Goal: Information Seeking & Learning: Learn about a topic

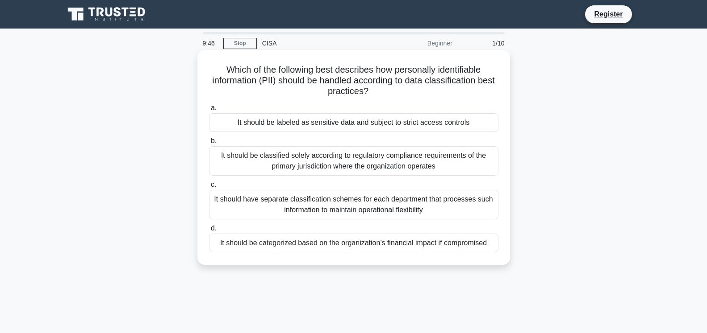
drag, startPoint x: 229, startPoint y: 69, endPoint x: 375, endPoint y: 92, distance: 147.8
click at [375, 92] on h5 "Which of the following best describes how personally identifiable information (…" at bounding box center [353, 80] width 291 height 33
copy icon ".spinner_0XTQ{transform-origin:center;animation:spinner_y6GP .75s linear infini…"
drag, startPoint x: 239, startPoint y: 124, endPoint x: 469, endPoint y: 125, distance: 229.9
click at [469, 125] on div "It should be labeled as sensitive data and subject to strict access controls" at bounding box center [353, 122] width 289 height 19
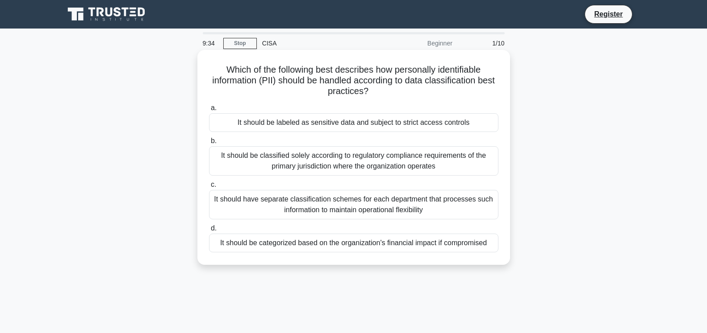
copy div "It should be labeled as sensitive data and subject to strict access controls"
click at [245, 208] on div "It should have separate classification schemes for each department that process…" at bounding box center [353, 204] width 289 height 29
click at [209, 188] on input "c. It should have separate classification schemes for each department that proc…" at bounding box center [209, 185] width 0 height 6
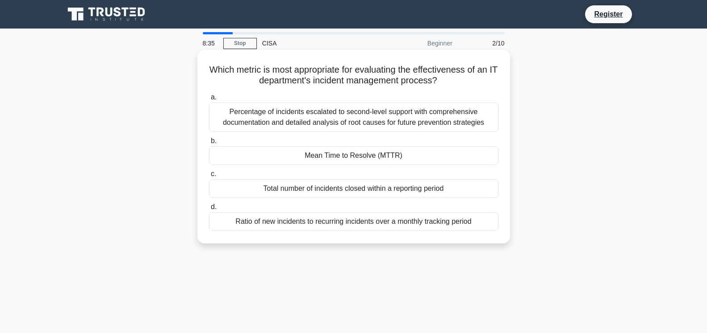
click at [243, 225] on div "Ratio of new incidents to recurring incidents over a monthly tracking period" at bounding box center [353, 222] width 289 height 19
click at [209, 210] on input "d. Ratio of new incidents to recurring incidents over a monthly tracking period" at bounding box center [209, 207] width 0 height 6
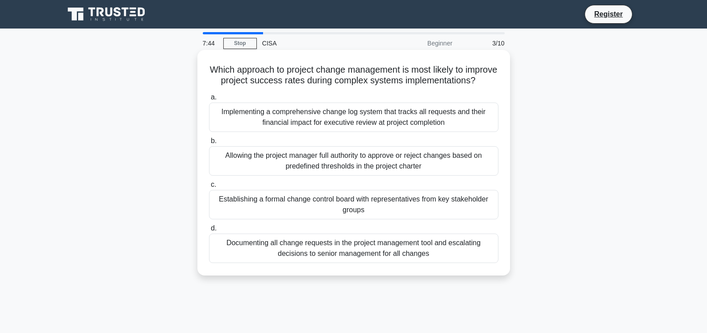
click at [256, 160] on div "Allowing the project manager full authority to approve or reject changes based …" at bounding box center [353, 160] width 289 height 29
click at [209, 144] on input "b. Allowing the project manager full authority to approve or reject changes bas…" at bounding box center [209, 141] width 0 height 6
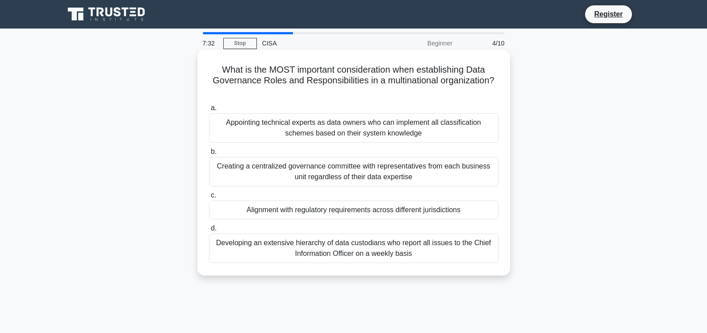
click at [225, 115] on div "Appointing technical experts as data owners who can implement all classificatio…" at bounding box center [353, 127] width 289 height 29
click at [209, 111] on input "a. Appointing technical experts as data owners who can implement all classifica…" at bounding box center [209, 108] width 0 height 6
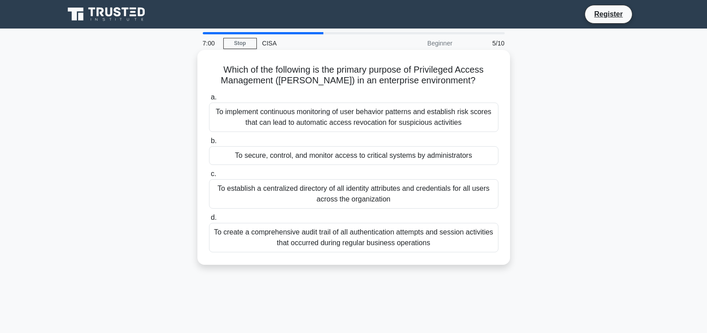
click at [252, 162] on div "To secure, control, and monitor access to critical systems by administrators" at bounding box center [353, 155] width 289 height 19
click at [209, 144] on input "b. To secure, control, and monitor access to critical systems by administrators" at bounding box center [209, 141] width 0 height 6
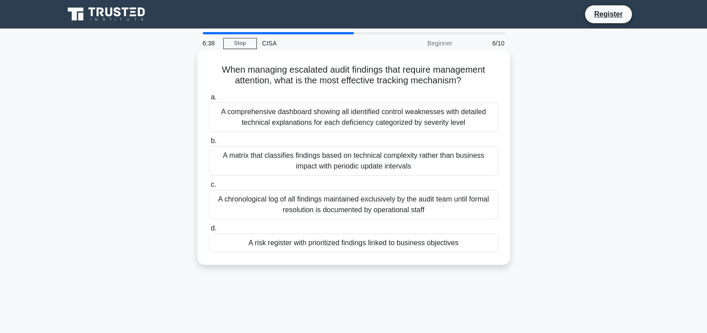
click at [260, 208] on div "A chronological log of all findings maintained exclusively by the audit team un…" at bounding box center [353, 204] width 289 height 29
click at [209, 188] on input "c. A chronological log of all findings maintained exclusively by the audit team…" at bounding box center [209, 185] width 0 height 6
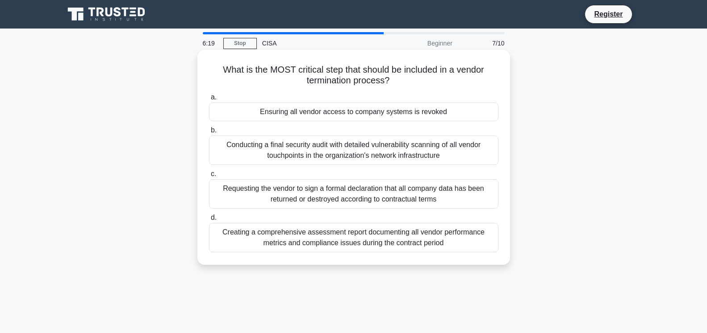
click at [224, 237] on div "Creating a comprehensive assessment report documenting all vendor performance m…" at bounding box center [353, 237] width 289 height 29
click at [209, 221] on input "d. Creating a comprehensive assessment report documenting all vendor performanc…" at bounding box center [209, 218] width 0 height 6
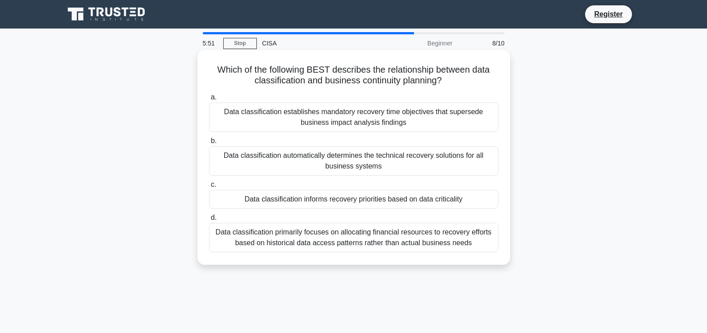
click at [316, 114] on div "Data classification establishes mandatory recovery time objectives that superse…" at bounding box center [353, 117] width 289 height 29
click at [209, 100] on input "a. Data classification establishes mandatory recovery time objectives that supe…" at bounding box center [209, 98] width 0 height 6
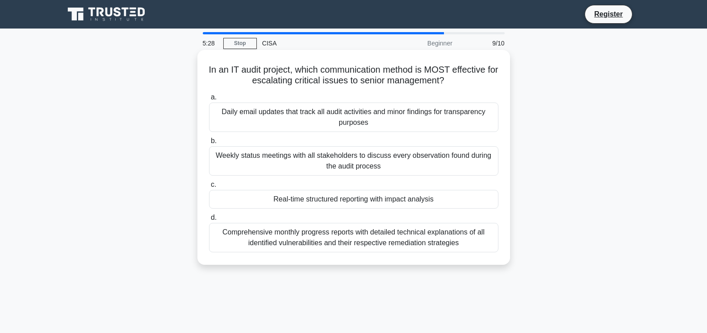
click at [251, 201] on div "Real-time structured reporting with impact analysis" at bounding box center [353, 199] width 289 height 19
click at [209, 188] on input "c. Real-time structured reporting with impact analysis" at bounding box center [209, 185] width 0 height 6
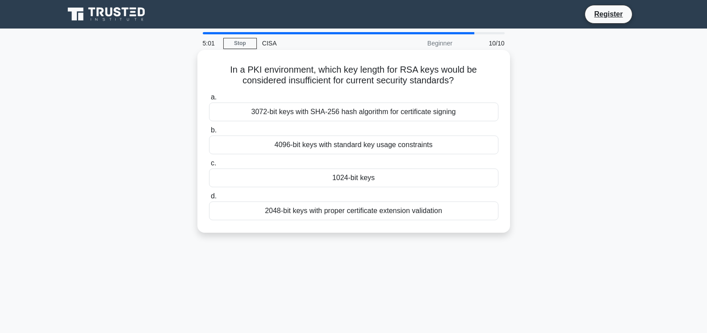
click at [404, 143] on div "4096-bit keys with standard key usage constraints" at bounding box center [353, 145] width 289 height 19
click at [209, 133] on input "b. 4096-bit keys with standard key usage constraints" at bounding box center [209, 131] width 0 height 6
radio input "true"
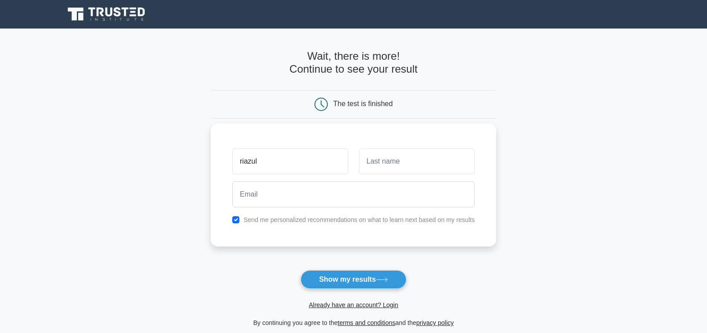
type input "riazul"
click at [406, 165] on input "text" at bounding box center [417, 162] width 116 height 26
type input "haque"
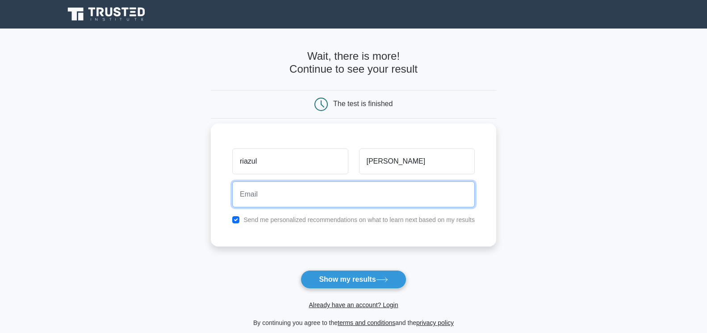
click at [296, 199] on input "email" at bounding box center [353, 195] width 242 height 26
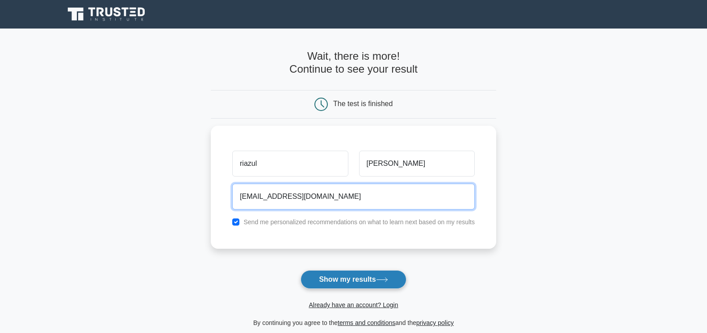
type input "riazulbcb@gmail.com"
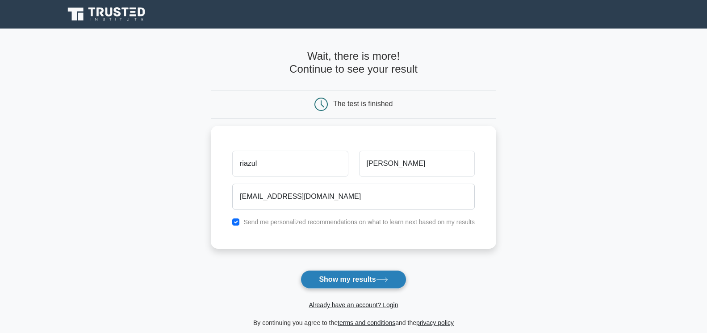
click at [392, 281] on button "Show my results" at bounding box center [352, 280] width 105 height 19
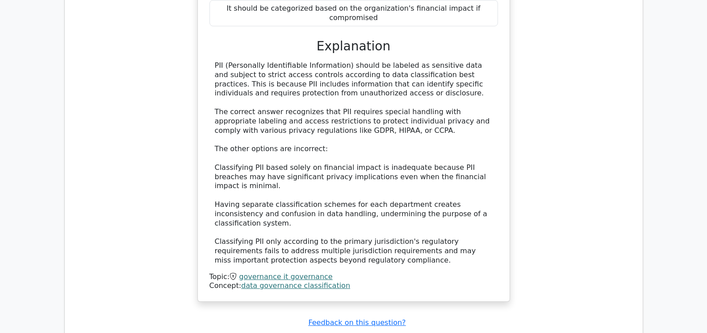
scroll to position [1002, 0]
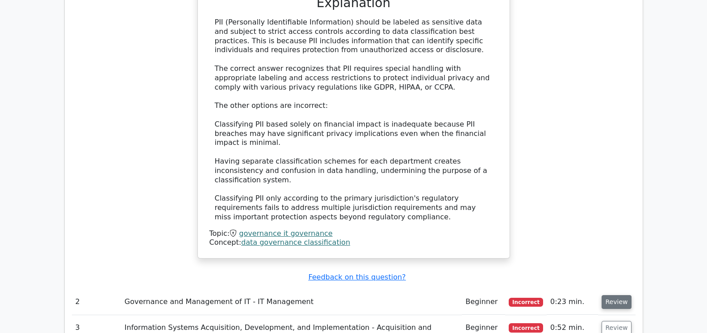
click at [620, 296] on button "Review" at bounding box center [616, 303] width 30 height 14
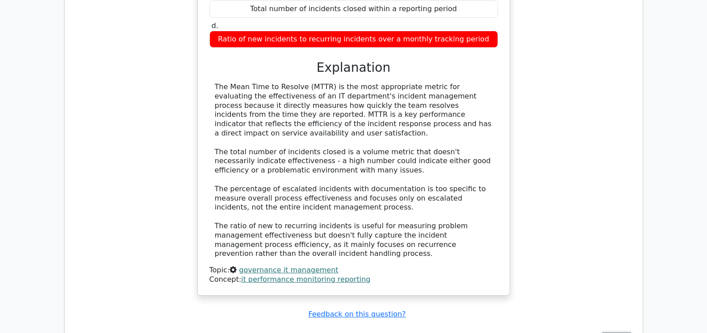
scroll to position [1503, 0]
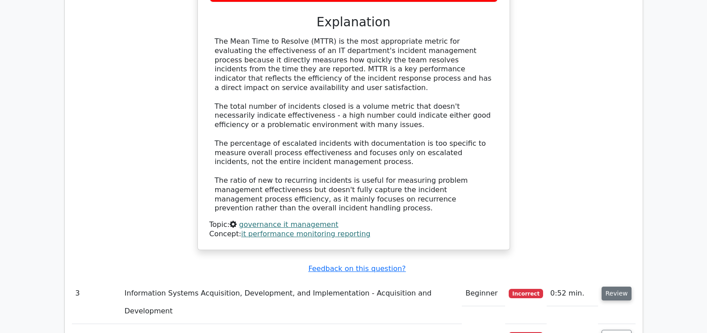
click at [614, 287] on button "Review" at bounding box center [616, 294] width 30 height 14
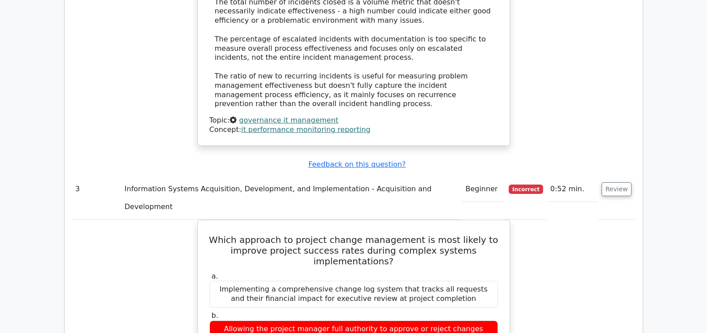
scroll to position [1996, 0]
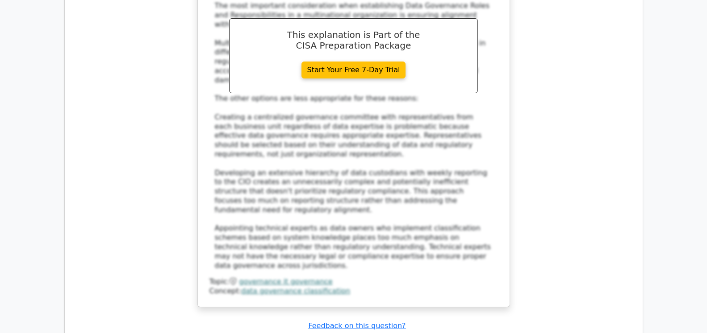
scroll to position [2622, 0]
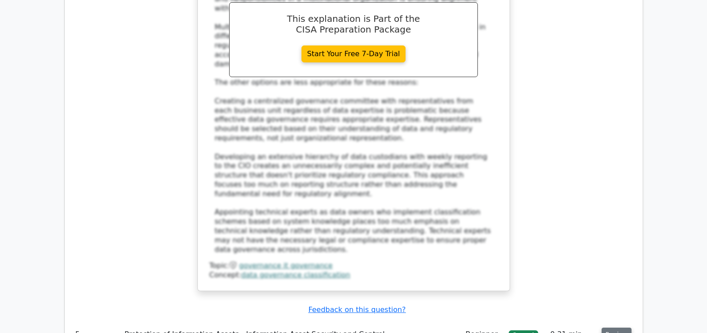
click at [617, 328] on button "Review" at bounding box center [616, 335] width 30 height 14
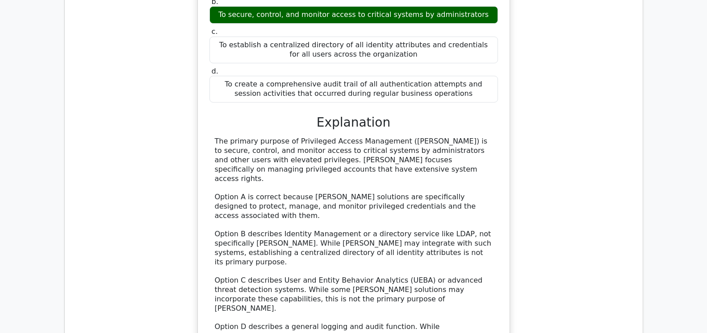
scroll to position [3107, 0]
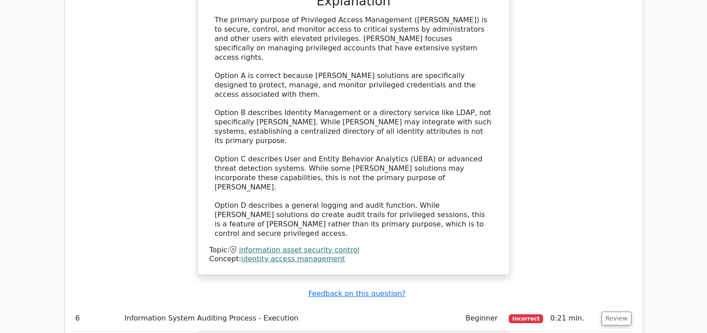
scroll to position [3537, 0]
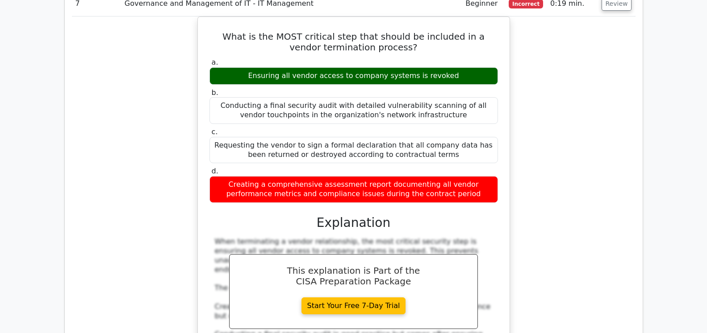
scroll to position [4058, 0]
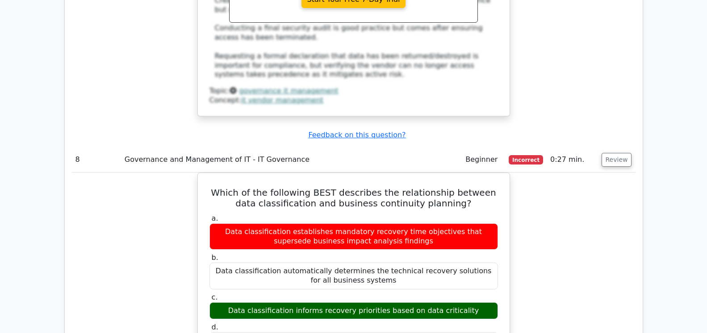
scroll to position [4525, 0]
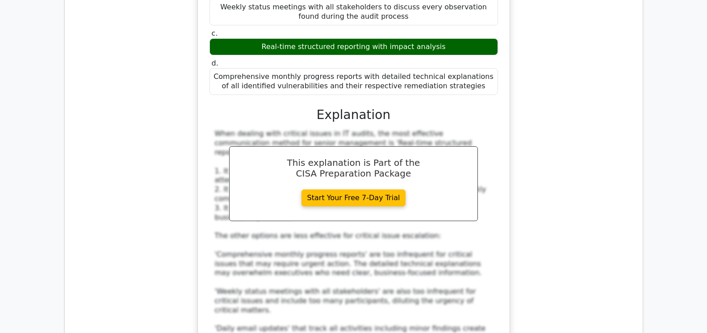
scroll to position [5170, 0]
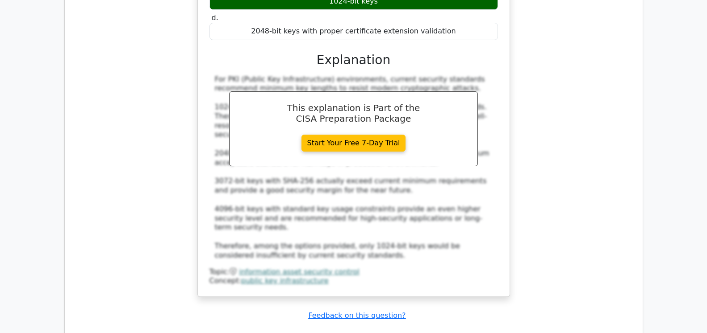
scroll to position [5805, 0]
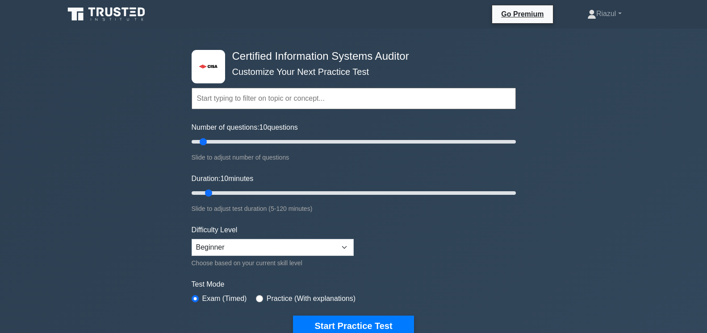
scroll to position [46, 0]
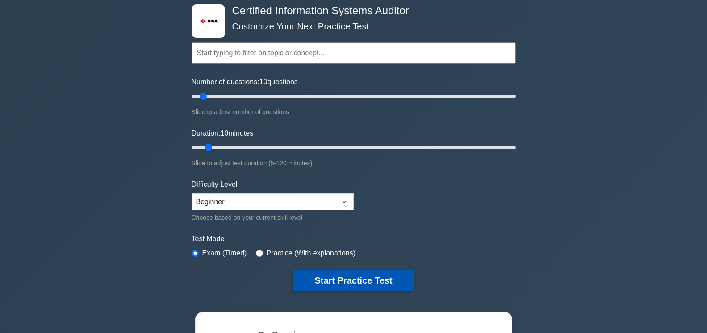
click at [359, 279] on button "Start Practice Test" at bounding box center [353, 281] width 121 height 21
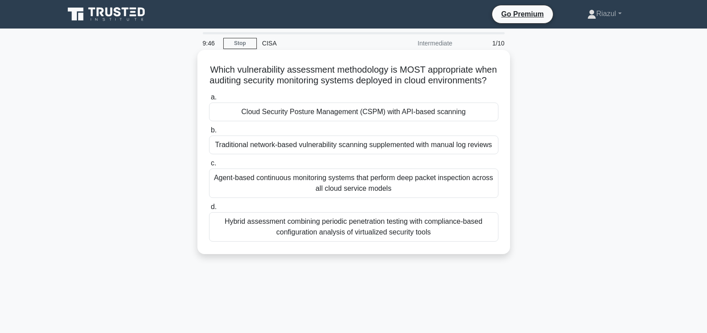
click at [229, 114] on div "Cloud Security Posture Management (CSPM) with API-based scanning" at bounding box center [353, 112] width 289 height 19
click at [209, 100] on input "a. Cloud Security Posture Management (CSPM) with API-based scanning" at bounding box center [209, 98] width 0 height 6
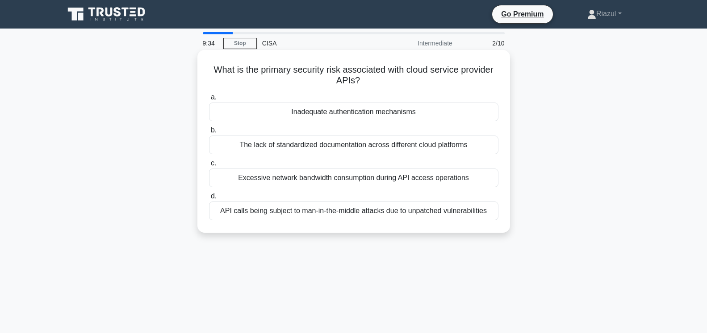
click at [258, 215] on div "API calls being subject to man-in-the-middle attacks due to unpatched vulnerabi…" at bounding box center [353, 211] width 289 height 19
click at [209, 200] on input "d. API calls being subject to man-in-the-middle attacks due to unpatched vulner…" at bounding box center [209, 197] width 0 height 6
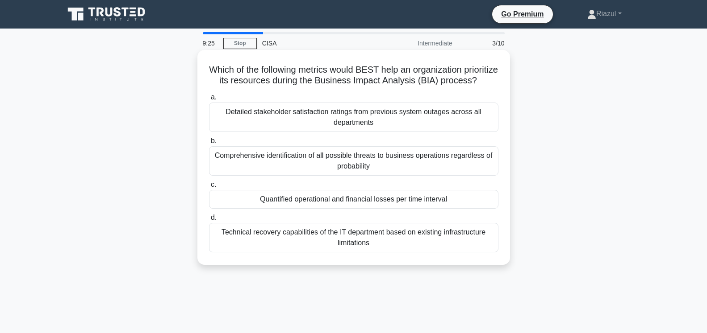
click at [253, 202] on div "Quantified operational and financial losses per time interval" at bounding box center [353, 199] width 289 height 19
click at [209, 188] on input "c. Quantified operational and financial losses per time interval" at bounding box center [209, 185] width 0 height 6
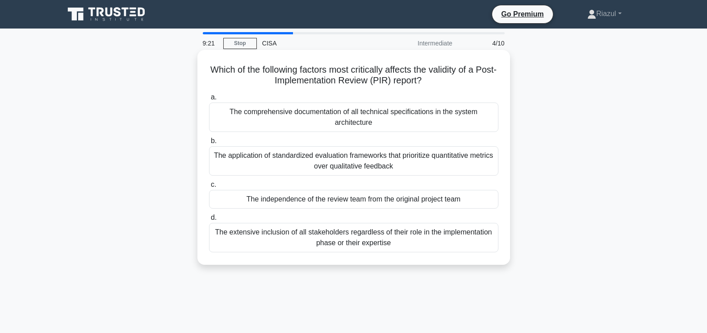
click at [250, 190] on div "The independence of the review team from the original project team" at bounding box center [353, 199] width 289 height 19
click at [209, 188] on input "c. The independence of the review team from the original project team" at bounding box center [209, 185] width 0 height 6
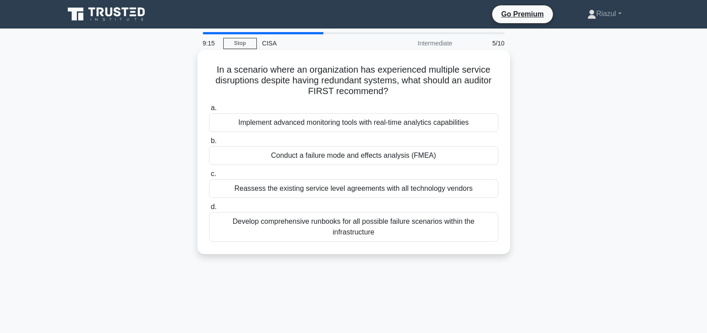
click at [299, 158] on div "Conduct a failure mode and effects analysis (FMEA)" at bounding box center [353, 155] width 289 height 19
click at [209, 144] on input "b. Conduct a failure mode and effects analysis (FMEA)" at bounding box center [209, 141] width 0 height 6
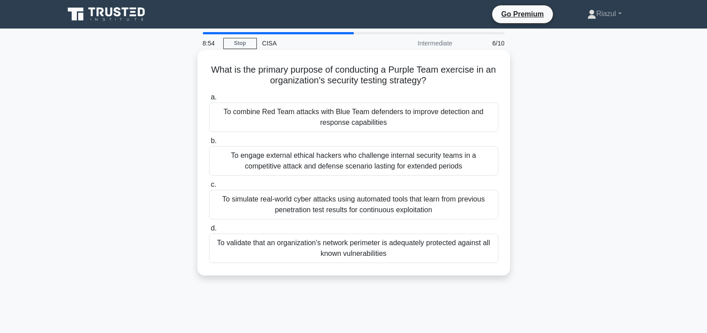
click at [258, 203] on div "To simulate real-world cyber attacks using automated tools that learn from prev…" at bounding box center [353, 204] width 289 height 29
click at [209, 188] on input "c. To simulate real-world cyber attacks using automated tools that learn from p…" at bounding box center [209, 185] width 0 height 6
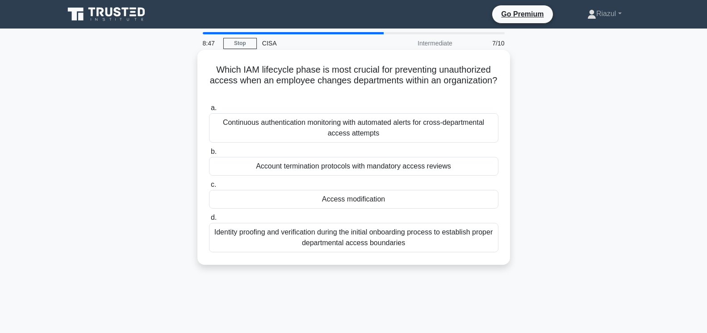
click at [264, 190] on div "Access modification" at bounding box center [353, 199] width 289 height 19
click at [209, 188] on input "c. Access modification" at bounding box center [209, 185] width 0 height 6
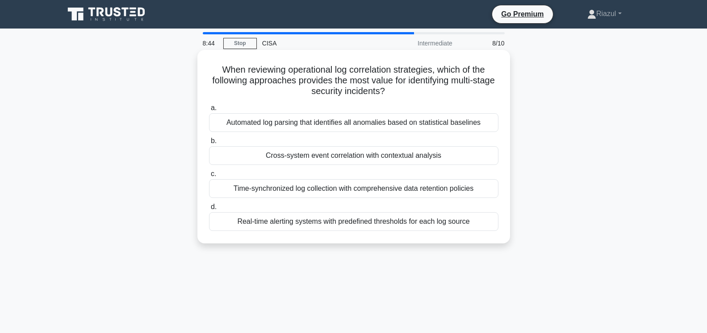
click at [255, 158] on div "Cross-system event correlation with contextual analysis" at bounding box center [353, 155] width 289 height 19
click at [209, 144] on input "b. Cross-system event correlation with contextual analysis" at bounding box center [209, 141] width 0 height 6
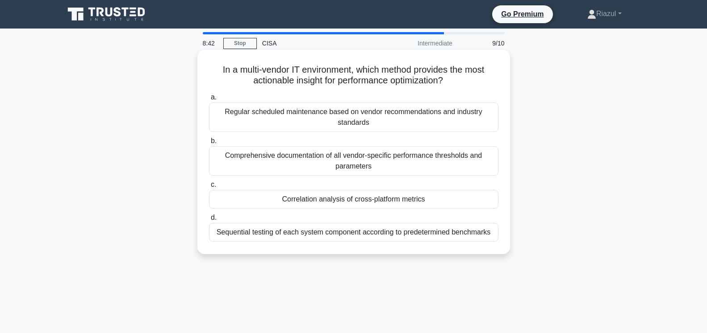
click at [259, 200] on div "Correlation analysis of cross-platform metrics" at bounding box center [353, 199] width 289 height 19
click at [209, 188] on input "c. Correlation analysis of cross-platform metrics" at bounding box center [209, 185] width 0 height 6
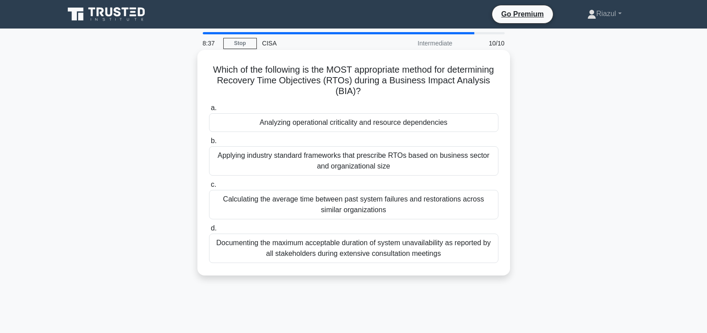
click at [249, 125] on div "Analyzing operational criticality and resource dependencies" at bounding box center [353, 122] width 289 height 19
click at [209, 111] on input "a. Analyzing operational criticality and resource dependencies" at bounding box center [209, 108] width 0 height 6
radio input "true"
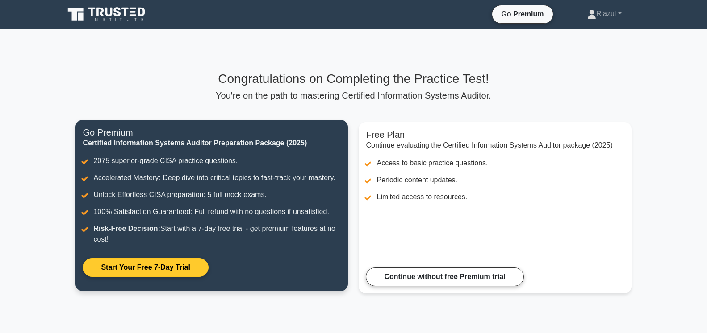
click at [175, 263] on link "Start Your Free 7-Day Trial" at bounding box center [145, 267] width 125 height 19
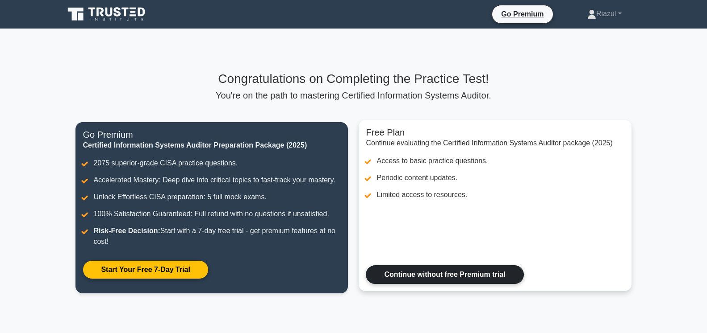
click at [454, 274] on link "Continue without free Premium trial" at bounding box center [445, 275] width 158 height 19
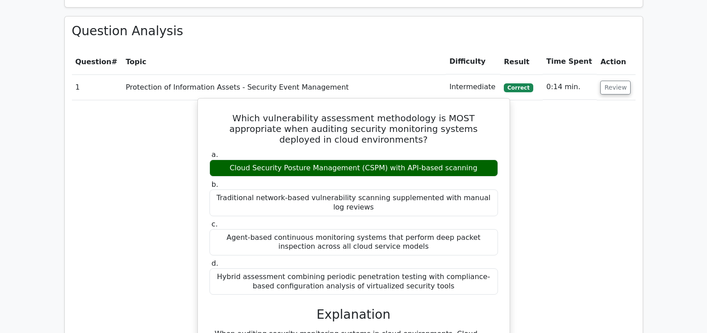
scroll to position [638, 0]
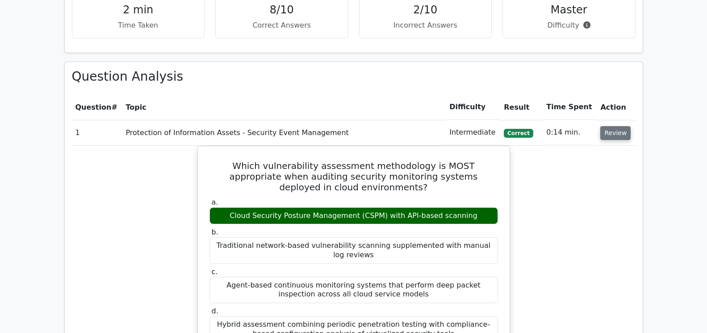
click at [618, 126] on button "Review" at bounding box center [615, 133] width 30 height 14
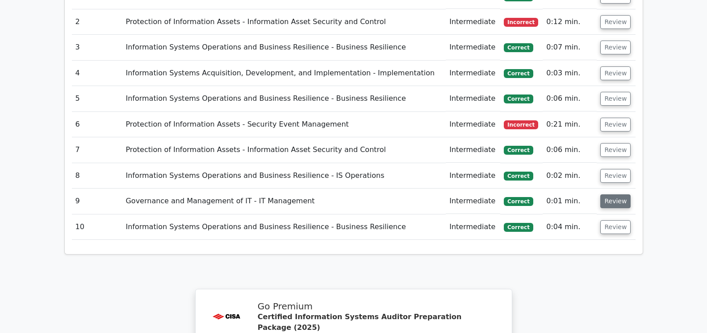
scroll to position [683, 0]
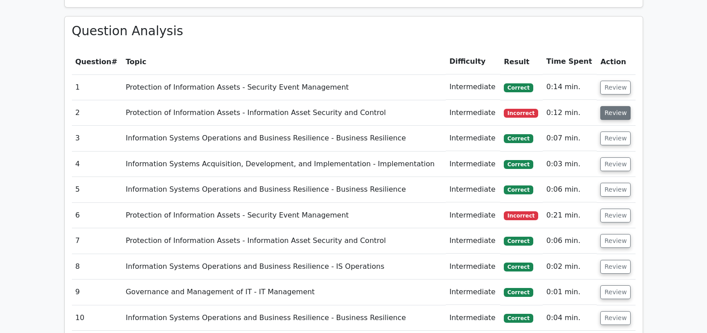
click at [608, 106] on button "Review" at bounding box center [615, 113] width 30 height 14
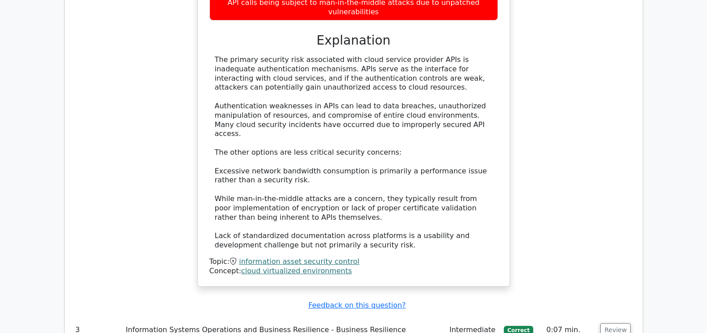
scroll to position [1138, 0]
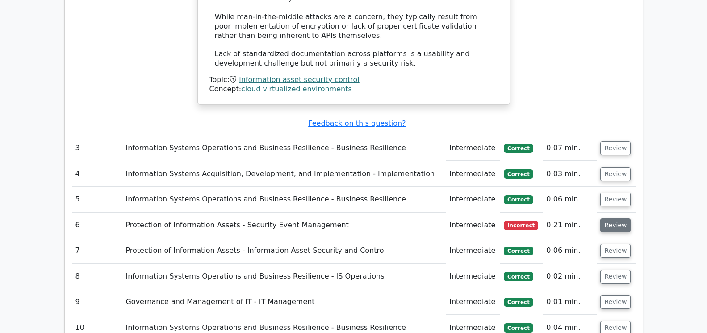
click at [615, 219] on button "Review" at bounding box center [615, 226] width 30 height 14
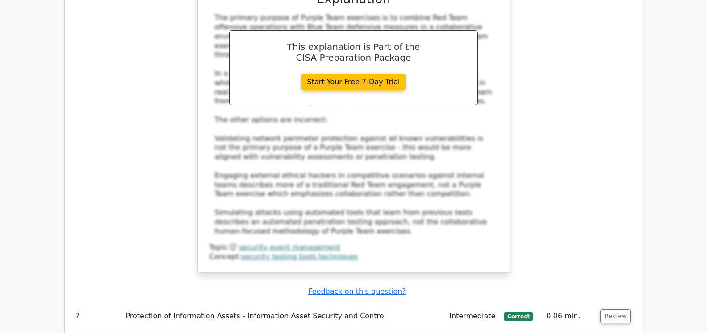
scroll to position [1457, 0]
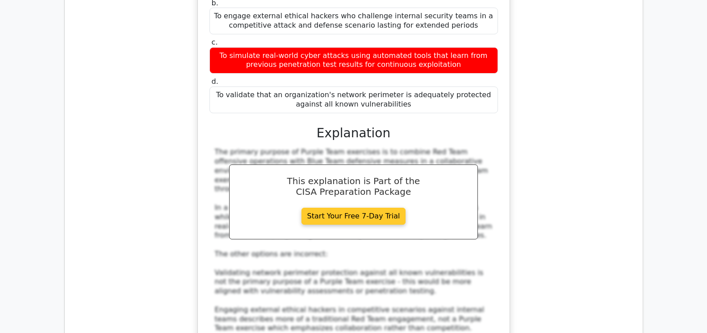
click at [342, 208] on link "Start Your Free 7-Day Trial" at bounding box center [353, 216] width 104 height 17
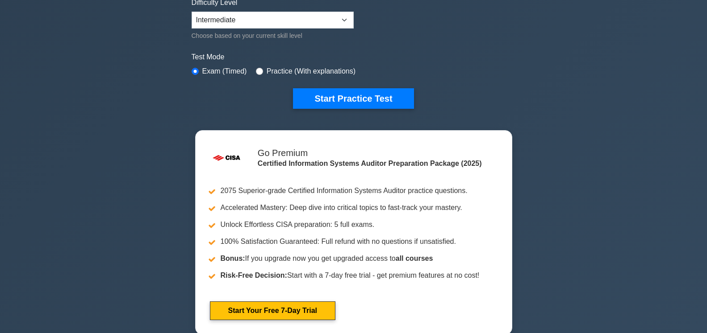
scroll to position [228, 0]
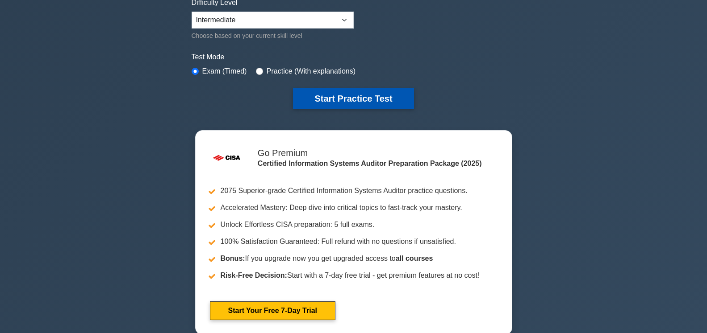
click at [331, 98] on button "Start Practice Test" at bounding box center [353, 98] width 121 height 21
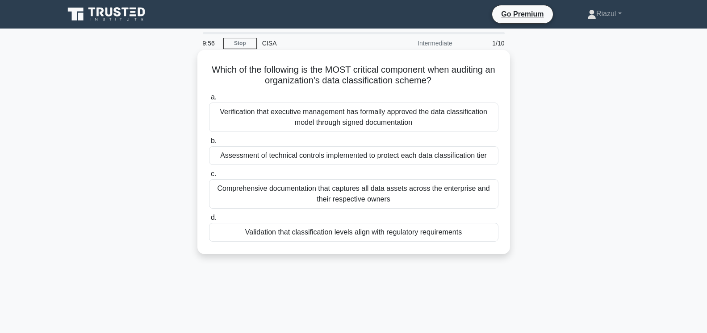
click at [256, 230] on div "Validation that classification levels align with regulatory requirements" at bounding box center [353, 232] width 289 height 19
click at [209, 221] on input "d. Validation that classification levels align with regulatory requirements" at bounding box center [209, 218] width 0 height 6
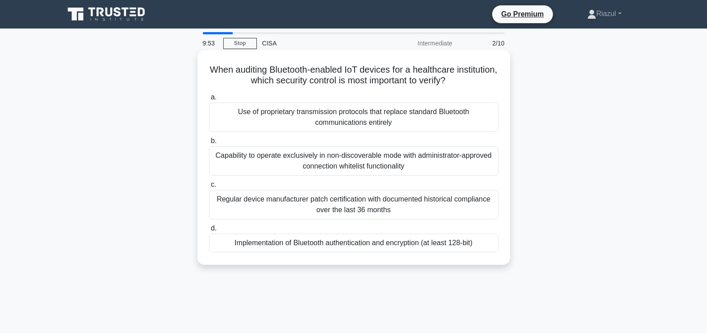
click at [228, 245] on div "Implementation of Bluetooth authentication and encryption (at least 128-bit)" at bounding box center [353, 243] width 289 height 19
click at [209, 232] on input "d. Implementation of Bluetooth authentication and encryption (at least 128-bit)" at bounding box center [209, 229] width 0 height 6
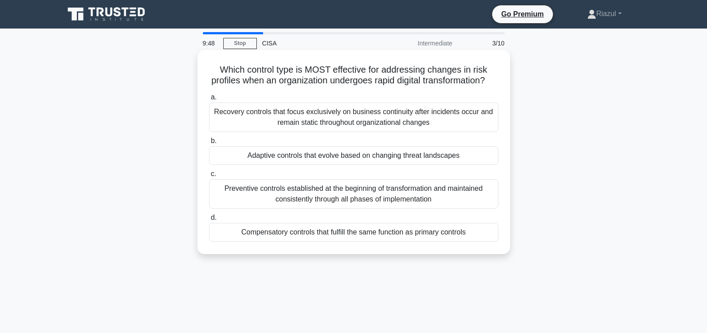
click at [248, 156] on div "Adaptive controls that evolve based on changing threat landscapes" at bounding box center [353, 155] width 289 height 19
click at [209, 144] on input "b. Adaptive controls that evolve based on changing threat landscapes" at bounding box center [209, 141] width 0 height 6
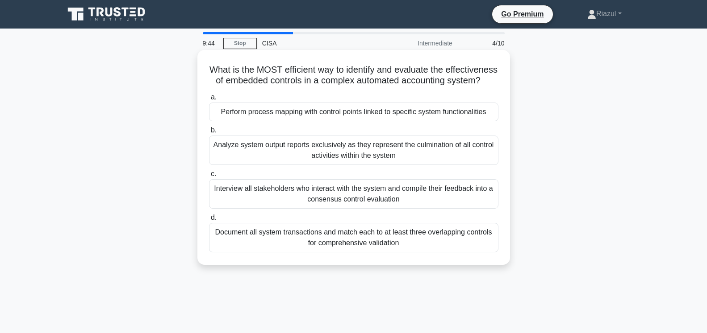
click at [253, 155] on div "Analyze system output reports exclusively as they represent the culmination of …" at bounding box center [353, 150] width 289 height 29
click at [209, 133] on input "b. Analyze system output reports exclusively as they represent the culmination …" at bounding box center [209, 131] width 0 height 6
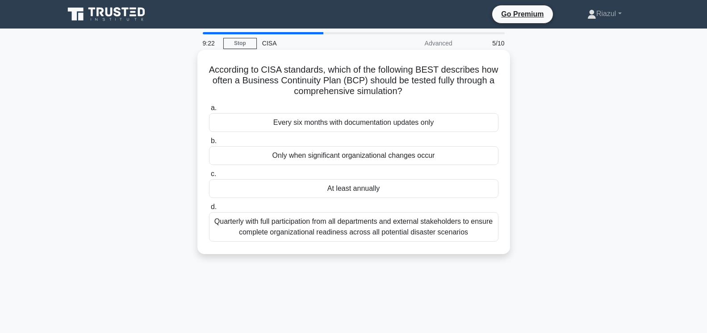
click at [297, 157] on div "Only when significant organizational changes occur" at bounding box center [353, 155] width 289 height 19
click at [209, 144] on input "b. Only when significant organizational changes occur" at bounding box center [209, 141] width 0 height 6
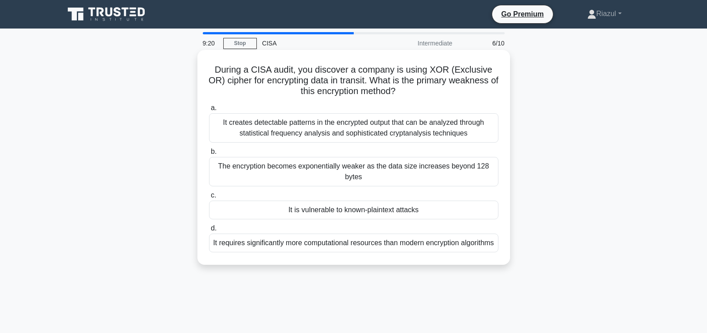
click at [276, 201] on div "It is vulnerable to known-plaintext attacks" at bounding box center [353, 210] width 289 height 19
click at [209, 199] on input "c. It is vulnerable to known-plaintext attacks" at bounding box center [209, 196] width 0 height 6
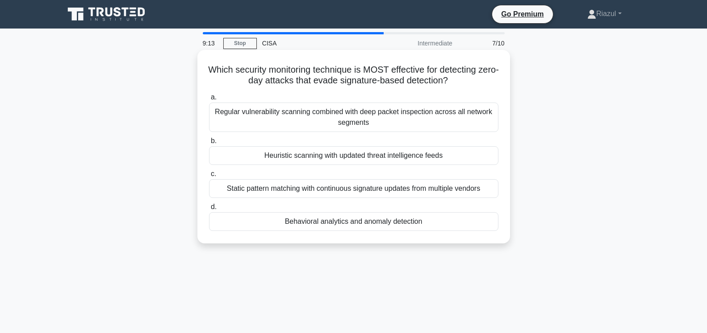
click at [275, 221] on div "Behavioral analytics and anomaly detection" at bounding box center [353, 222] width 289 height 19
click at [209, 210] on input "d. Behavioral analytics and anomaly detection" at bounding box center [209, 207] width 0 height 6
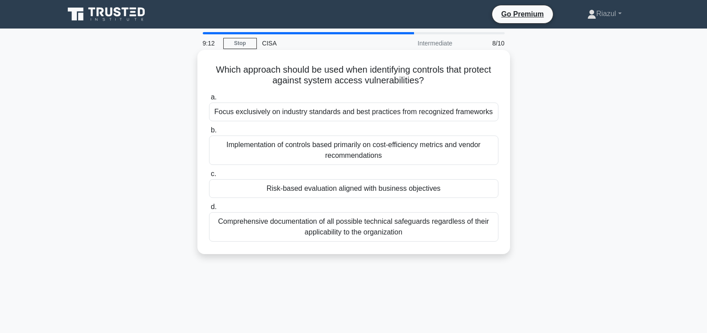
click at [264, 191] on div "Risk-based evaluation aligned with business objectives" at bounding box center [353, 188] width 289 height 19
click at [209, 177] on input "c. Risk-based evaluation aligned with business objectives" at bounding box center [209, 174] width 0 height 6
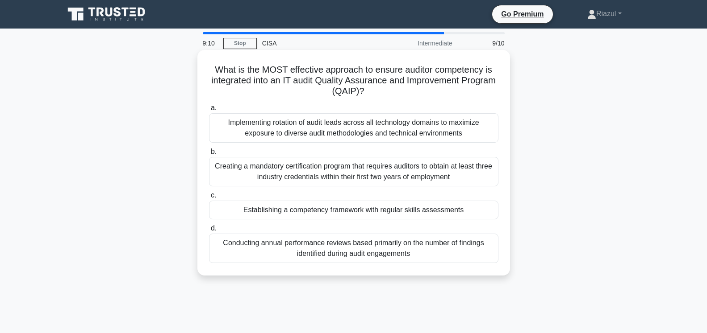
click at [242, 209] on div "Establishing a competency framework with regular skills assessments" at bounding box center [353, 210] width 289 height 19
click at [209, 199] on input "c. Establishing a competency framework with regular skills assessments" at bounding box center [209, 196] width 0 height 6
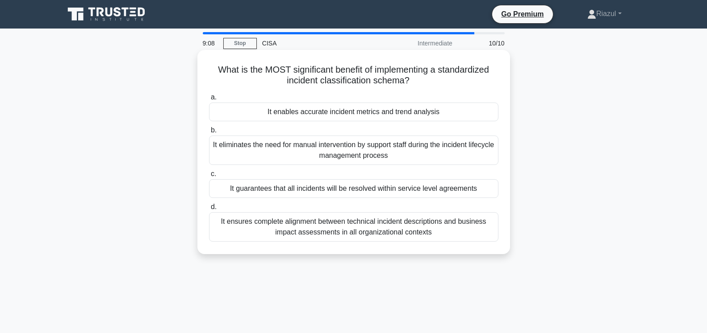
click at [260, 112] on div "It enables accurate incident metrics and trend analysis" at bounding box center [353, 112] width 289 height 19
click at [209, 100] on input "a. It enables accurate incident metrics and trend analysis" at bounding box center [209, 98] width 0 height 6
radio input "true"
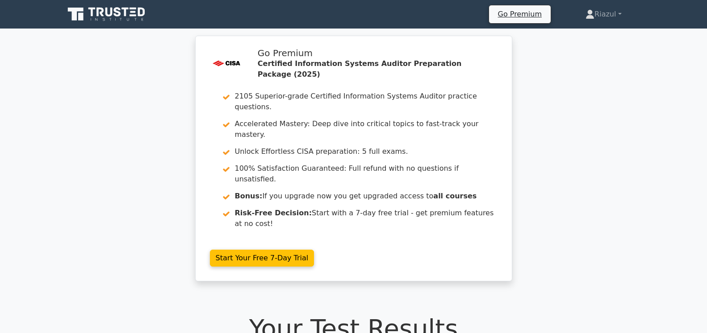
scroll to position [273, 0]
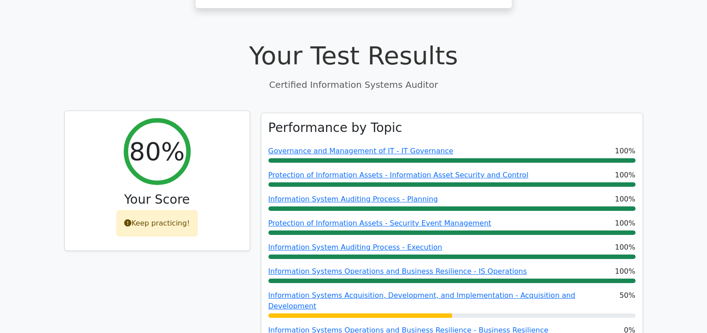
click at [156, 211] on div "Keep practicing!" at bounding box center [157, 224] width 81 height 26
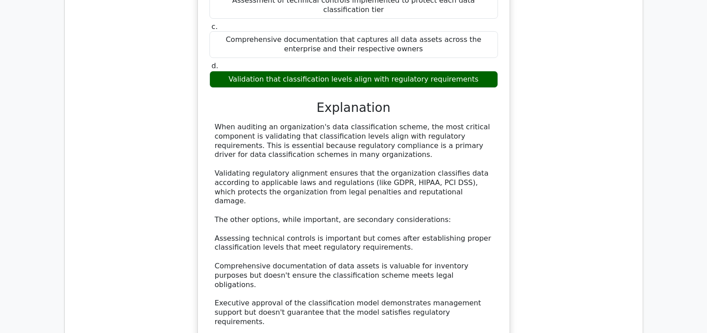
scroll to position [1093, 0]
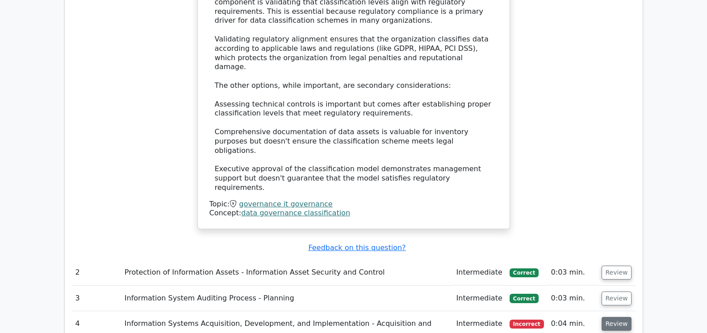
click at [612, 317] on button "Review" at bounding box center [616, 324] width 30 height 14
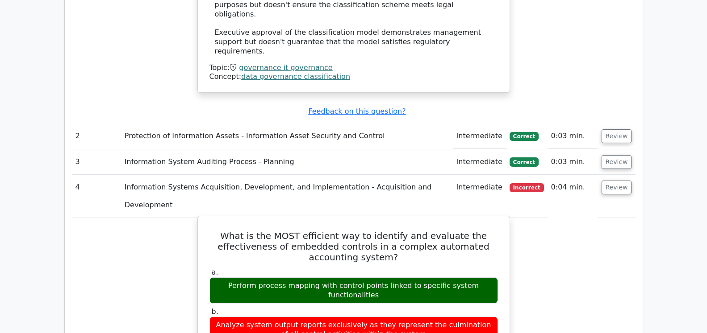
click at [339, 278] on div "Perform process mapping with control points linked to specific system functiona…" at bounding box center [353, 291] width 288 height 27
click at [332, 278] on div "Perform process mapping with control points linked to specific system functiona…" at bounding box center [353, 291] width 288 height 27
click at [325, 317] on div "Analyze system output reports exclusively as they represent the culmination of …" at bounding box center [353, 330] width 288 height 27
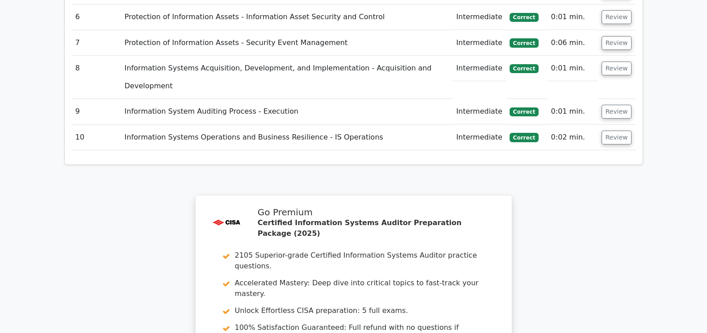
scroll to position [2106, 0]
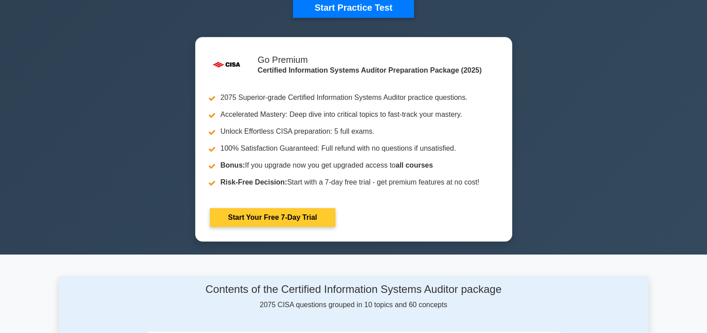
scroll to position [228, 0]
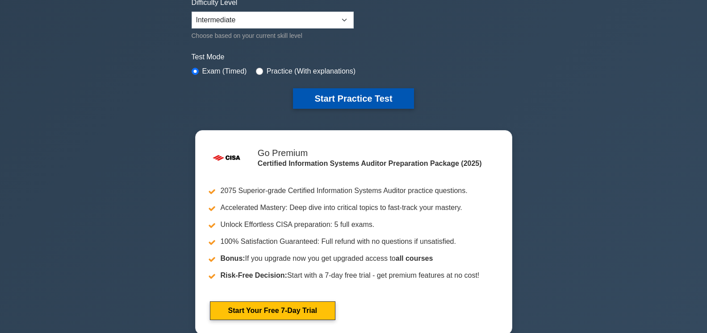
click at [342, 100] on button "Start Practice Test" at bounding box center [353, 98] width 121 height 21
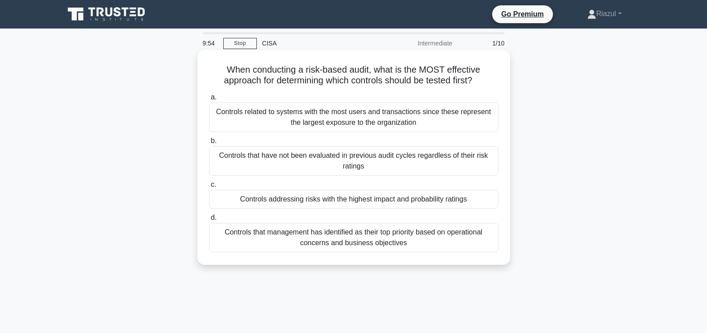
click at [243, 202] on div "Controls addressing risks with the highest impact and probability ratings" at bounding box center [353, 199] width 289 height 19
click at [209, 188] on input "c. Controls addressing risks with the highest impact and probability ratings" at bounding box center [209, 185] width 0 height 6
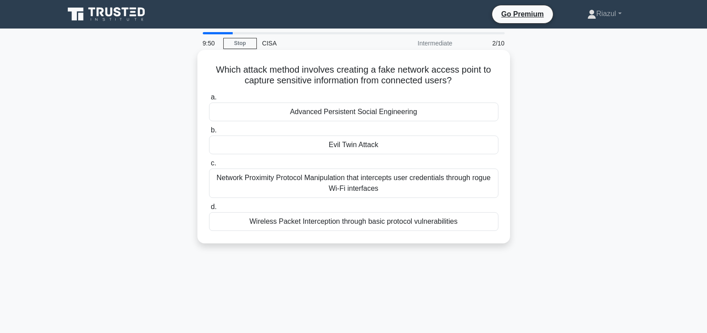
click at [305, 148] on div "Evil Twin Attack" at bounding box center [353, 145] width 289 height 19
click at [209, 133] on input "b. Evil Twin Attack" at bounding box center [209, 131] width 0 height 6
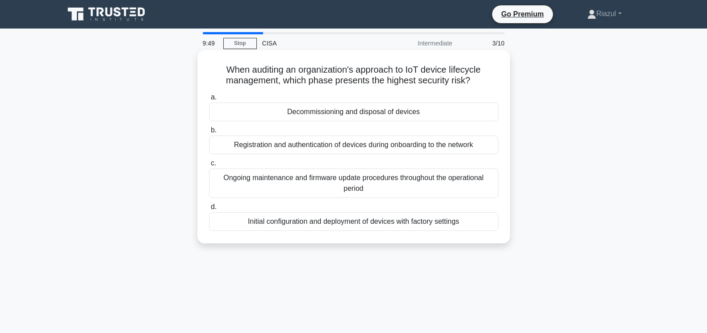
click at [269, 109] on div "Decommissioning and disposal of devices" at bounding box center [353, 112] width 289 height 19
click at [209, 100] on input "a. Decommissioning and disposal of devices" at bounding box center [209, 98] width 0 height 6
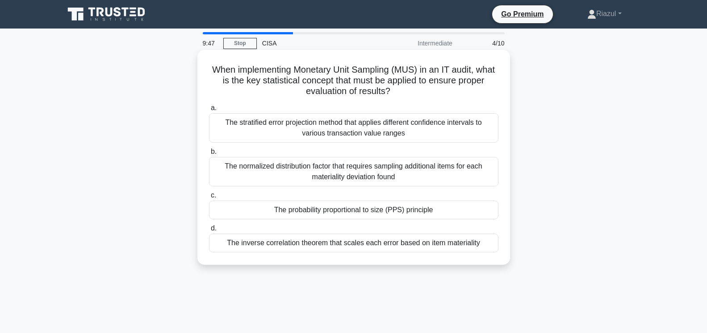
click at [265, 207] on div "The probability proportional to size (PPS) principle" at bounding box center [353, 210] width 289 height 19
click at [209, 199] on input "c. The probability proportional to size (PPS) principle" at bounding box center [209, 196] width 0 height 6
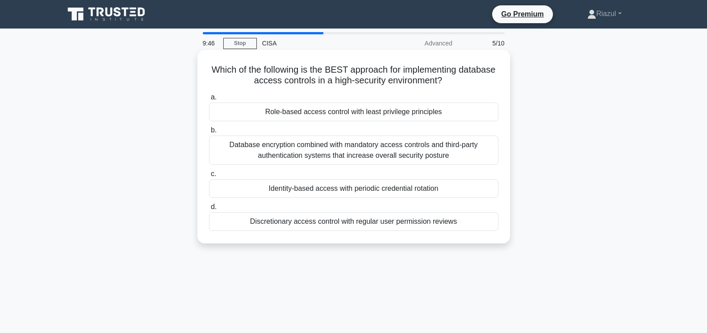
click at [257, 188] on div "Identity-based access with periodic credential rotation" at bounding box center [353, 188] width 289 height 19
click at [209, 177] on input "c. Identity-based access with periodic credential rotation" at bounding box center [209, 174] width 0 height 6
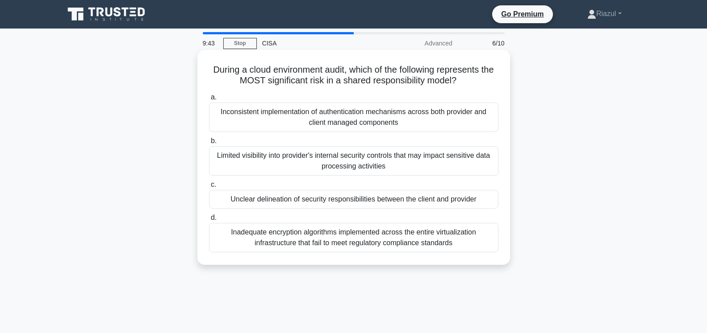
click at [226, 200] on div "Unclear delineation of security responsibilities between the client and provider" at bounding box center [353, 199] width 289 height 19
click at [209, 188] on input "c. Unclear delineation of security responsibilities between the client and prov…" at bounding box center [209, 185] width 0 height 6
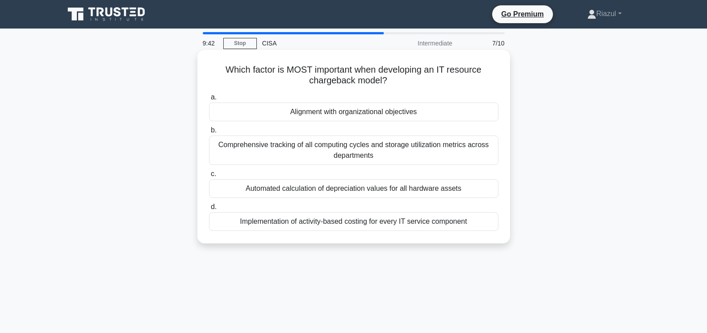
click at [276, 112] on div "Alignment with organizational objectives" at bounding box center [353, 112] width 289 height 19
click at [209, 100] on input "a. Alignment with organizational objectives" at bounding box center [209, 98] width 0 height 6
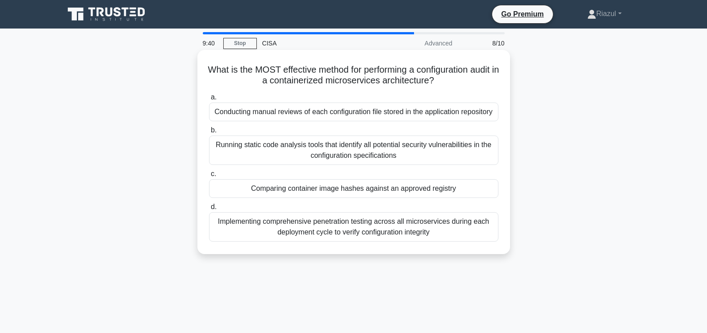
click at [238, 188] on div "Comparing container image hashes against an approved registry" at bounding box center [353, 188] width 289 height 19
click at [209, 177] on input "c. Comparing container image hashes against an approved registry" at bounding box center [209, 174] width 0 height 6
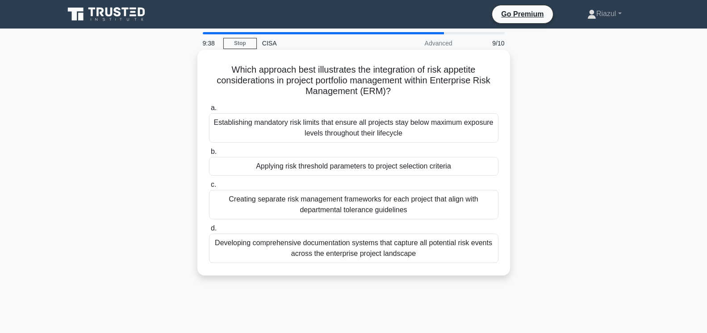
click at [237, 167] on div "Applying risk threshold parameters to project selection criteria" at bounding box center [353, 166] width 289 height 19
click at [209, 155] on input "b. Applying risk threshold parameters to project selection criteria" at bounding box center [209, 152] width 0 height 6
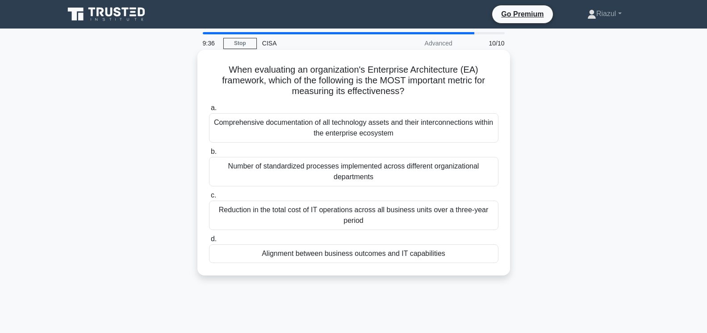
click at [255, 257] on div "Alignment between business outcomes and IT capabilities" at bounding box center [353, 254] width 289 height 19
click at [209, 242] on input "d. Alignment between business outcomes and IT capabilities" at bounding box center [209, 240] width 0 height 6
radio input "true"
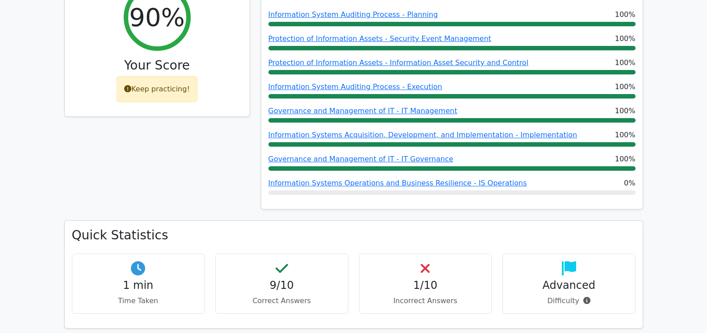
scroll to position [455, 0]
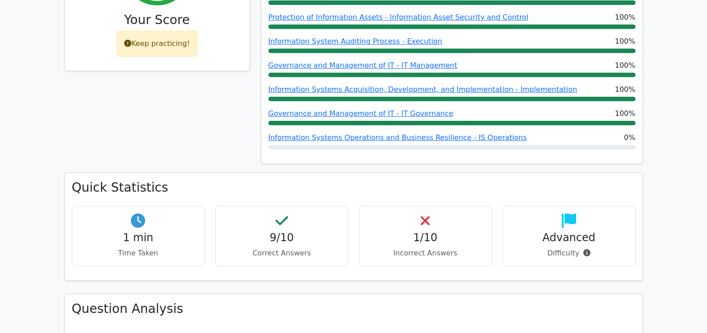
click at [280, 232] on h4 "9/10" at bounding box center [282, 238] width 118 height 13
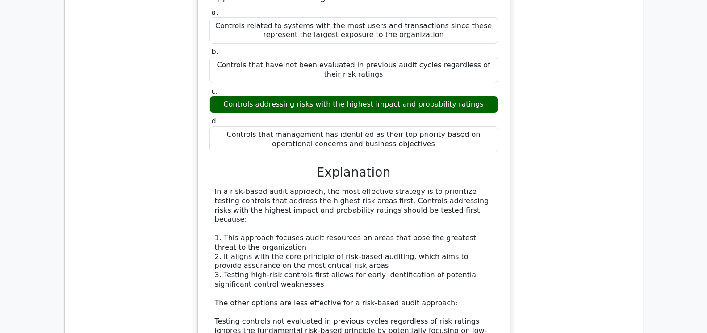
scroll to position [1184, 0]
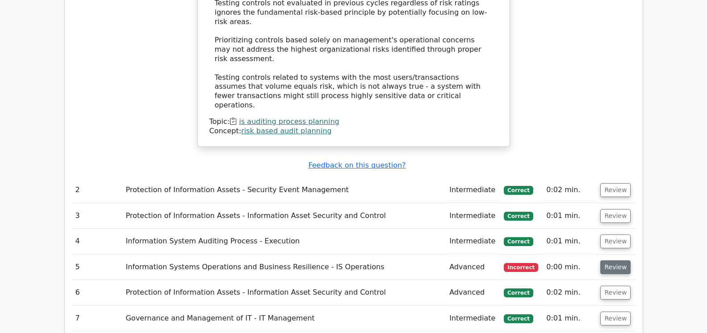
click at [614, 261] on button "Review" at bounding box center [615, 268] width 30 height 14
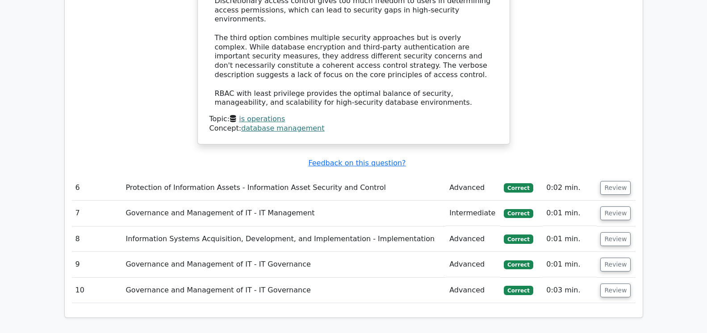
scroll to position [2049, 0]
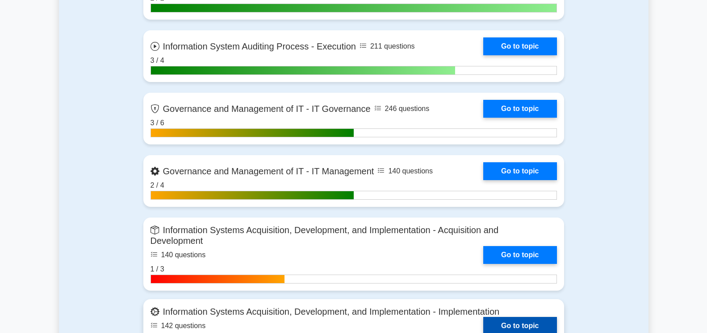
scroll to position [546, 0]
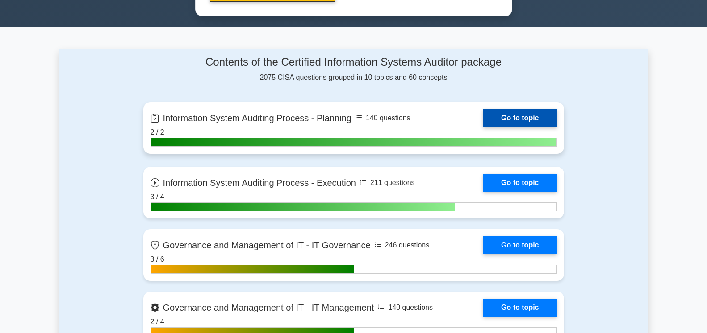
click at [515, 119] on link "Go to topic" at bounding box center [519, 118] width 73 height 18
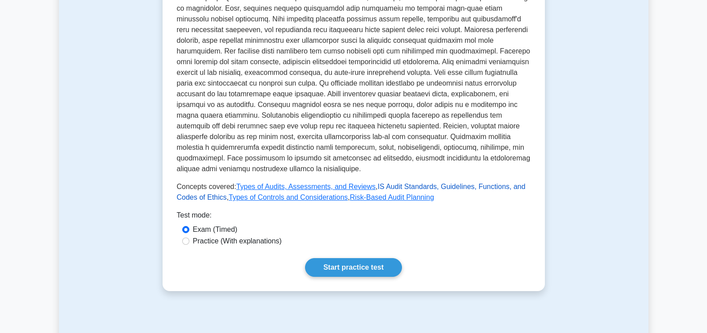
scroll to position [364, 0]
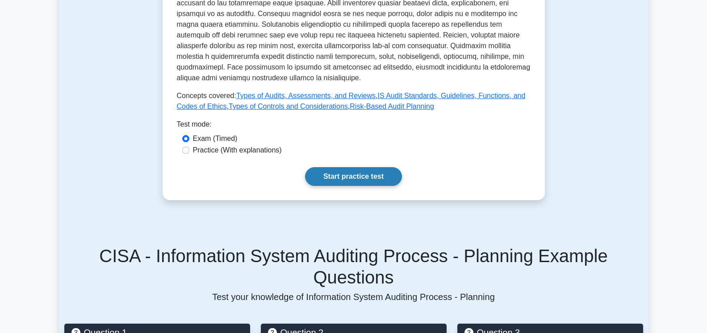
click at [373, 170] on link "Start practice test" at bounding box center [353, 176] width 97 height 19
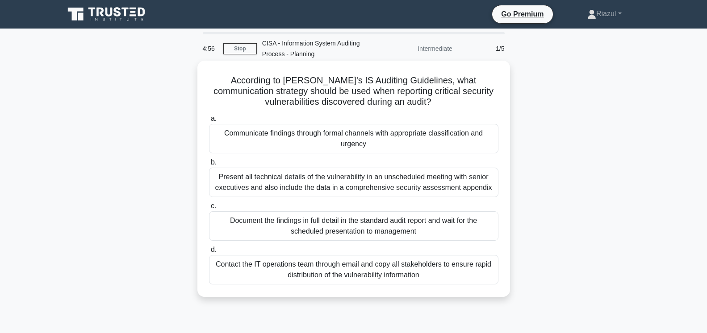
click at [266, 143] on div "Communicate findings through formal channels with appropriate classification an…" at bounding box center [353, 138] width 289 height 29
click at [209, 122] on input "a. Communicate findings through formal channels with appropriate classification…" at bounding box center [209, 119] width 0 height 6
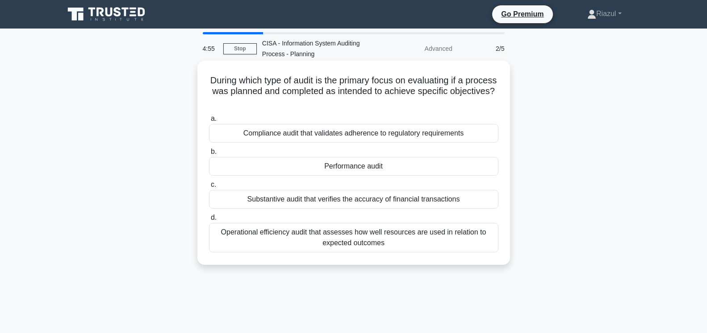
click at [303, 161] on div "Performance audit" at bounding box center [353, 166] width 289 height 19
click at [209, 155] on input "b. Performance audit" at bounding box center [209, 152] width 0 height 6
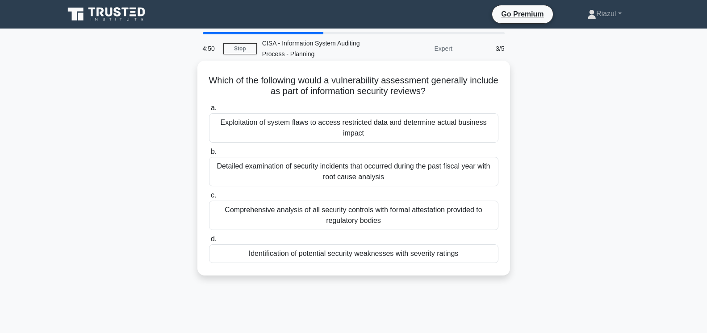
click at [243, 245] on div "Identification of potential security weaknesses with severity ratings" at bounding box center [353, 254] width 289 height 19
click at [209, 241] on input "d. Identification of potential security weaknesses with severity ratings" at bounding box center [209, 240] width 0 height 6
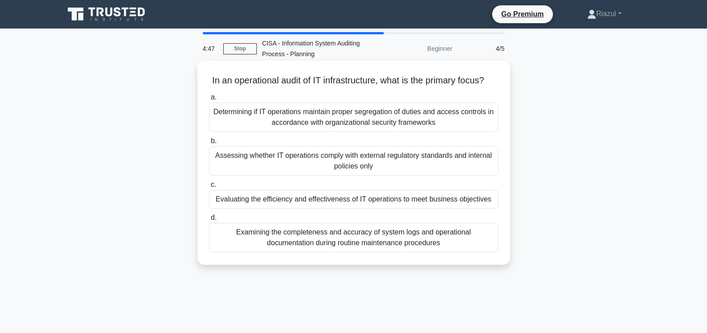
click at [249, 200] on div "Evaluating the efficiency and effectiveness of IT operations to meet business o…" at bounding box center [353, 199] width 289 height 19
click at [209, 188] on input "c. Evaluating the efficiency and effectiveness of IT operations to meet busines…" at bounding box center [209, 185] width 0 height 6
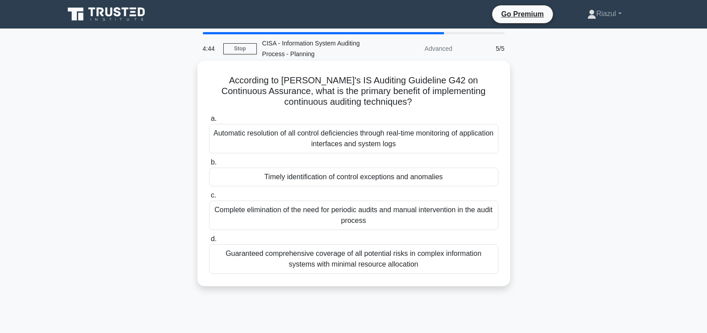
click at [268, 179] on div "Timely identification of control exceptions and anomalies" at bounding box center [353, 177] width 289 height 19
click at [209, 166] on input "b. Timely identification of control exceptions and anomalies" at bounding box center [209, 163] width 0 height 6
radio input "true"
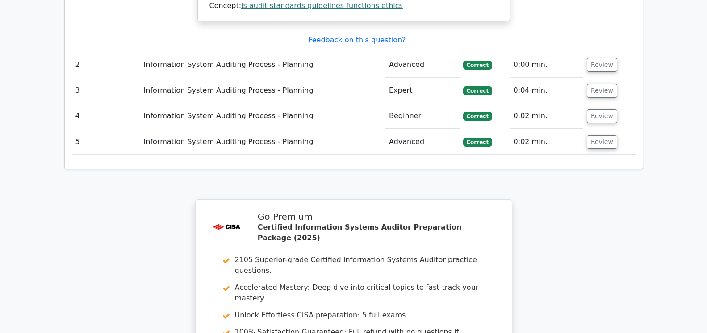
scroll to position [1321, 0]
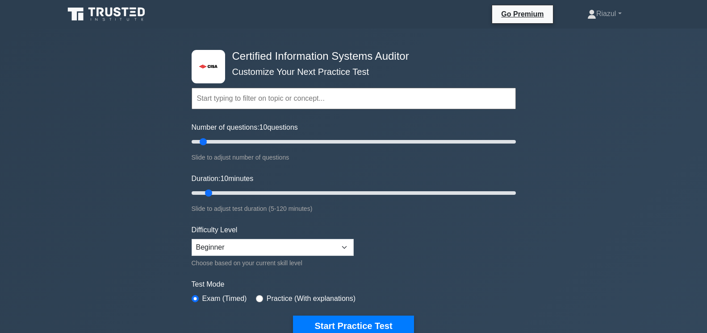
scroll to position [546, 0]
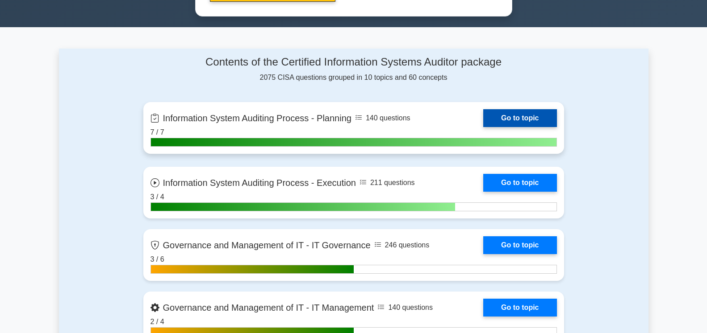
click at [521, 120] on link "Go to topic" at bounding box center [519, 118] width 73 height 18
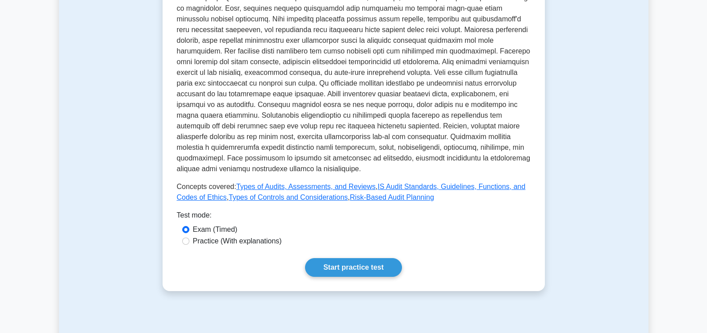
scroll to position [273, 0]
click at [365, 258] on link "Start practice test" at bounding box center [353, 267] width 97 height 19
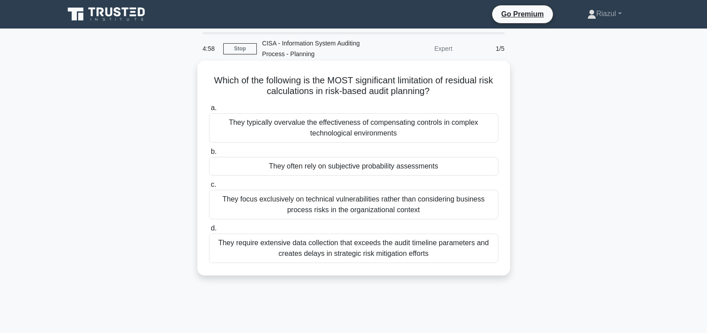
click at [264, 171] on div "They often rely on subjective probability assessments" at bounding box center [353, 166] width 289 height 19
click at [209, 155] on input "b. They often rely on subjective probability assessments" at bounding box center [209, 152] width 0 height 6
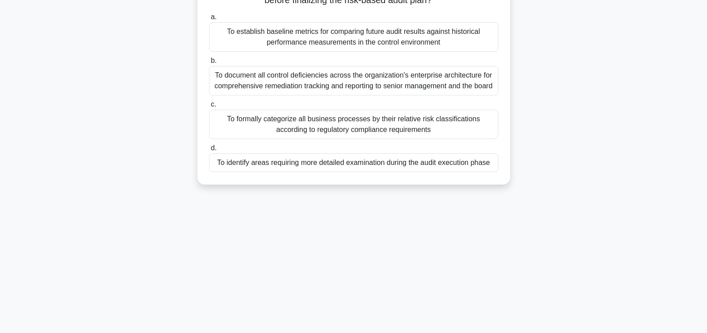
scroll to position [46, 0]
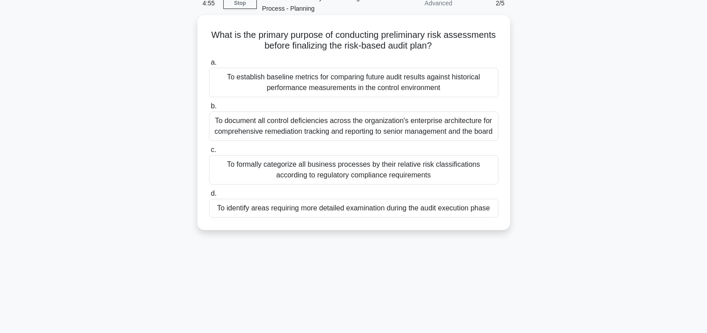
click at [247, 211] on div "To identify areas requiring more detailed examination during the audit executio…" at bounding box center [353, 208] width 289 height 19
click at [209, 197] on input "d. To identify areas requiring more detailed examination during the audit execu…" at bounding box center [209, 194] width 0 height 6
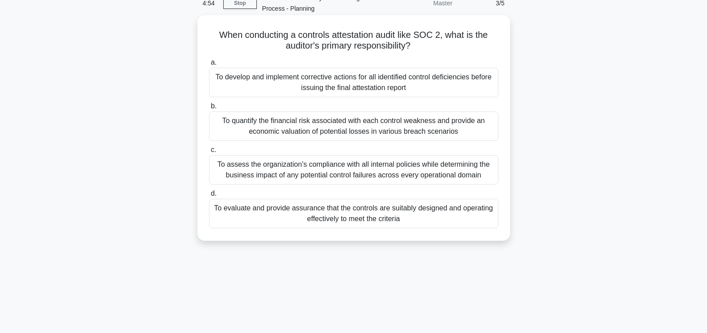
scroll to position [0, 0]
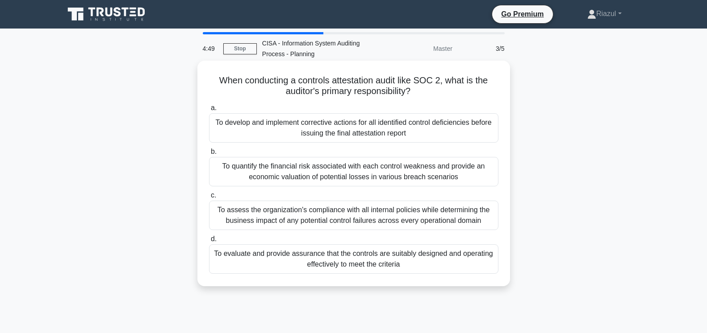
click at [305, 263] on div "To evaluate and provide assurance that the controls are suitably designed and o…" at bounding box center [353, 259] width 289 height 29
click at [209, 242] on input "d. To evaluate and provide assurance that the controls are suitably designed an…" at bounding box center [209, 240] width 0 height 6
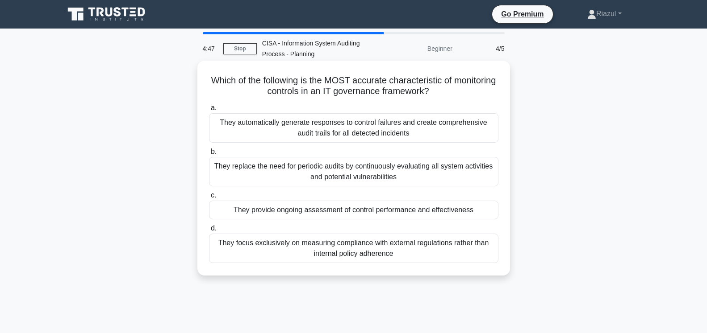
click at [358, 212] on div "They provide ongoing assessment of control performance and effectiveness" at bounding box center [353, 210] width 289 height 19
click at [209, 199] on input "c. They provide ongoing assessment of control performance and effectiveness" at bounding box center [209, 196] width 0 height 6
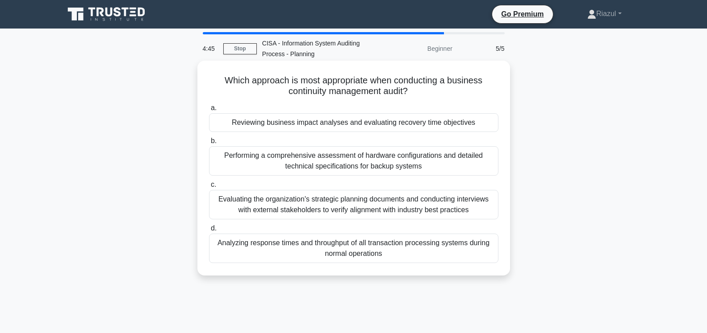
click at [361, 124] on div "Reviewing business impact analyses and evaluating recovery time objectives" at bounding box center [353, 122] width 289 height 19
click at [209, 111] on input "a. Reviewing business impact analyses and evaluating recovery time objectives" at bounding box center [209, 108] width 0 height 6
radio input "true"
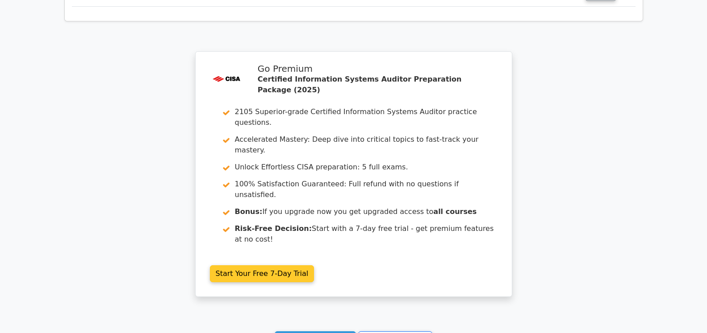
scroll to position [1365, 0]
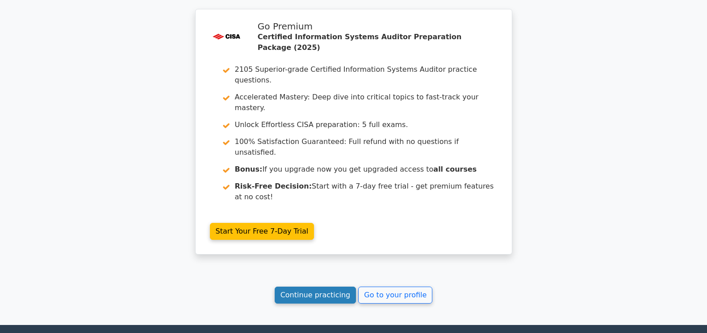
click at [329, 287] on link "Continue practicing" at bounding box center [316, 295] width 82 height 17
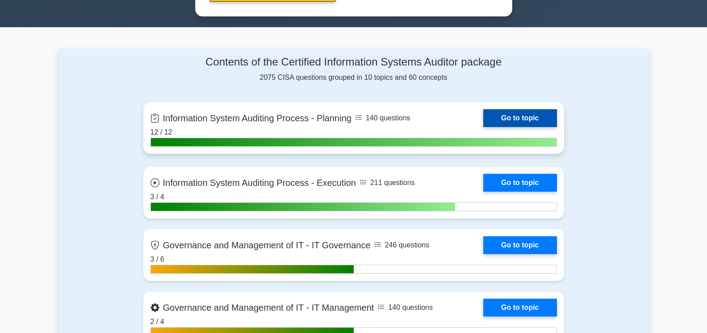
scroll to position [546, 0]
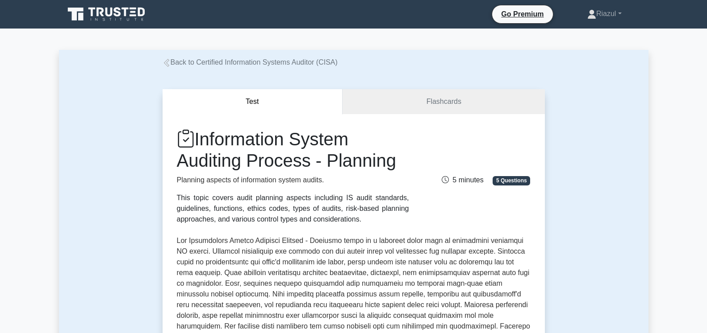
scroll to position [410, 0]
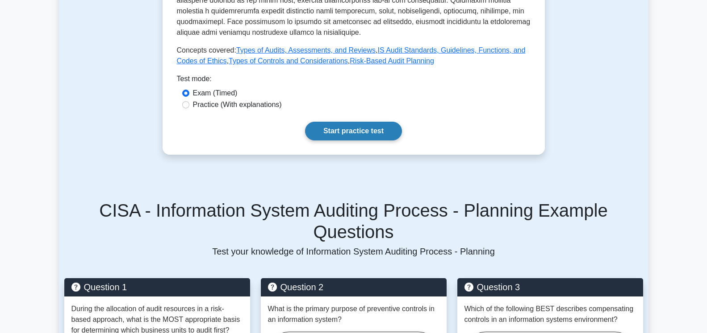
click at [353, 127] on link "Start practice test" at bounding box center [353, 131] width 97 height 19
click at [354, 123] on link "Start practice test" at bounding box center [353, 131] width 97 height 19
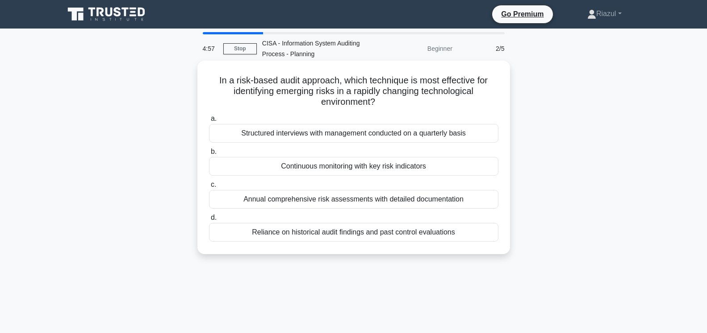
click at [269, 167] on div "Continuous monitoring with key risk indicators" at bounding box center [353, 166] width 289 height 19
click at [209, 155] on input "b. Continuous monitoring with key risk indicators" at bounding box center [209, 152] width 0 height 6
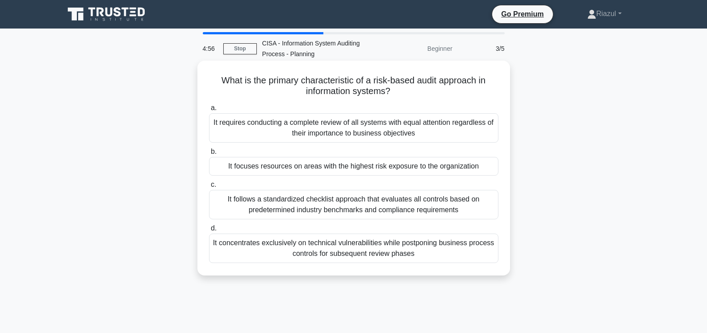
click at [256, 165] on div "It focuses resources on areas with the highest risk exposure to the organization" at bounding box center [353, 166] width 289 height 19
click at [209, 155] on input "b. It focuses resources on areas with the highest risk exposure to the organiza…" at bounding box center [209, 152] width 0 height 6
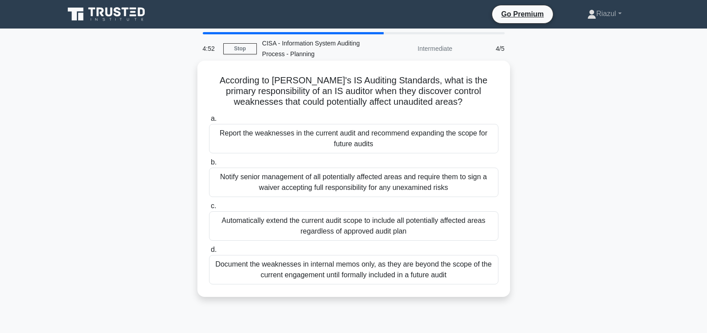
click at [345, 139] on div "Report the weaknesses in the current audit and recommend expanding the scope fo…" at bounding box center [353, 138] width 289 height 29
click at [209, 122] on input "a. Report the weaknesses in the current audit and recommend expanding the scope…" at bounding box center [209, 119] width 0 height 6
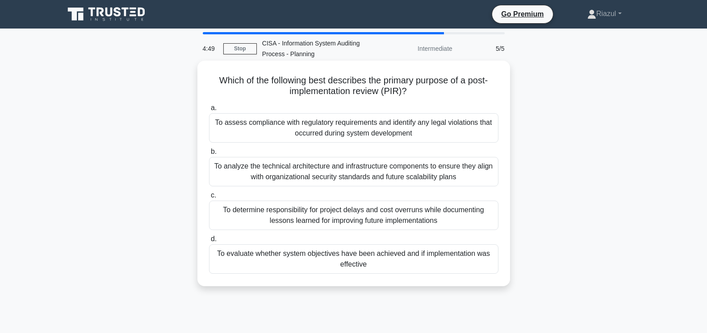
click at [343, 260] on div "To evaluate whether system objectives have been achieved and if implementation …" at bounding box center [353, 259] width 289 height 29
click at [209, 242] on input "d. To evaluate whether system objectives have been achieved and if implementati…" at bounding box center [209, 240] width 0 height 6
radio input "true"
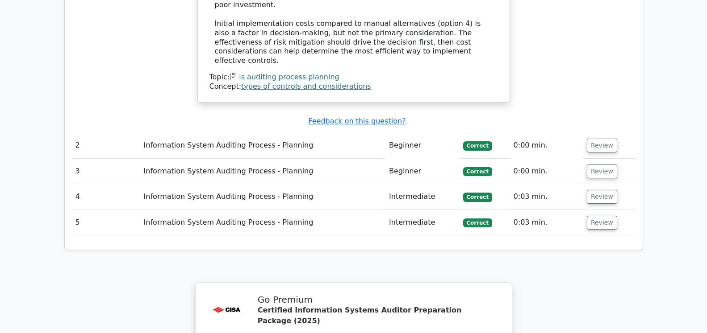
scroll to position [1346, 0]
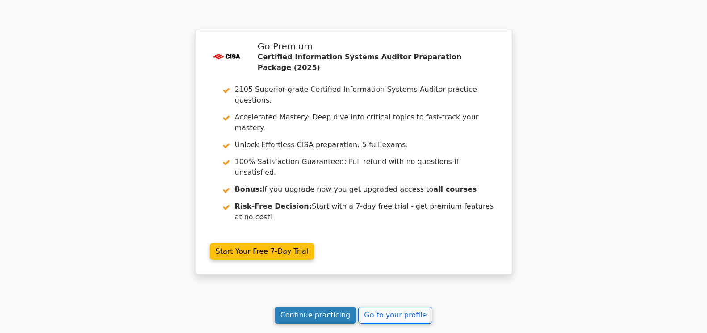
click at [325, 307] on link "Continue practicing" at bounding box center [316, 315] width 82 height 17
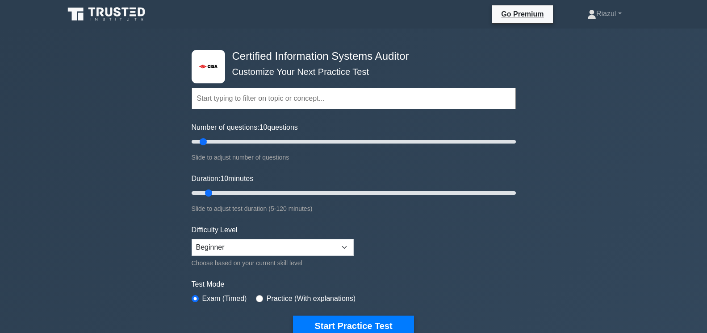
scroll to position [546, 0]
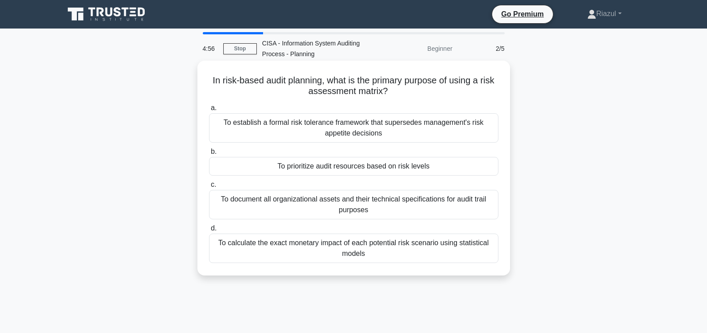
click at [296, 249] on div "To calculate the exact monetary impact of each potential risk scenario using st…" at bounding box center [353, 248] width 289 height 29
click at [209, 232] on input "d. To calculate the exact monetary impact of each potential risk scenario using…" at bounding box center [209, 229] width 0 height 6
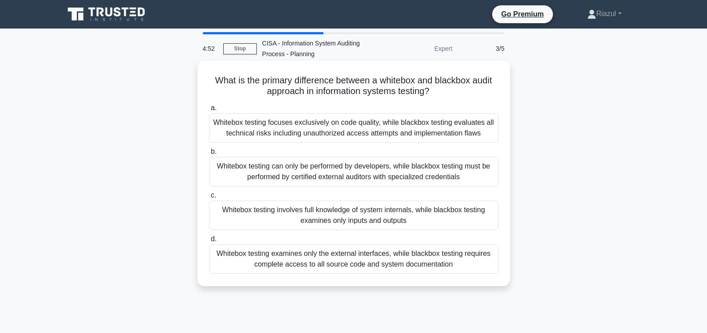
click at [360, 218] on div "Whitebox testing involves full knowledge of system internals, while blackbox te…" at bounding box center [353, 215] width 289 height 29
click at [209, 199] on input "c. Whitebox testing involves full knowledge of system internals, while blackbox…" at bounding box center [209, 196] width 0 height 6
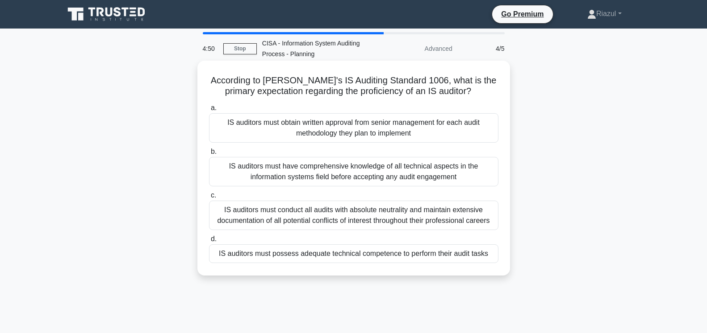
click at [290, 256] on div "IS auditors must possess adequate technical competence to perform their audit t…" at bounding box center [353, 254] width 289 height 19
click at [209, 242] on input "d. IS auditors must possess adequate technical competence to perform their audi…" at bounding box center [209, 240] width 0 height 6
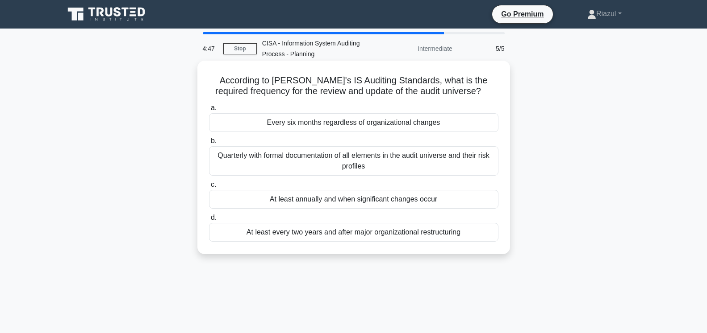
click at [360, 125] on div "Every six months regardless of organizational changes" at bounding box center [353, 122] width 289 height 19
click at [209, 111] on input "a. Every six months regardless of organizational changes" at bounding box center [209, 108] width 0 height 6
radio input "true"
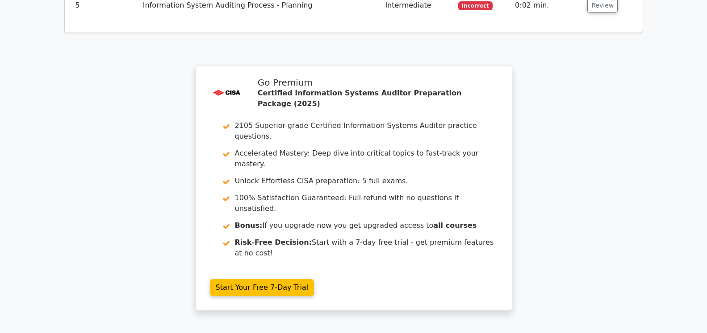
scroll to position [1393, 0]
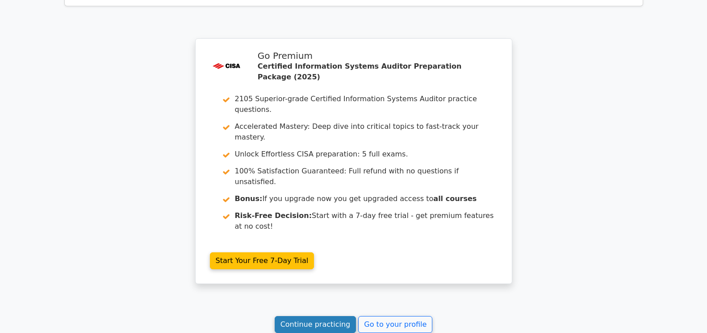
click at [326, 317] on link "Continue practicing" at bounding box center [316, 325] width 82 height 17
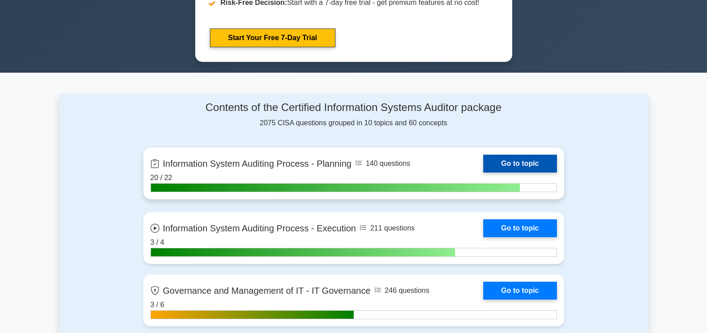
scroll to position [501, 0]
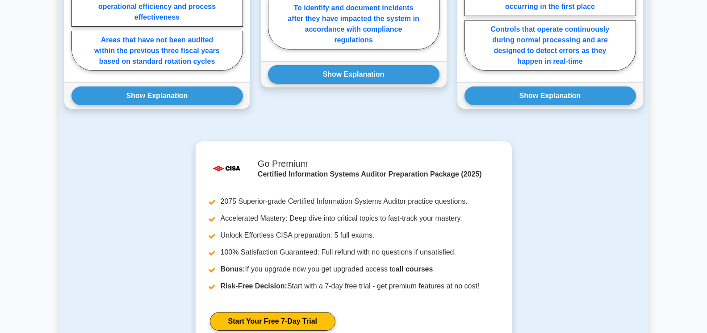
scroll to position [1092, 0]
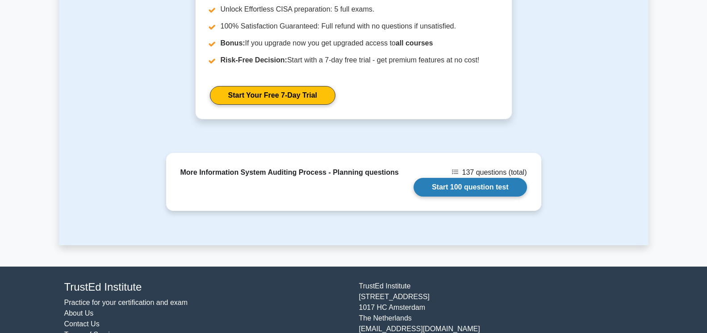
click at [446, 178] on link "Start 100 question test" at bounding box center [469, 187] width 113 height 19
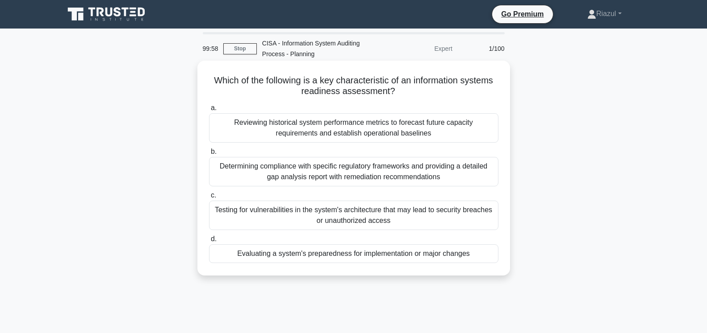
click at [344, 253] on div "Evaluating a system's preparedness for implementation or major changes" at bounding box center [353, 254] width 289 height 19
click at [209, 242] on input "d. Evaluating a system's preparedness for implementation or major changes" at bounding box center [209, 240] width 0 height 6
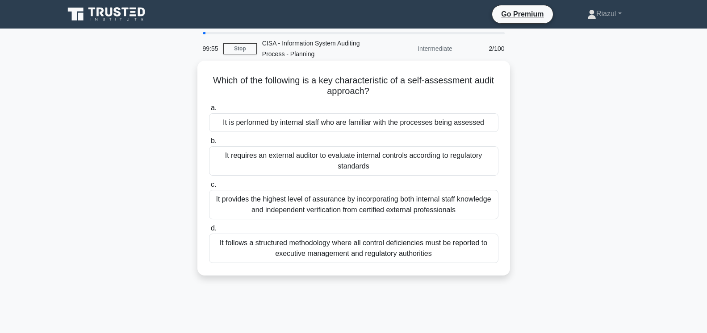
click at [341, 125] on div "It is performed by internal staff who are familiar with the processes being ass…" at bounding box center [353, 122] width 289 height 19
click at [209, 111] on input "a. It is performed by internal staff who are familiar with the processes being …" at bounding box center [209, 108] width 0 height 6
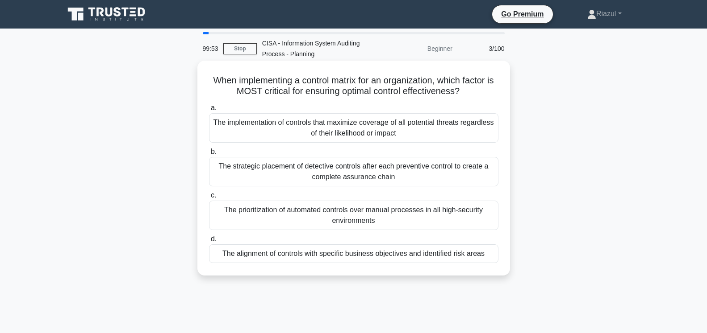
click at [344, 255] on div "The alignment of controls with specific business objectives and identified risk…" at bounding box center [353, 254] width 289 height 19
click at [209, 242] on input "d. The alignment of controls with specific business objectives and identified r…" at bounding box center [209, 240] width 0 height 6
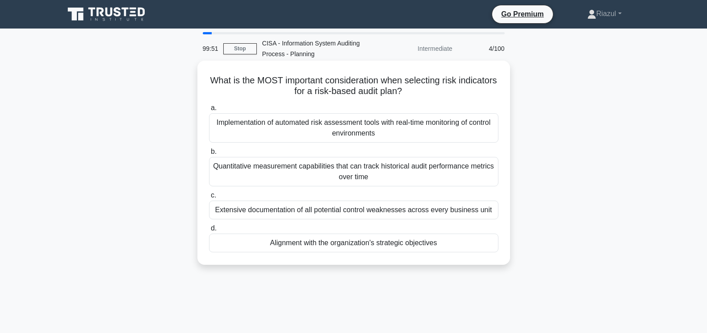
click at [346, 242] on div "Alignment with the organization's strategic objectives" at bounding box center [353, 243] width 289 height 19
click at [209, 232] on input "d. Alignment with the organization's strategic objectives" at bounding box center [209, 229] width 0 height 6
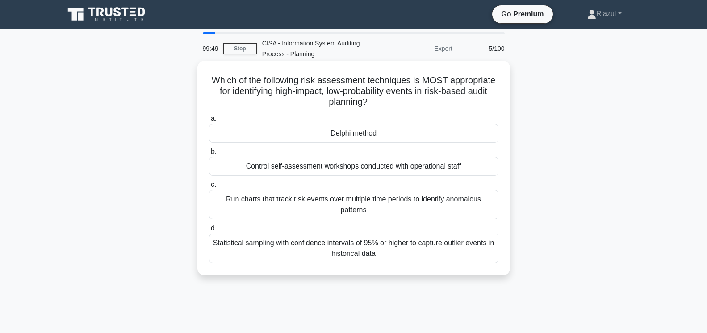
click at [346, 134] on div "Delphi method" at bounding box center [353, 133] width 289 height 19
click at [209, 122] on input "a. Delphi method" at bounding box center [209, 119] width 0 height 6
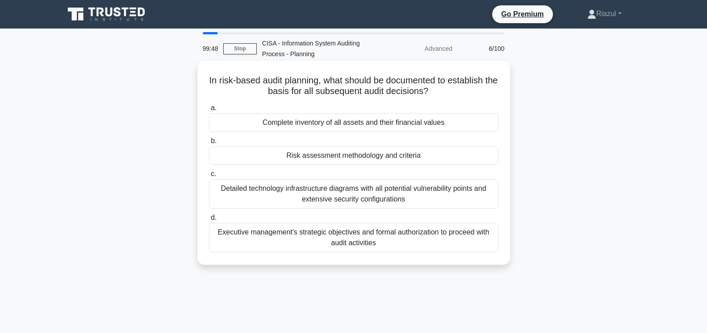
click at [305, 156] on div "Risk assessment methodology and criteria" at bounding box center [353, 155] width 289 height 19
click at [209, 144] on input "b. Risk assessment methodology and criteria" at bounding box center [209, 141] width 0 height 6
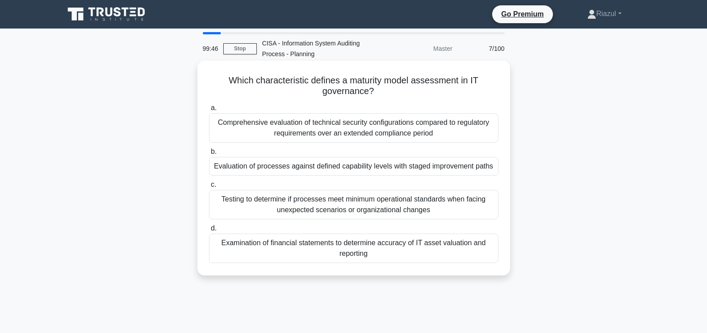
click at [329, 166] on div "Evaluation of processes against defined capability levels with staged improveme…" at bounding box center [353, 166] width 289 height 19
click at [209, 155] on input "b. Evaluation of processes against defined capability levels with staged improv…" at bounding box center [209, 152] width 0 height 6
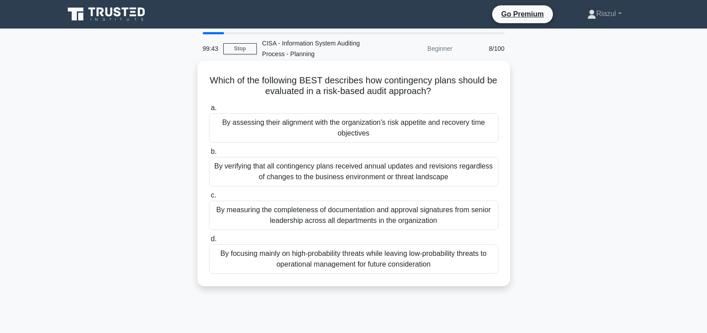
click at [374, 133] on div "By assessing their alignment with the organization's risk appetite and recovery…" at bounding box center [353, 127] width 289 height 29
click at [209, 111] on input "a. By assessing their alignment with the organization's risk appetite and recov…" at bounding box center [209, 108] width 0 height 6
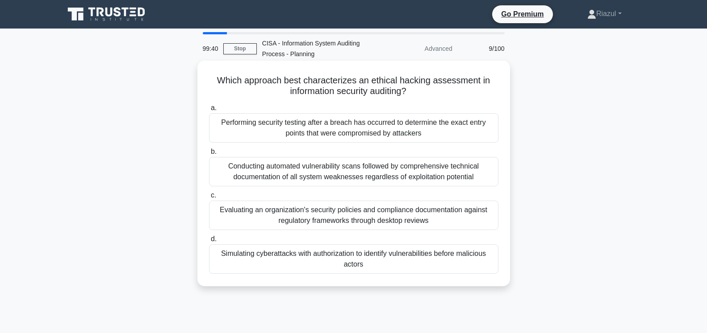
click at [361, 265] on div "Simulating cyberattacks with authorization to identify vulnerabilities before m…" at bounding box center [353, 259] width 289 height 29
click at [209, 242] on input "d. Simulating cyberattacks with authorization to identify vulnerabilities befor…" at bounding box center [209, 240] width 0 height 6
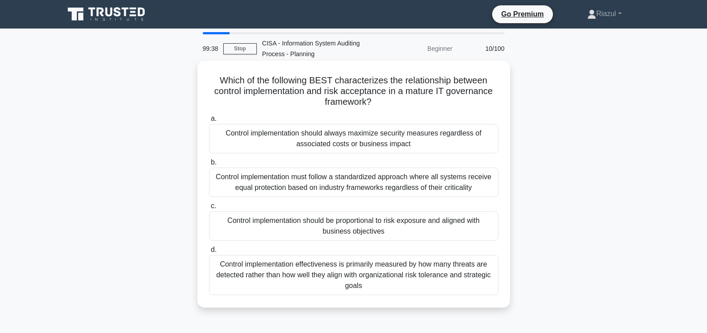
click at [335, 226] on div "Control implementation should be proportional to risk exposure and aligned with…" at bounding box center [353, 226] width 289 height 29
click at [209, 209] on input "c. Control implementation should be proportional to risk exposure and aligned w…" at bounding box center [209, 207] width 0 height 6
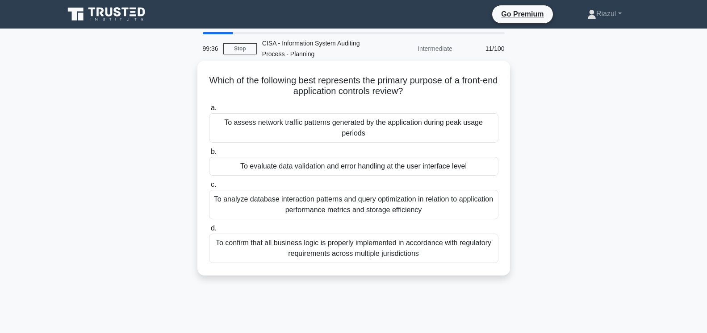
click at [340, 159] on div "To evaluate data validation and error handling at the user interface level" at bounding box center [353, 166] width 289 height 19
click at [209, 155] on input "b. To evaluate data validation and error handling at the user interface level" at bounding box center [209, 152] width 0 height 6
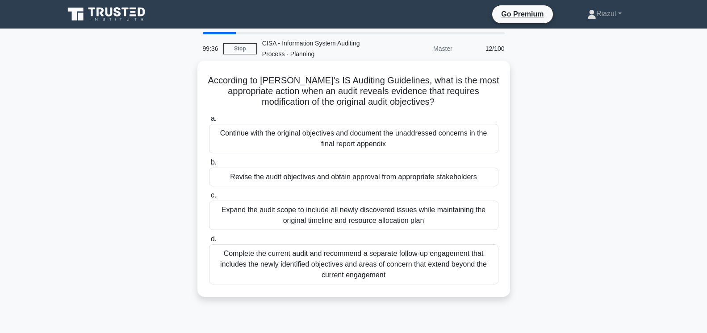
click at [317, 177] on div "Revise the audit objectives and obtain approval from appropriate stakeholders" at bounding box center [353, 177] width 289 height 19
click at [209, 166] on input "b. Revise the audit objectives and obtain approval from appropriate stakeholders" at bounding box center [209, 163] width 0 height 6
radio input "true"
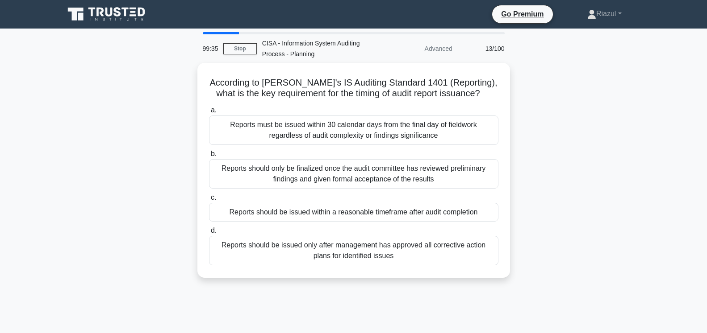
click at [305, 215] on div "Reports should be issued within a reasonable timeframe after audit completion" at bounding box center [353, 212] width 289 height 19
click at [209, 201] on input "c. Reports should be issued within a reasonable timeframe after audit completion" at bounding box center [209, 198] width 0 height 6
radio input "true"
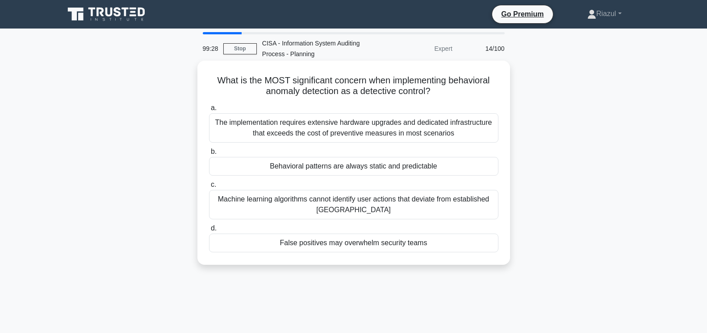
click at [287, 242] on div "False positives may overwhelm security teams" at bounding box center [353, 243] width 289 height 19
click at [209, 232] on input "d. False positives may overwhelm security teams" at bounding box center [209, 229] width 0 height 6
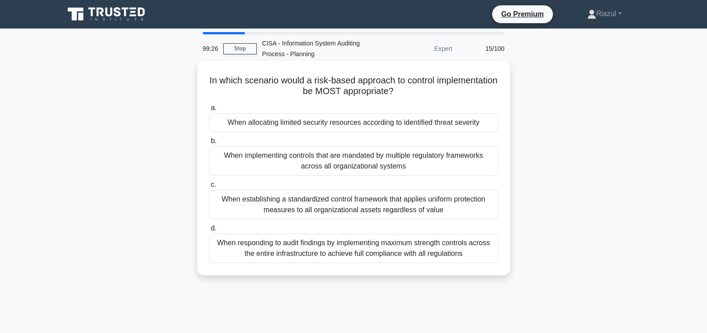
click at [345, 126] on div "When allocating limited security resources according to identified threat sever…" at bounding box center [353, 122] width 289 height 19
click at [209, 111] on input "a. When allocating limited security resources according to identified threat se…" at bounding box center [209, 108] width 0 height 6
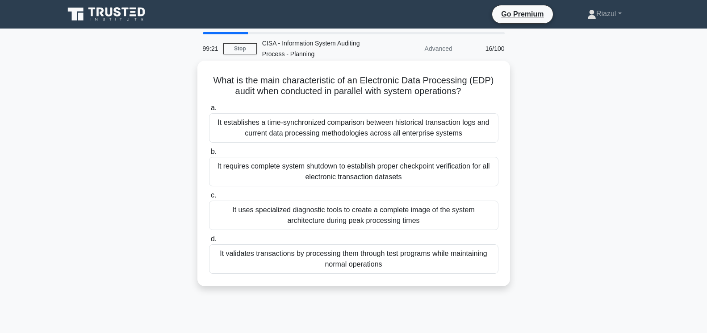
click at [364, 261] on div "It validates transactions by processing them through test programs while mainta…" at bounding box center [353, 259] width 289 height 29
click at [209, 242] on input "d. It validates transactions by processing them through test programs while mai…" at bounding box center [209, 240] width 0 height 6
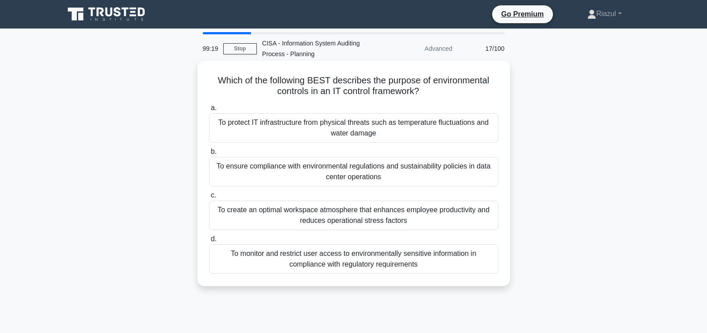
click at [361, 133] on div "To protect IT infrastructure from physical threats such as temperature fluctuat…" at bounding box center [353, 127] width 289 height 29
click at [209, 111] on input "a. To protect IT infrastructure from physical threats such as temperature fluct…" at bounding box center [209, 108] width 0 height 6
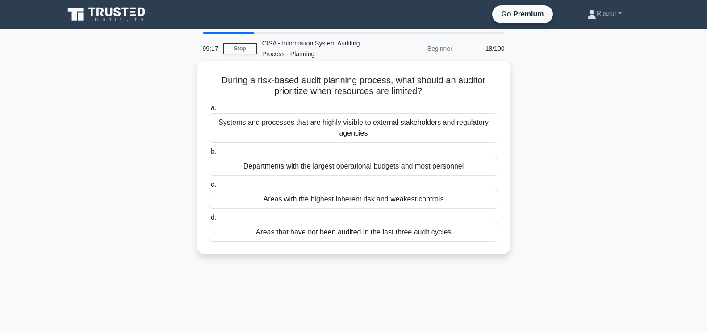
click at [255, 203] on div "Areas with the highest inherent risk and weakest controls" at bounding box center [353, 199] width 289 height 19
click at [209, 188] on input "c. Areas with the highest inherent risk and weakest controls" at bounding box center [209, 185] width 0 height 6
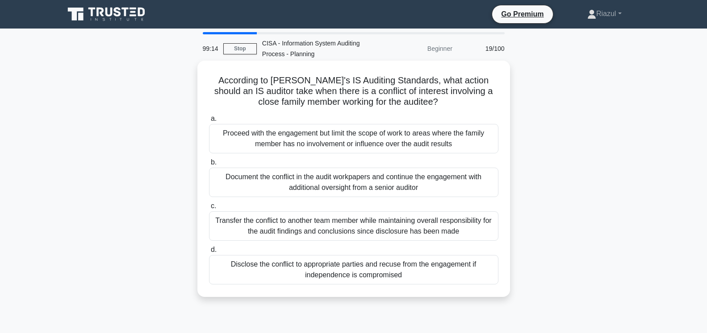
click at [342, 269] on div "Disclose the conflict to appropriate parties and recuse from the engagement if …" at bounding box center [353, 269] width 289 height 29
click at [209, 253] on input "d. Disclose the conflict to appropriate parties and recuse from the engagement …" at bounding box center [209, 250] width 0 height 6
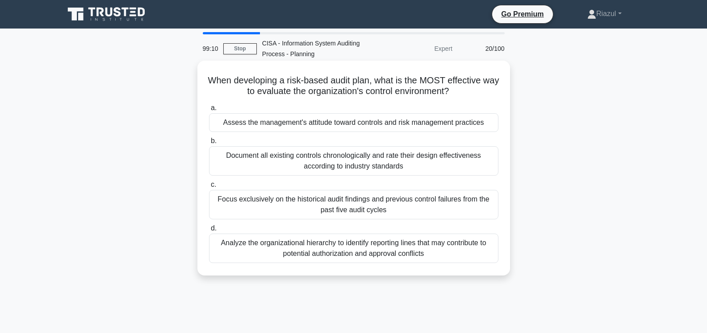
click at [341, 126] on div "Assess the management's attitude toward controls and risk management practices" at bounding box center [353, 122] width 289 height 19
click at [209, 111] on input "a. Assess the management's attitude toward controls and risk management practic…" at bounding box center [209, 108] width 0 height 6
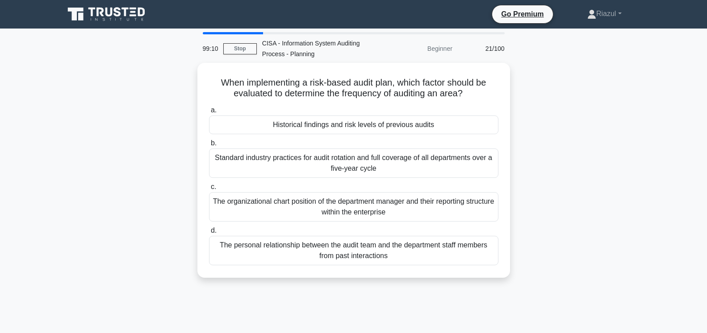
click at [341, 126] on div "Historical findings and risk levels of previous audits" at bounding box center [353, 125] width 289 height 19
click at [209, 113] on input "a. Historical findings and risk levels of previous audits" at bounding box center [209, 111] width 0 height 6
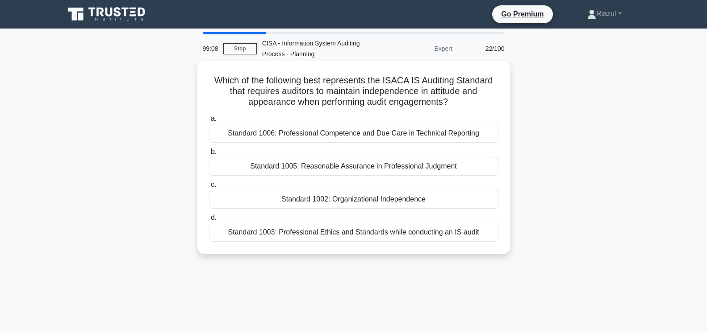
click at [321, 204] on div "Standard 1002: Organizational Independence" at bounding box center [353, 199] width 289 height 19
click at [209, 188] on input "c. Standard 1002: Organizational Independence" at bounding box center [209, 185] width 0 height 6
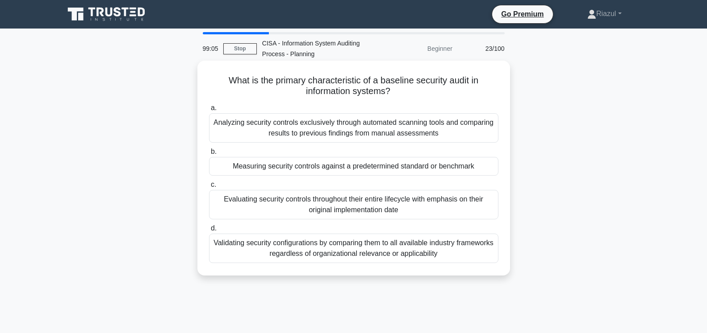
click at [343, 171] on div "Measuring security controls against a predetermined standard or benchmark" at bounding box center [353, 166] width 289 height 19
click at [209, 155] on input "b. Measuring security controls against a predetermined standard or benchmark" at bounding box center [209, 152] width 0 height 6
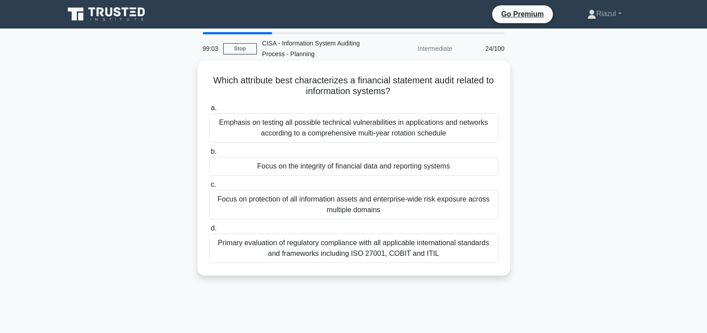
click at [335, 169] on div "Focus on the integrity of financial data and reporting systems" at bounding box center [353, 166] width 289 height 19
click at [209, 155] on input "b. Focus on the integrity of financial data and reporting systems" at bounding box center [209, 152] width 0 height 6
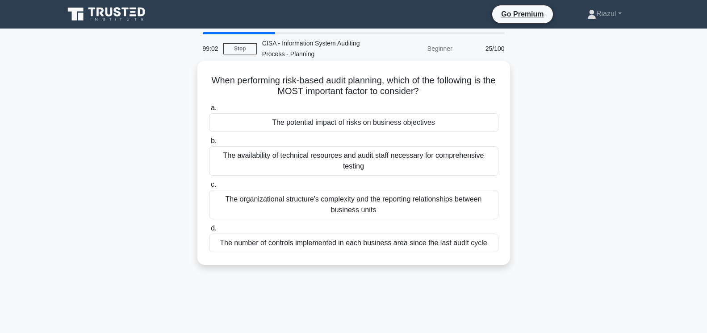
click at [331, 125] on div "The potential impact of risks on business objectives" at bounding box center [353, 122] width 289 height 19
click at [209, 111] on input "a. The potential impact of risks on business objectives" at bounding box center [209, 108] width 0 height 6
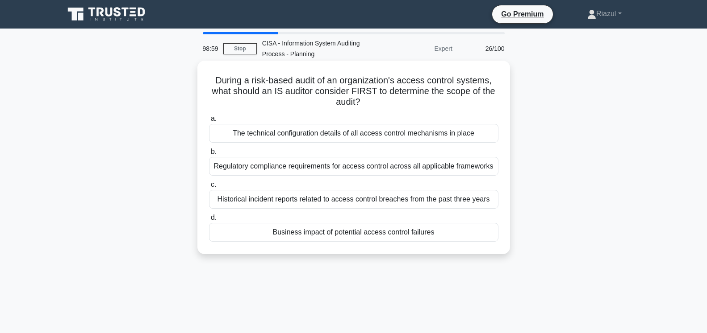
click at [302, 232] on div "Business impact of potential access control failures" at bounding box center [353, 232] width 289 height 19
click at [209, 221] on input "d. Business impact of potential access control failures" at bounding box center [209, 218] width 0 height 6
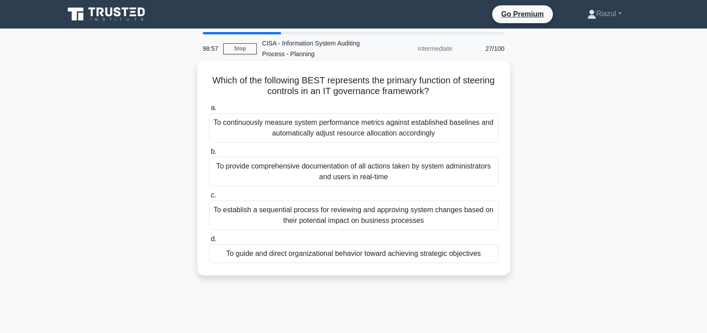
click at [336, 254] on div "To guide and direct organizational behavior toward achieving strategic objectiv…" at bounding box center [353, 254] width 289 height 19
click at [209, 242] on input "d. To guide and direct organizational behavior toward achieving strategic objec…" at bounding box center [209, 240] width 0 height 6
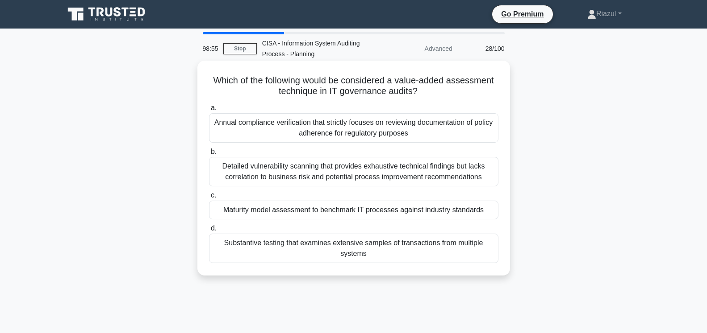
click at [322, 216] on div "Maturity model assessment to benchmark IT processes against industry standards" at bounding box center [353, 210] width 289 height 19
click at [209, 199] on input "c. Maturity model assessment to benchmark IT processes against industry standar…" at bounding box center [209, 196] width 0 height 6
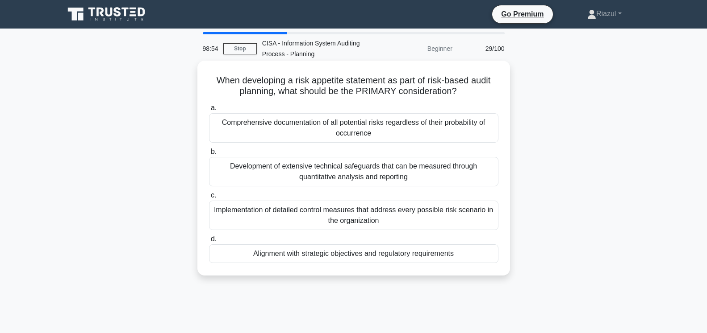
click at [323, 255] on div "Alignment with strategic objectives and regulatory requirements" at bounding box center [353, 254] width 289 height 19
click at [209, 242] on input "d. Alignment with strategic objectives and regulatory requirements" at bounding box center [209, 240] width 0 height 6
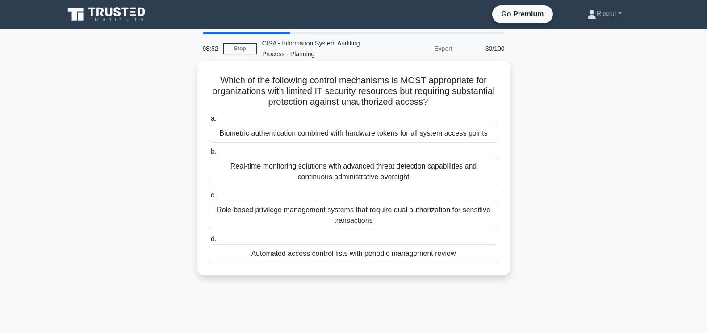
click at [332, 254] on div "Automated access control lists with periodic management review" at bounding box center [353, 254] width 289 height 19
click at [209, 242] on input "d. Automated access control lists with periodic management review" at bounding box center [209, 240] width 0 height 6
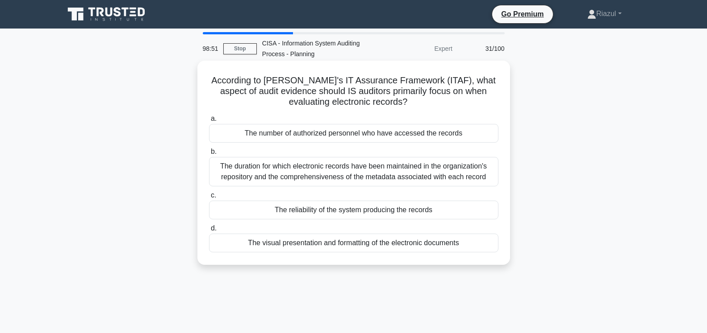
click at [334, 214] on div "The reliability of the system producing the records" at bounding box center [353, 210] width 289 height 19
click at [209, 199] on input "c. The reliability of the system producing the records" at bounding box center [209, 196] width 0 height 6
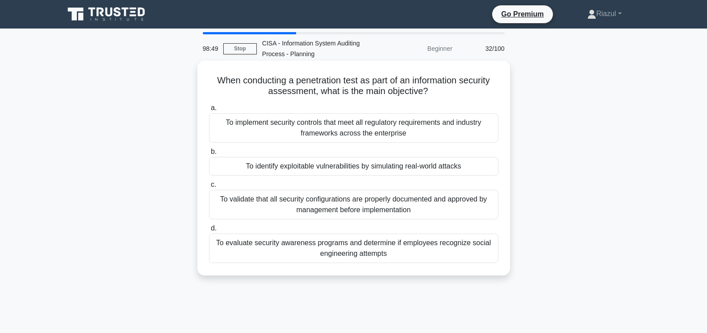
click at [331, 171] on div "To identify exploitable vulnerabilities by simulating real-world attacks" at bounding box center [353, 166] width 289 height 19
click at [209, 155] on input "b. To identify exploitable vulnerabilities by simulating real-world attacks" at bounding box center [209, 152] width 0 height 6
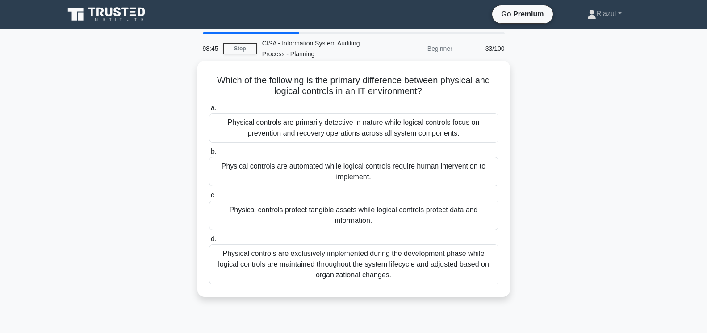
click at [350, 216] on div "Physical controls protect tangible assets while logical controls protect data a…" at bounding box center [353, 215] width 289 height 29
click at [209, 199] on input "c. Physical controls protect tangible assets while logical controls protect dat…" at bounding box center [209, 196] width 0 height 6
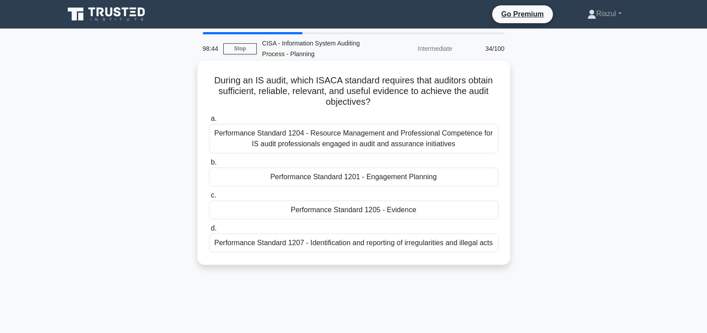
click at [347, 211] on div "Performance Standard 1205 - Evidence" at bounding box center [353, 210] width 289 height 19
click at [209, 199] on input "c. Performance Standard 1205 - Evidence" at bounding box center [209, 196] width 0 height 6
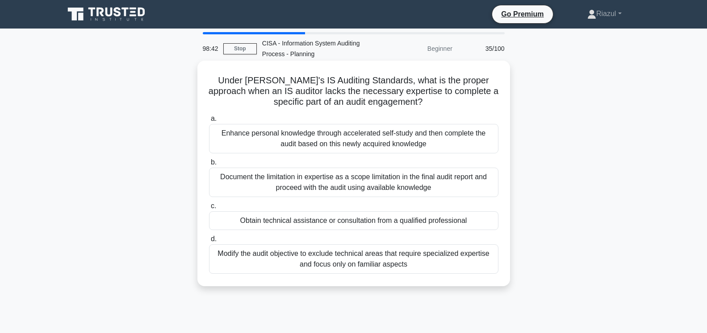
click at [316, 225] on div "Obtain technical assistance or consultation from a qualified professional" at bounding box center [353, 221] width 289 height 19
click at [209, 209] on input "c. Obtain technical assistance or consultation from a qualified professional" at bounding box center [209, 207] width 0 height 6
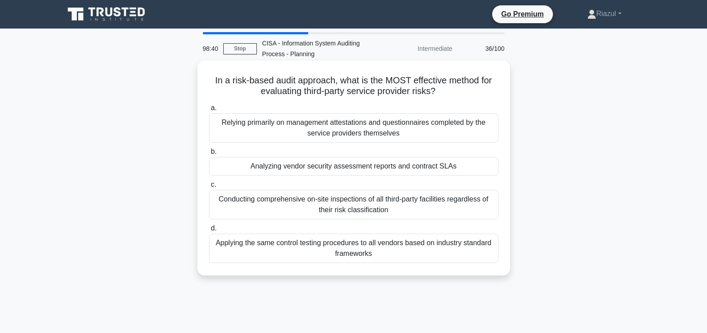
click at [360, 167] on div "Analyzing vendor security assessment reports and contract SLAs" at bounding box center [353, 166] width 289 height 19
click at [209, 155] on input "b. Analyzing vendor security assessment reports and contract SLAs" at bounding box center [209, 152] width 0 height 6
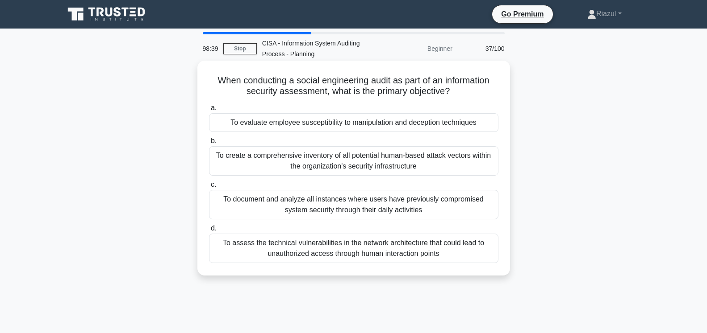
click at [348, 126] on div "To evaluate employee susceptibility to manipulation and deception techniques" at bounding box center [353, 122] width 289 height 19
click at [209, 111] on input "a. To evaluate employee susceptibility to manipulation and deception techniques" at bounding box center [209, 108] width 0 height 6
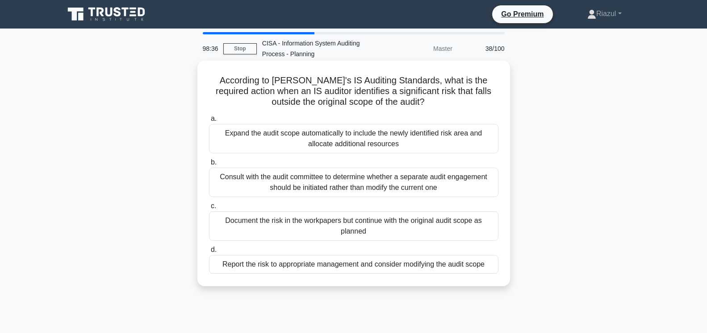
click at [321, 224] on div "Document the risk in the workpapers but continue with the original audit scope …" at bounding box center [353, 226] width 289 height 29
click at [209, 209] on input "c. Document the risk in the workpapers but continue with the original audit sco…" at bounding box center [209, 207] width 0 height 6
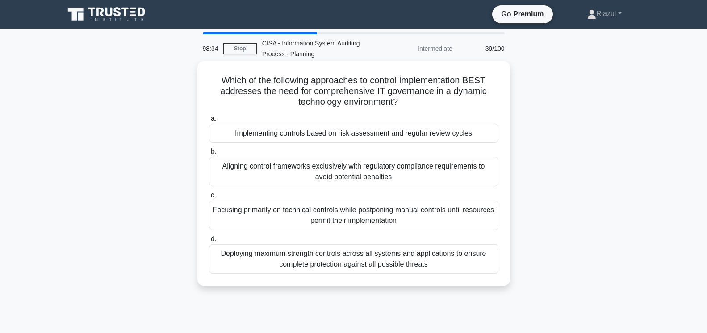
click at [352, 137] on div "Implementing controls based on risk assessment and regular review cycles" at bounding box center [353, 133] width 289 height 19
click at [209, 122] on input "a. Implementing controls based on risk assessment and regular review cycles" at bounding box center [209, 119] width 0 height 6
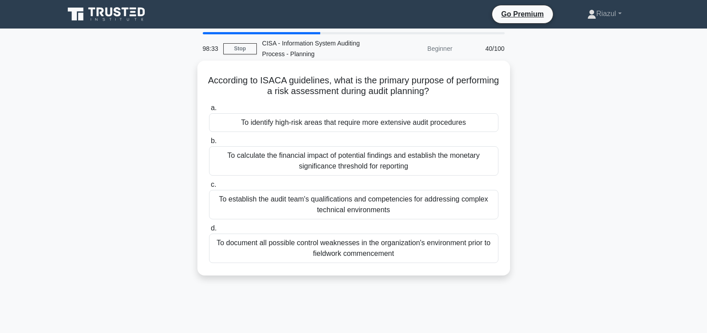
click at [346, 128] on div "To identify high-risk areas that require more extensive audit procedures" at bounding box center [353, 122] width 289 height 19
click at [209, 111] on input "a. To identify high-risk areas that require more extensive audit procedures" at bounding box center [209, 108] width 0 height 6
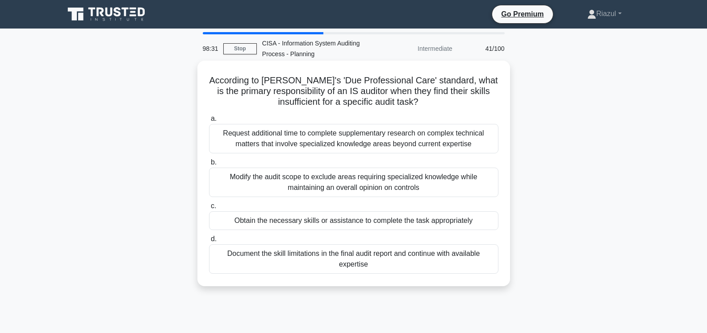
click at [314, 225] on div "Obtain the necessary skills or assistance to complete the task appropriately" at bounding box center [353, 221] width 289 height 19
click at [209, 209] on input "c. Obtain the necessary skills or assistance to complete the task appropriately" at bounding box center [209, 207] width 0 height 6
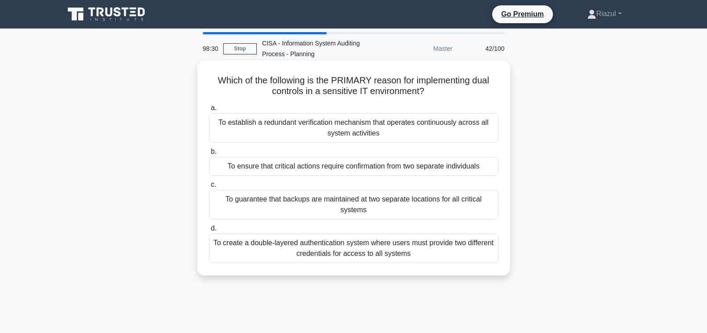
click at [330, 168] on div "To ensure that critical actions require confirmation from two separate individu…" at bounding box center [353, 166] width 289 height 19
click at [209, 155] on input "b. To ensure that critical actions require confirmation from two separate indiv…" at bounding box center [209, 152] width 0 height 6
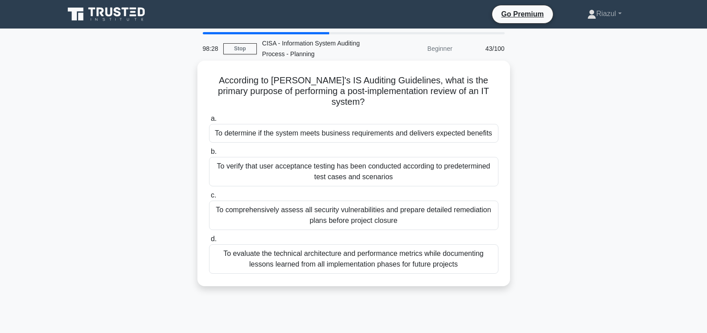
click at [358, 125] on div "To determine if the system meets business requirements and delivers expected be…" at bounding box center [353, 133] width 289 height 19
click at [209, 122] on input "a. To determine if the system meets business requirements and delivers expected…" at bounding box center [209, 119] width 0 height 6
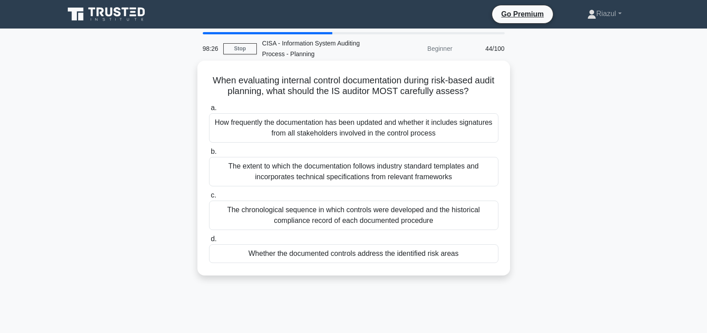
click at [338, 252] on div "Whether the documented controls address the identified risk areas" at bounding box center [353, 254] width 289 height 19
click at [209, 242] on input "d. Whether the documented controls address the identified risk areas" at bounding box center [209, 240] width 0 height 6
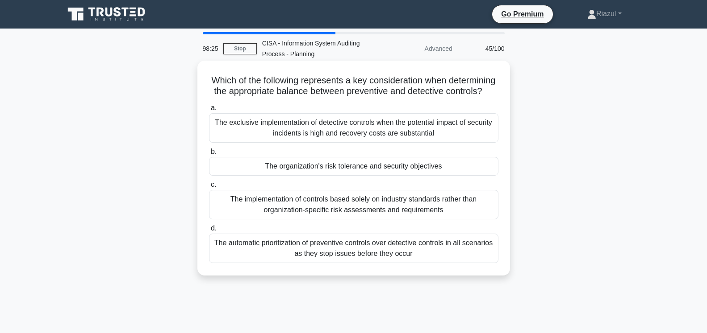
click at [343, 168] on div "The organization's risk tolerance and security objectives" at bounding box center [353, 166] width 289 height 19
click at [209, 155] on input "b. The organization's risk tolerance and security objectives" at bounding box center [209, 152] width 0 height 6
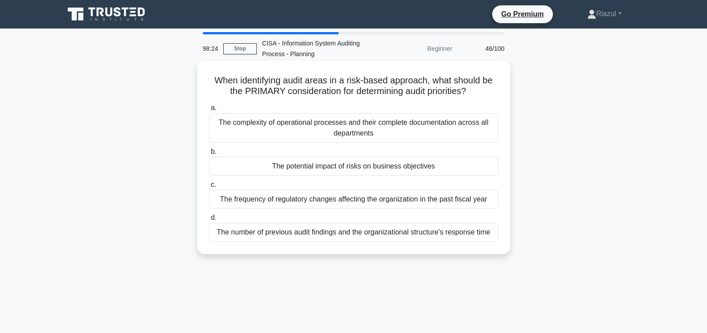
click at [346, 166] on div "The potential impact of risks on business objectives" at bounding box center [353, 166] width 289 height 19
click at [209, 155] on input "b. The potential impact of risks on business objectives" at bounding box center [209, 152] width 0 height 6
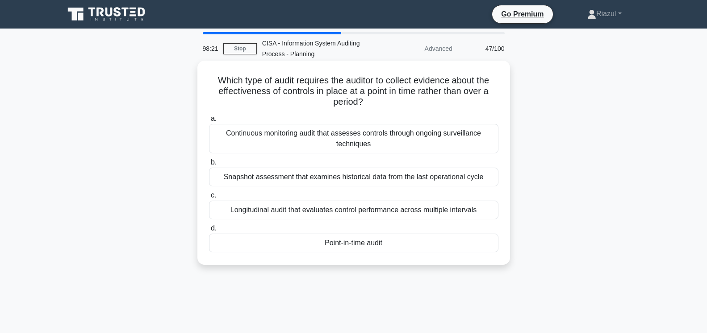
click at [346, 242] on div "Point-in-time audit" at bounding box center [353, 243] width 289 height 19
click at [209, 232] on input "d. Point-in-time audit" at bounding box center [209, 229] width 0 height 6
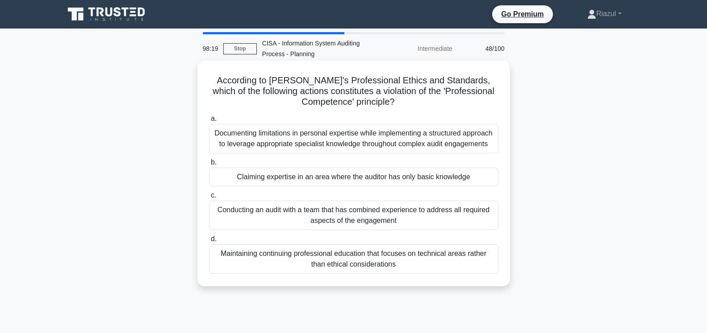
click at [320, 175] on div "Claiming expertise in an area where the auditor has only basic knowledge" at bounding box center [353, 177] width 289 height 19
click at [209, 166] on input "b. Claiming expertise in an area where the auditor has only basic knowledge" at bounding box center [209, 163] width 0 height 6
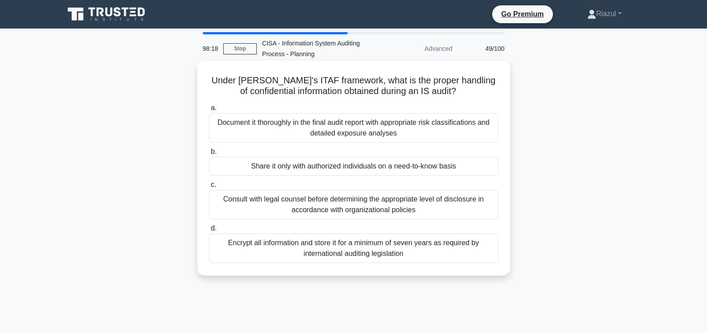
click at [350, 169] on div "Share it only with authorized individuals on a need-to-know basis" at bounding box center [353, 166] width 289 height 19
click at [209, 155] on input "b. Share it only with authorized individuals on a need-to-know basis" at bounding box center [209, 152] width 0 height 6
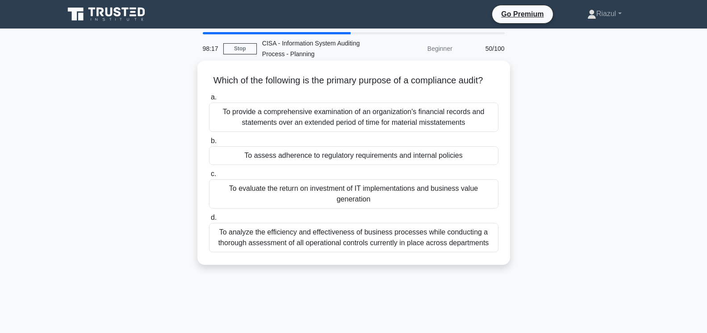
click at [326, 158] on div "To assess adherence to regulatory requirements and internal policies" at bounding box center [353, 155] width 289 height 19
click at [209, 144] on input "b. To assess adherence to regulatory requirements and internal policies" at bounding box center [209, 141] width 0 height 6
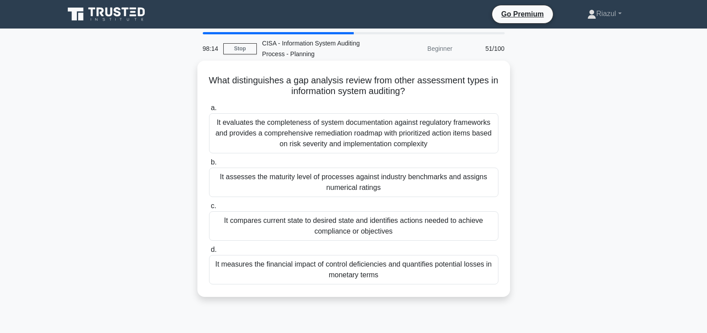
click at [360, 269] on div "It measures the financial impact of control deficiencies and quantifies potenti…" at bounding box center [353, 269] width 289 height 29
click at [209, 253] on input "d. It measures the financial impact of control deficiencies and quantifies pote…" at bounding box center [209, 250] width 0 height 6
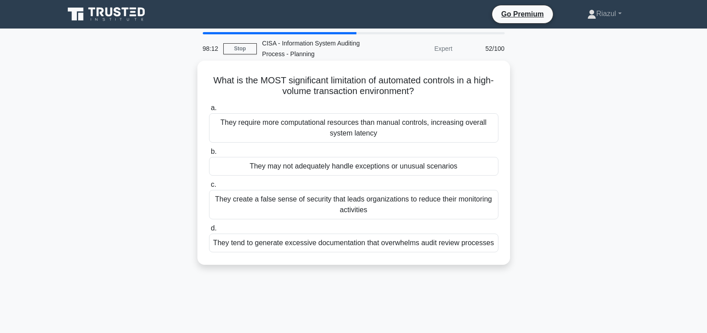
click at [357, 169] on div "They may not adequately handle exceptions or unusual scenarios" at bounding box center [353, 166] width 289 height 19
click at [209, 155] on input "b. They may not adequately handle exceptions or unusual scenarios" at bounding box center [209, 152] width 0 height 6
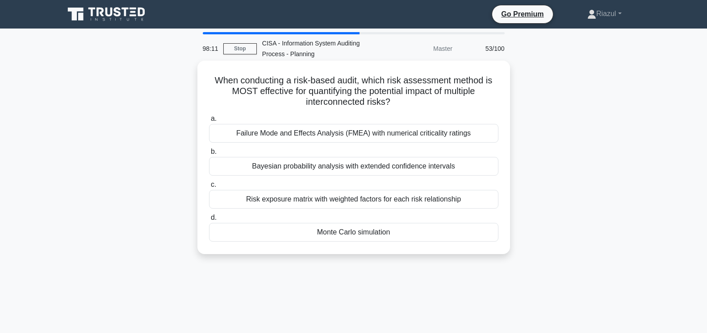
click at [338, 234] on div "Monte Carlo simulation" at bounding box center [353, 232] width 289 height 19
click at [209, 221] on input "d. Monte Carlo simulation" at bounding box center [209, 218] width 0 height 6
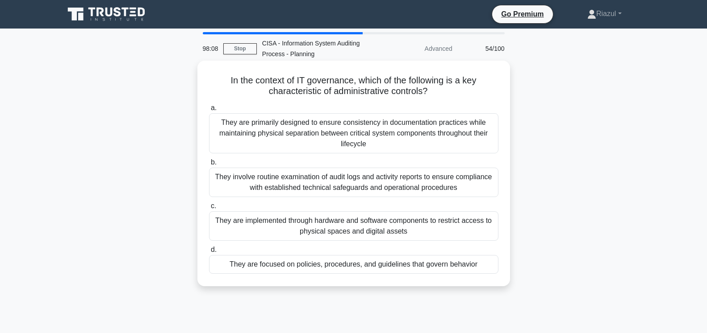
click at [367, 264] on div "They are focused on policies, procedures, and guidelines that govern behavior" at bounding box center [353, 264] width 289 height 19
click at [209, 253] on input "d. They are focused on policies, procedures, and guidelines that govern behavior" at bounding box center [209, 250] width 0 height 6
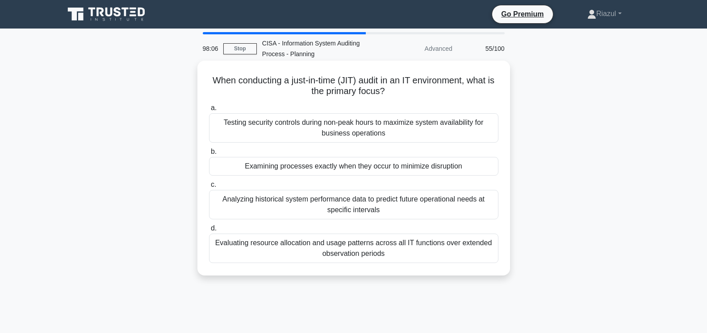
click at [357, 169] on div "Examining processes exactly when they occur to minimize disruption" at bounding box center [353, 166] width 289 height 19
click at [209, 155] on input "b. Examining processes exactly when they occur to minimize disruption" at bounding box center [209, 152] width 0 height 6
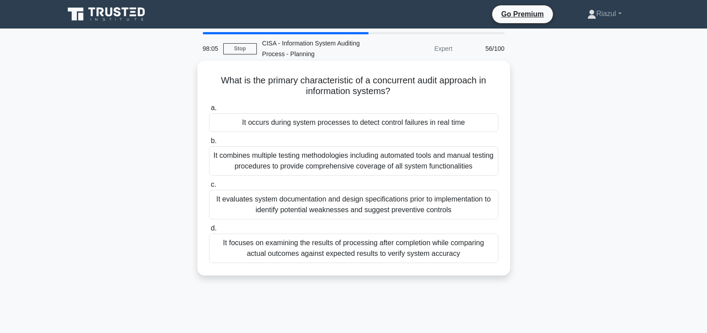
click at [348, 125] on div "It occurs during system processes to detect control failures in real time" at bounding box center [353, 122] width 289 height 19
click at [209, 111] on input "a. It occurs during system processes to detect control failures in real time" at bounding box center [209, 108] width 0 height 6
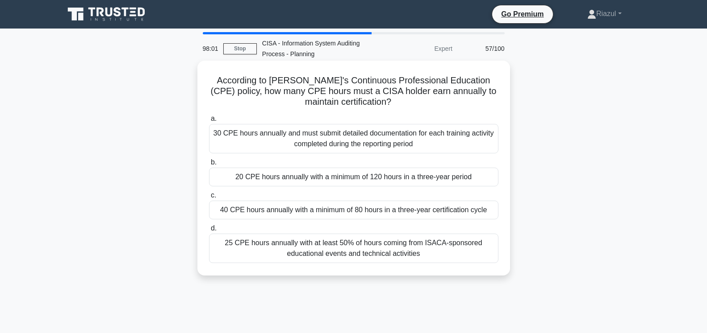
click at [333, 175] on div "20 CPE hours annually with a minimum of 120 hours in a three-year period" at bounding box center [353, 177] width 289 height 19
click at [209, 166] on input "b. 20 CPE hours annually with a minimum of 120 hours in a three-year period" at bounding box center [209, 163] width 0 height 6
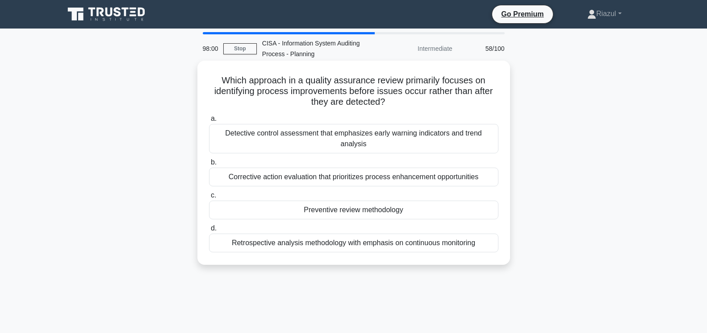
click at [351, 201] on div "Preventive review methodology" at bounding box center [353, 210] width 289 height 19
click at [209, 199] on input "c. Preventive review methodology" at bounding box center [209, 196] width 0 height 6
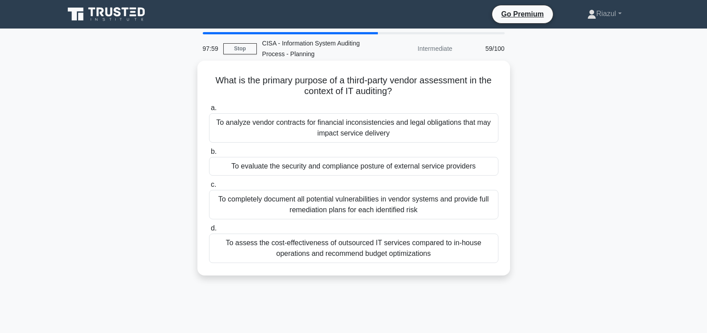
click at [338, 168] on div "To evaluate the security and compliance posture of external service providers" at bounding box center [353, 166] width 289 height 19
click at [209, 155] on input "b. To evaluate the security and compliance posture of external service providers" at bounding box center [209, 152] width 0 height 6
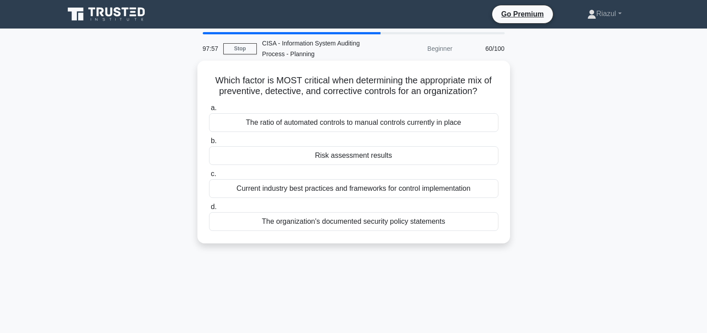
click at [338, 160] on div "Risk assessment results" at bounding box center [353, 155] width 289 height 19
click at [209, 144] on input "b. Risk assessment results" at bounding box center [209, 141] width 0 height 6
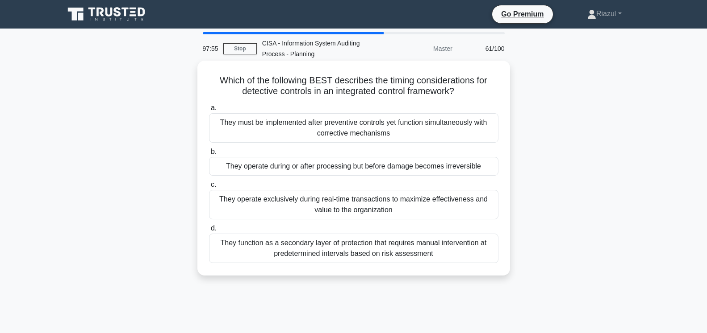
click at [343, 171] on div "They operate during or after processing but before damage becomes irreversible" at bounding box center [353, 166] width 289 height 19
click at [209, 155] on input "b. They operate during or after processing but before damage becomes irreversib…" at bounding box center [209, 152] width 0 height 6
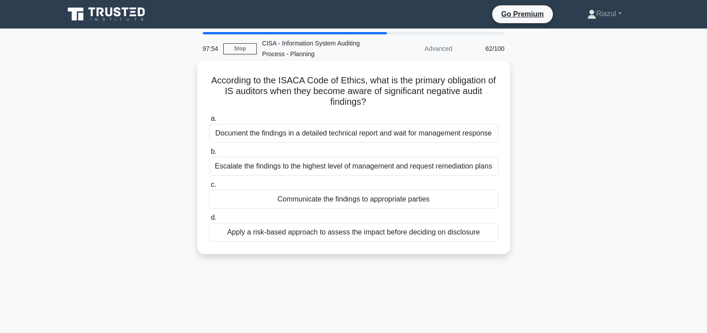
click at [338, 200] on div "Communicate the findings to appropriate parties" at bounding box center [353, 199] width 289 height 19
click at [209, 188] on input "c. Communicate the findings to appropriate parties" at bounding box center [209, 185] width 0 height 6
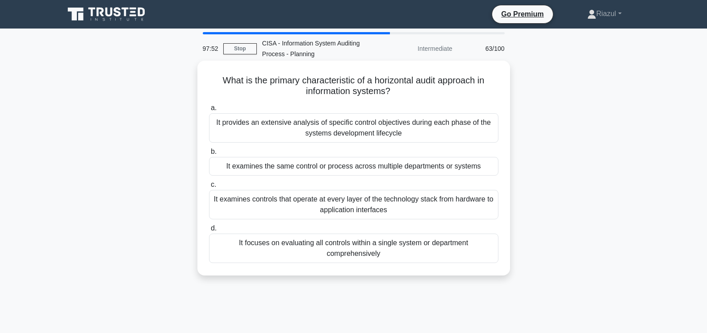
click at [347, 169] on div "It examines the same control or process across multiple departments or systems" at bounding box center [353, 166] width 289 height 19
click at [209, 155] on input "b. It examines the same control or process across multiple departments or syste…" at bounding box center [209, 152] width 0 height 6
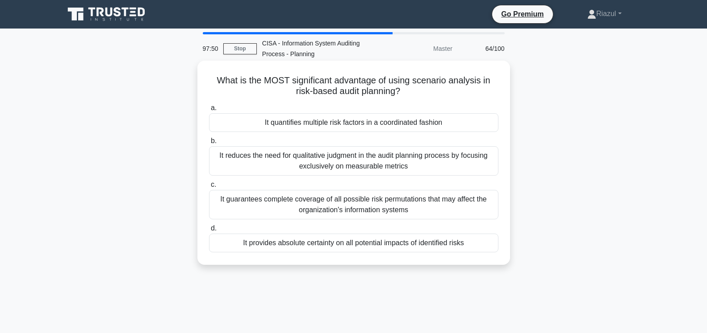
click at [344, 125] on div "It quantifies multiple risk factors in a coordinated fashion" at bounding box center [353, 122] width 289 height 19
click at [209, 111] on input "a. It quantifies multiple risk factors in a coordinated fashion" at bounding box center [209, 108] width 0 height 6
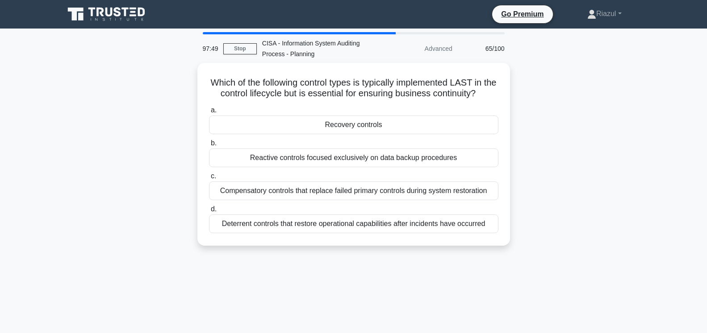
click at [344, 125] on div "Recovery controls" at bounding box center [353, 125] width 289 height 19
click at [209, 113] on input "a. Recovery controls" at bounding box center [209, 111] width 0 height 6
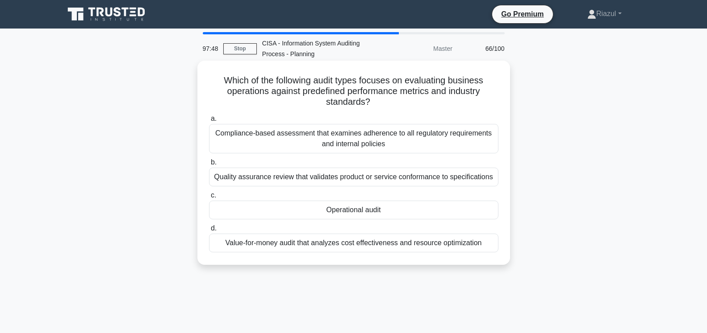
click at [351, 211] on div "Operational audit" at bounding box center [353, 210] width 289 height 19
click at [209, 199] on input "c. Operational audit" at bounding box center [209, 196] width 0 height 6
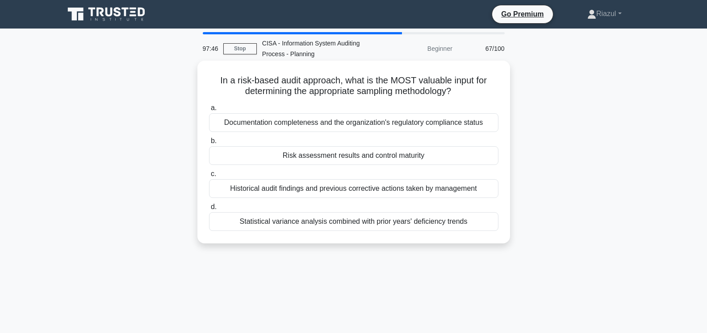
click at [350, 159] on div "Risk assessment results and control maturity" at bounding box center [353, 155] width 289 height 19
click at [209, 144] on input "b. Risk assessment results and control maturity" at bounding box center [209, 141] width 0 height 6
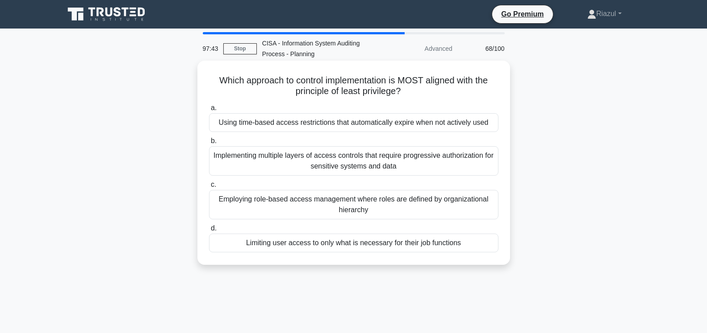
click at [337, 242] on div "Limiting user access to only what is necessary for their job functions" at bounding box center [353, 243] width 289 height 19
click at [209, 232] on input "d. Limiting user access to only what is necessary for their job functions" at bounding box center [209, 229] width 0 height 6
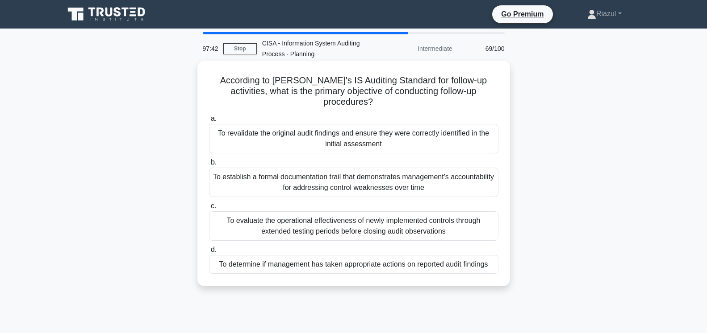
click at [340, 255] on div "To determine if management has taken appropriate actions on reported audit find…" at bounding box center [353, 264] width 289 height 19
click at [209, 253] on input "d. To determine if management has taken appropriate actions on reported audit f…" at bounding box center [209, 250] width 0 height 6
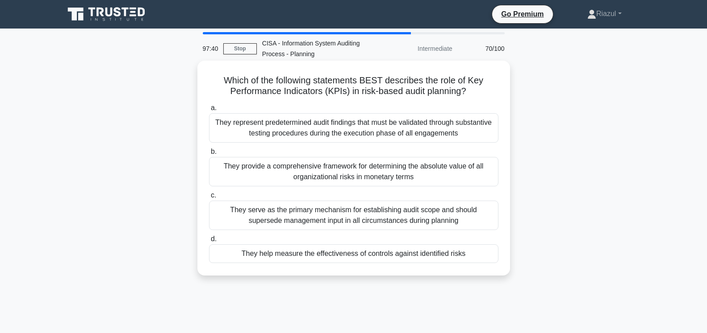
click at [340, 253] on div "They help measure the effectiveness of controls against identified risks" at bounding box center [353, 254] width 289 height 19
click at [209, 242] on input "d. They help measure the effectiveness of controls against identified risks" at bounding box center [209, 240] width 0 height 6
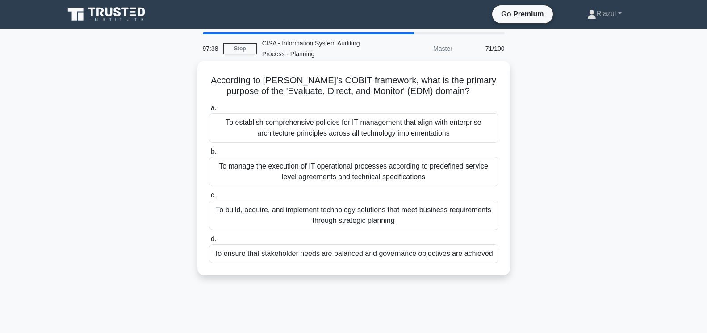
click at [340, 254] on div "To ensure that stakeholder needs are balanced and governance objectives are ach…" at bounding box center [353, 254] width 289 height 19
click at [209, 242] on input "d. To ensure that stakeholder needs are balanced and governance objectives are …" at bounding box center [209, 240] width 0 height 6
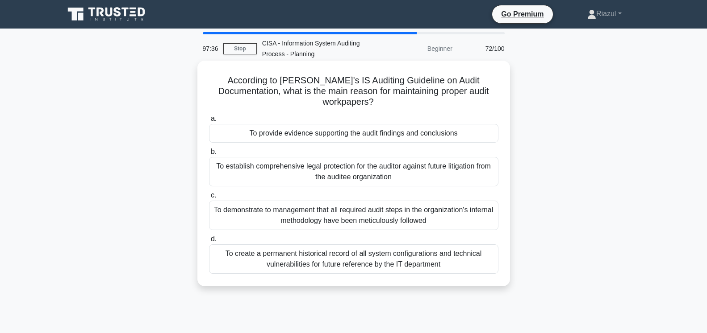
click at [369, 127] on div "To provide evidence supporting the audit findings and conclusions" at bounding box center [353, 133] width 289 height 19
click at [209, 122] on input "a. To provide evidence supporting the audit findings and conclusions" at bounding box center [209, 119] width 0 height 6
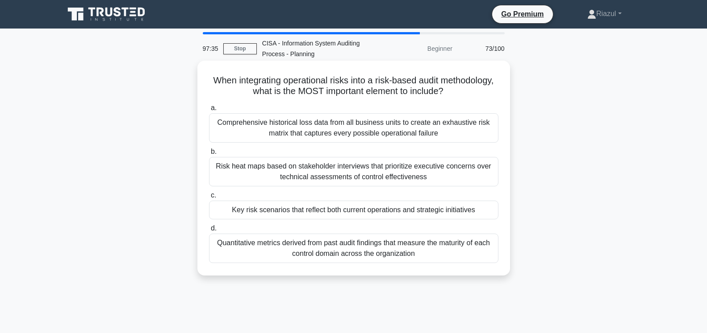
click at [352, 213] on div "Key risk scenarios that reflect both current operations and strategic initiativ…" at bounding box center [353, 210] width 289 height 19
click at [209, 199] on input "c. Key risk scenarios that reflect both current operations and strategic initia…" at bounding box center [209, 196] width 0 height 6
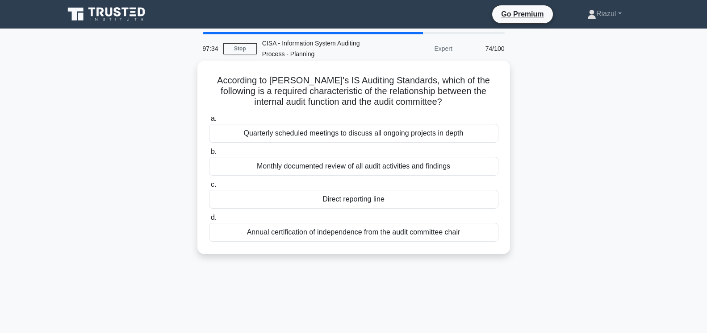
click at [350, 201] on div "Direct reporting line" at bounding box center [353, 199] width 289 height 19
click at [209, 188] on input "c. Direct reporting line" at bounding box center [209, 185] width 0 height 6
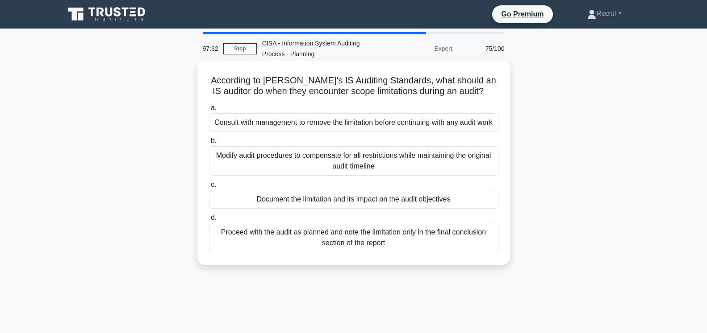
click at [346, 200] on div "Document the limitation and its impact on the audit objectives" at bounding box center [353, 199] width 289 height 19
click at [209, 188] on input "c. Document the limitation and its impact on the audit objectives" at bounding box center [209, 185] width 0 height 6
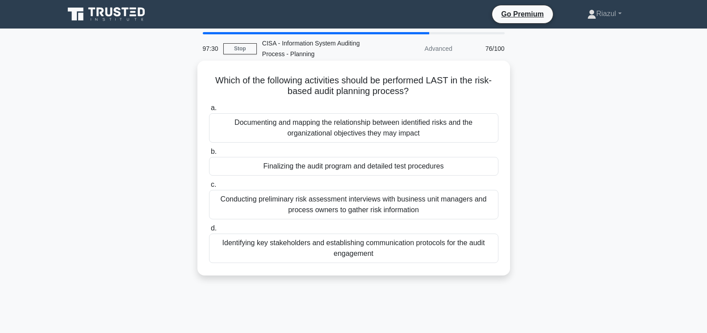
click at [347, 170] on div "Finalizing the audit program and detailed test procedures" at bounding box center [353, 166] width 289 height 19
click at [209, 155] on input "b. Finalizing the audit program and detailed test procedures" at bounding box center [209, 152] width 0 height 6
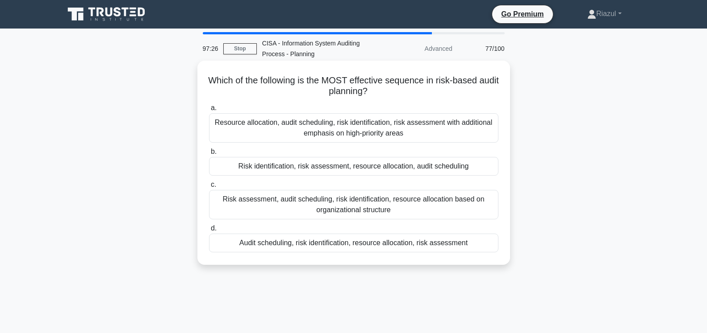
click at [349, 244] on div "Audit scheduling, risk identification, resource allocation, risk assessment" at bounding box center [353, 243] width 289 height 19
click at [209, 232] on input "d. Audit scheduling, risk identification, resource allocation, risk assessment" at bounding box center [209, 229] width 0 height 6
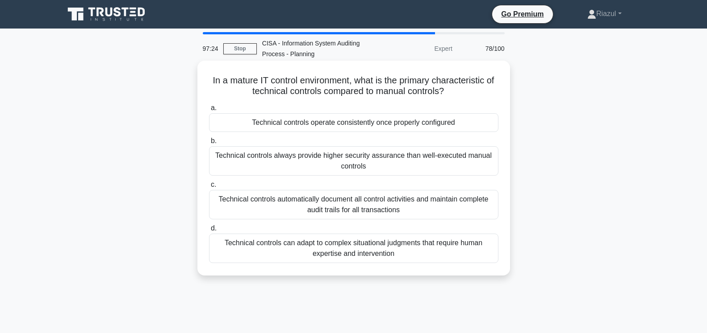
click at [370, 127] on div "Technical controls operate consistently once properly configured" at bounding box center [353, 122] width 289 height 19
click at [209, 111] on input "a. Technical controls operate consistently once properly configured" at bounding box center [209, 108] width 0 height 6
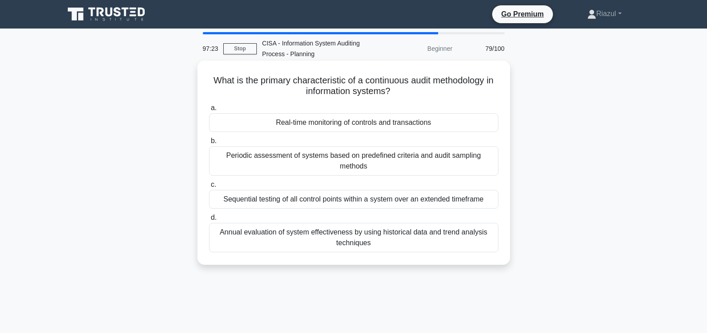
click at [369, 127] on div "Real-time monitoring of controls and transactions" at bounding box center [353, 122] width 289 height 19
click at [209, 111] on input "a. Real-time monitoring of controls and transactions" at bounding box center [209, 108] width 0 height 6
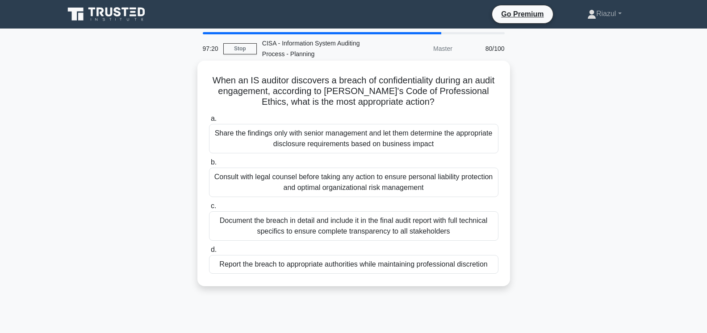
click at [361, 263] on div "Report the breach to appropriate authorities while maintaining professional dis…" at bounding box center [353, 264] width 289 height 19
click at [209, 253] on input "d. Report the breach to appropriate authorities while maintaining professional …" at bounding box center [209, 250] width 0 height 6
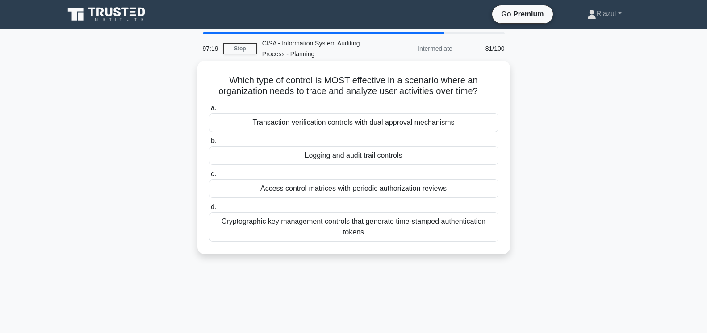
click at [368, 158] on div "Logging and audit trail controls" at bounding box center [353, 155] width 289 height 19
click at [209, 144] on input "b. Logging and audit trail controls" at bounding box center [209, 141] width 0 height 6
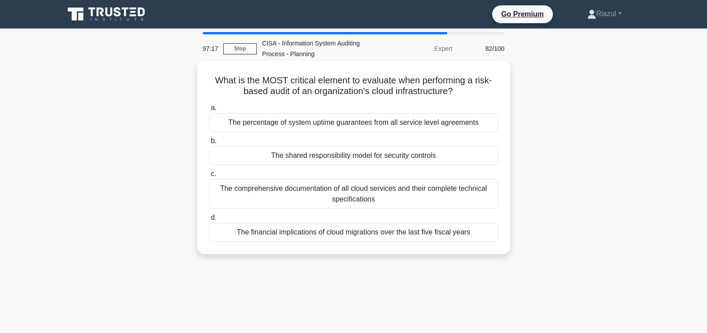
click at [366, 157] on div "The shared responsibility model for security controls" at bounding box center [353, 155] width 289 height 19
click at [209, 144] on input "b. The shared responsibility model for security controls" at bounding box center [209, 141] width 0 height 6
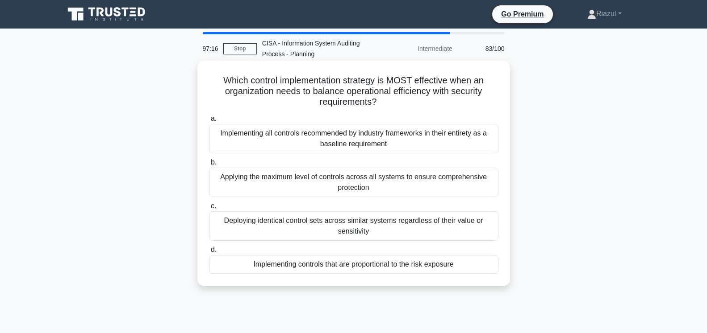
click at [354, 263] on div "Implementing controls that are proportional to the risk exposure" at bounding box center [353, 264] width 289 height 19
click at [209, 253] on input "d. Implementing controls that are proportional to the risk exposure" at bounding box center [209, 250] width 0 height 6
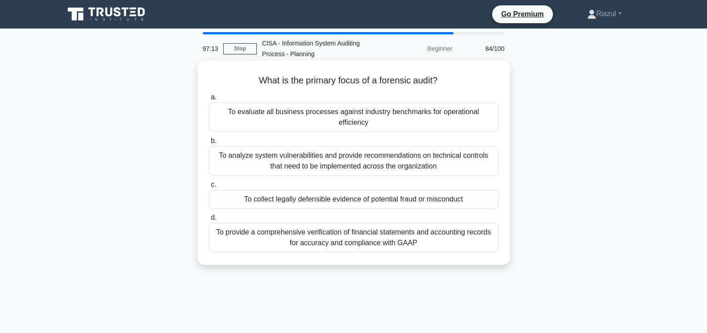
click at [358, 114] on div "To evaluate all business processes against industry benchmarks for operational …" at bounding box center [353, 117] width 289 height 29
click at [209, 100] on input "a. To evaluate all business processes against industry benchmarks for operation…" at bounding box center [209, 98] width 0 height 6
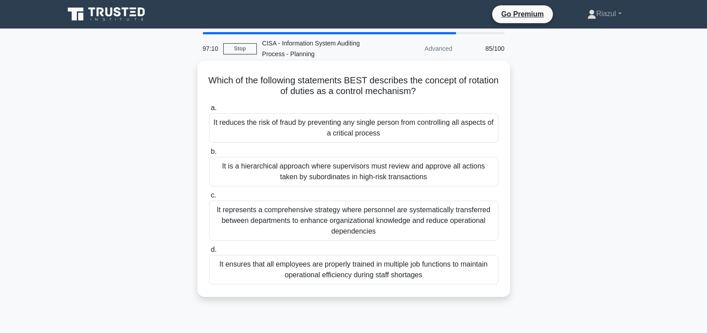
click at [355, 130] on div "It reduces the risk of fraud by preventing any single person from controlling a…" at bounding box center [353, 127] width 289 height 29
click at [209, 111] on input "a. It reduces the risk of fraud by preventing any single person from controllin…" at bounding box center [209, 108] width 0 height 6
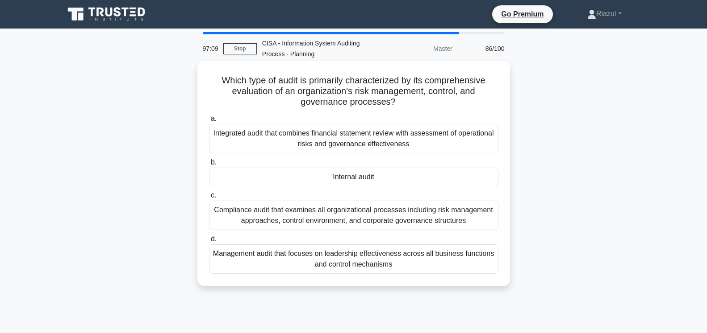
click at [361, 182] on div "Internal audit" at bounding box center [353, 177] width 289 height 19
click at [209, 166] on input "b. Internal audit" at bounding box center [209, 163] width 0 height 6
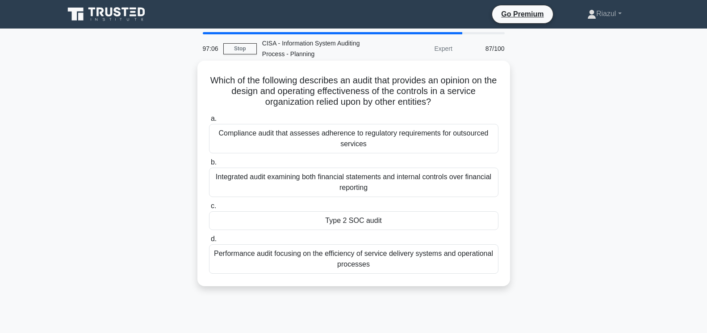
click at [350, 223] on div "Type 2 SOC audit" at bounding box center [353, 221] width 289 height 19
click at [209, 209] on input "c. Type 2 SOC audit" at bounding box center [209, 207] width 0 height 6
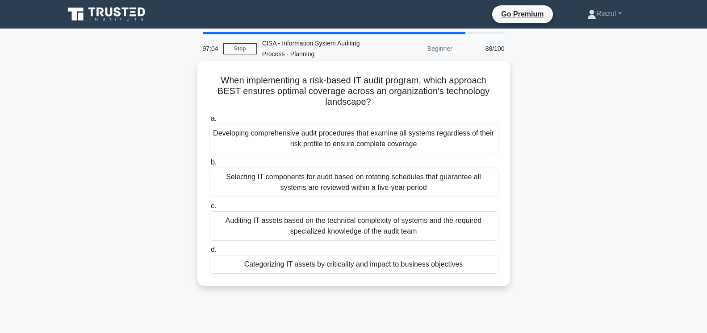
click at [348, 264] on div "Categorizing IT assets by criticality and impact to business objectives" at bounding box center [353, 264] width 289 height 19
click at [209, 253] on input "d. Categorizing IT assets by criticality and impact to business objectives" at bounding box center [209, 250] width 0 height 6
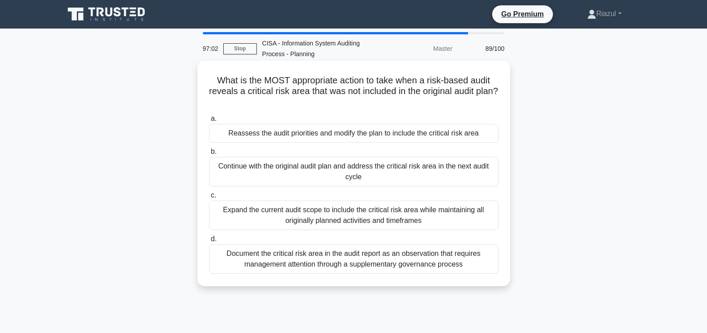
click at [367, 137] on div "Reassess the audit priorities and modify the plan to include the critical risk …" at bounding box center [353, 133] width 289 height 19
click at [209, 122] on input "a. Reassess the audit priorities and modify the plan to include the critical ri…" at bounding box center [209, 119] width 0 height 6
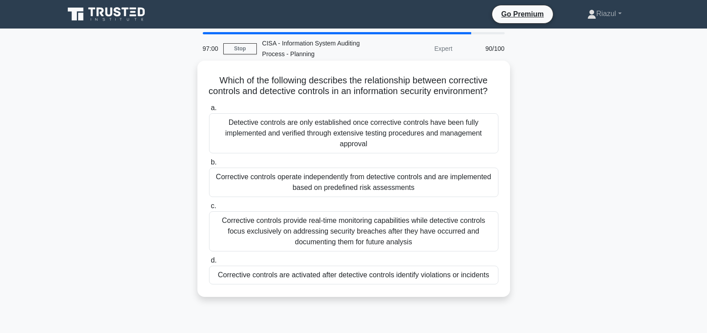
click at [350, 266] on div "Corrective controls are activated after detective controls identify violations …" at bounding box center [353, 275] width 289 height 19
click at [209, 263] on input "d. Corrective controls are activated after detective controls identify violatio…" at bounding box center [209, 261] width 0 height 6
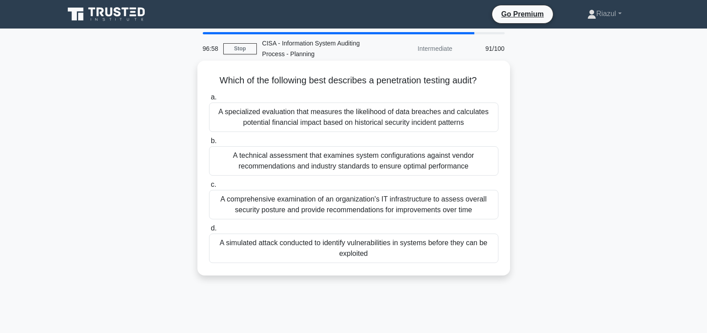
click at [343, 248] on div "A simulated attack conducted to identify vulnerabilities in systems before they…" at bounding box center [353, 248] width 289 height 29
click at [209, 232] on input "d. A simulated attack conducted to identify vulnerabilities in systems before t…" at bounding box center [209, 229] width 0 height 6
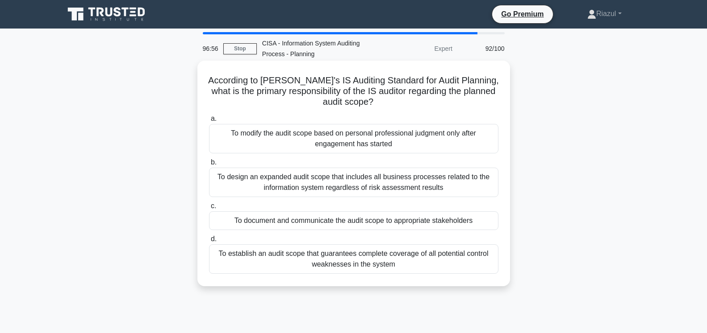
click at [339, 223] on div "To document and communicate the audit scope to appropriate stakeholders" at bounding box center [353, 221] width 289 height 19
click at [209, 209] on input "c. To document and communicate the audit scope to appropriate stakeholders" at bounding box center [209, 207] width 0 height 6
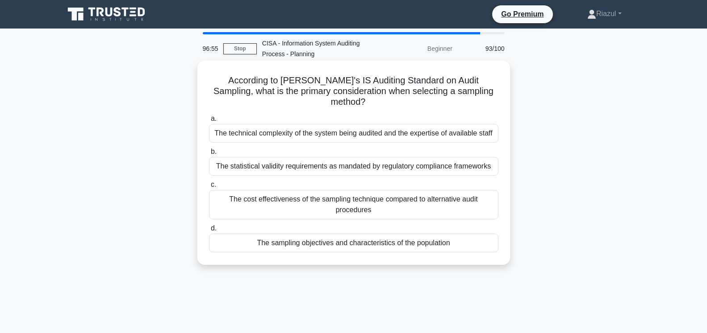
click at [338, 234] on div "The sampling objectives and characteristics of the population" at bounding box center [353, 243] width 289 height 19
click at [209, 226] on input "d. The sampling objectives and characteristics of the population" at bounding box center [209, 229] width 0 height 6
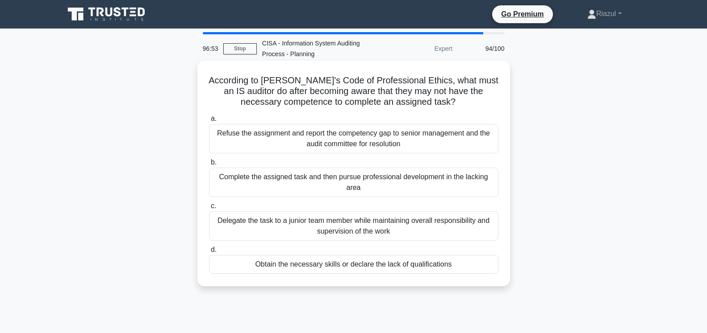
click at [333, 255] on div "Obtain the necessary skills or declare the lack of qualifications" at bounding box center [353, 264] width 289 height 19
click at [209, 253] on input "d. Obtain the necessary skills or declare the lack of qualifications" at bounding box center [209, 250] width 0 height 6
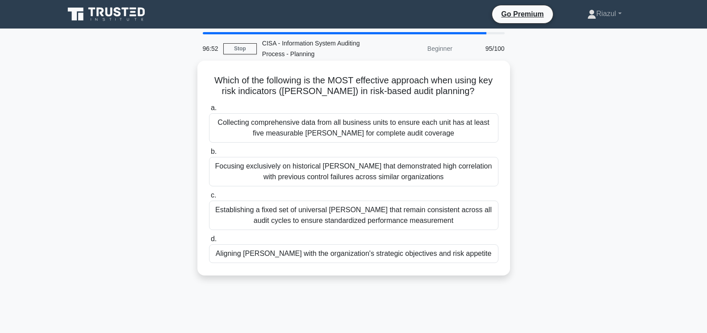
click at [329, 254] on div "Aligning KRIs with the organization's strategic objectives and risk appetite" at bounding box center [353, 254] width 289 height 19
click at [209, 242] on input "d. Aligning KRIs with the organization's strategic objectives and risk appetite" at bounding box center [209, 240] width 0 height 6
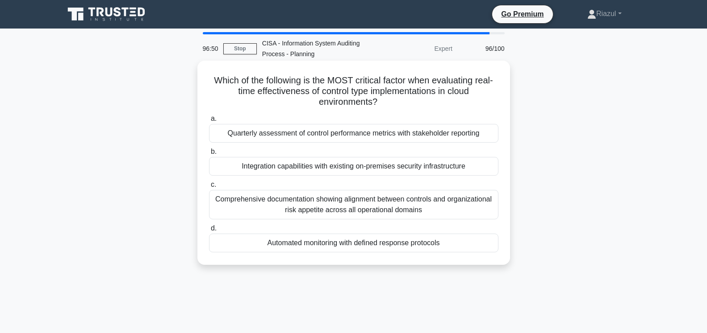
click at [336, 245] on div "Automated monitoring with defined response protocols" at bounding box center [353, 243] width 289 height 19
click at [209, 232] on input "d. Automated monitoring with defined response protocols" at bounding box center [209, 229] width 0 height 6
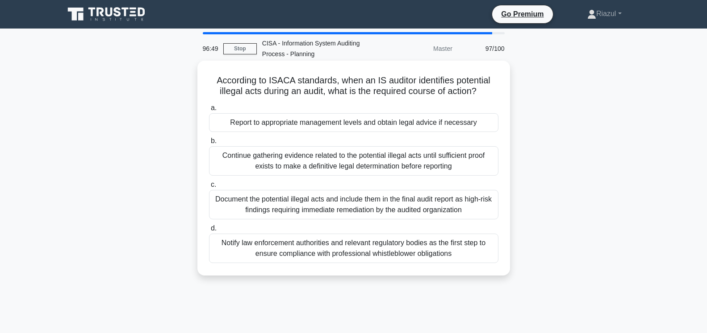
click at [346, 125] on div "Report to appropriate management levels and obtain legal advice if necessary" at bounding box center [353, 122] width 289 height 19
click at [209, 111] on input "a. Report to appropriate management levels and obtain legal advice if necessary" at bounding box center [209, 108] width 0 height 6
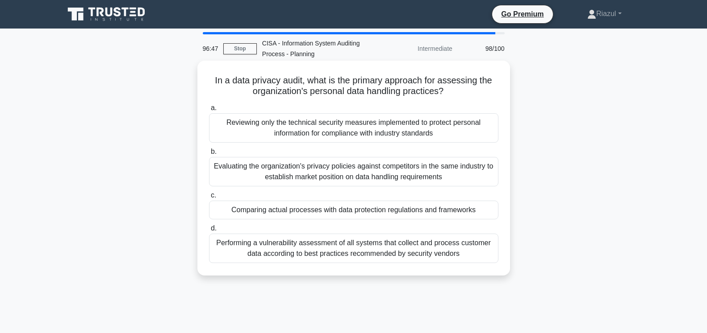
click at [338, 211] on div "Comparing actual processes with data protection regulations and frameworks" at bounding box center [353, 210] width 289 height 19
click at [209, 199] on input "c. Comparing actual processes with data protection regulations and frameworks" at bounding box center [209, 196] width 0 height 6
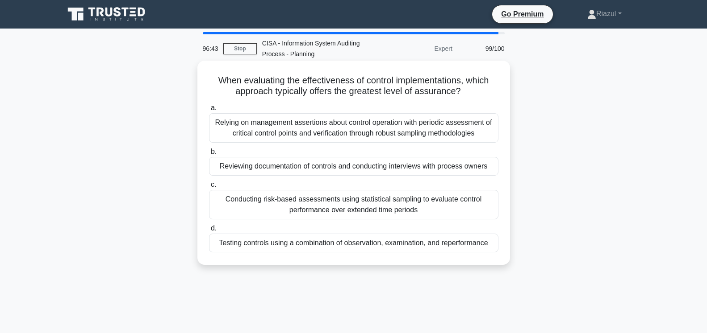
click at [325, 243] on div "Testing controls using a combination of observation, examination, and reperform…" at bounding box center [353, 243] width 289 height 19
click at [209, 232] on input "d. Testing controls using a combination of observation, examination, and reperf…" at bounding box center [209, 229] width 0 height 6
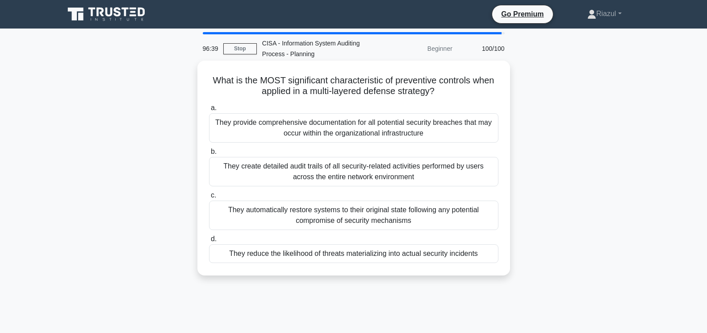
click at [330, 254] on div "They reduce the likelihood of threats materializing into actual security incide…" at bounding box center [353, 254] width 289 height 19
click at [209, 242] on input "d. They reduce the likelihood of threats materializing into actual security inc…" at bounding box center [209, 240] width 0 height 6
radio input "true"
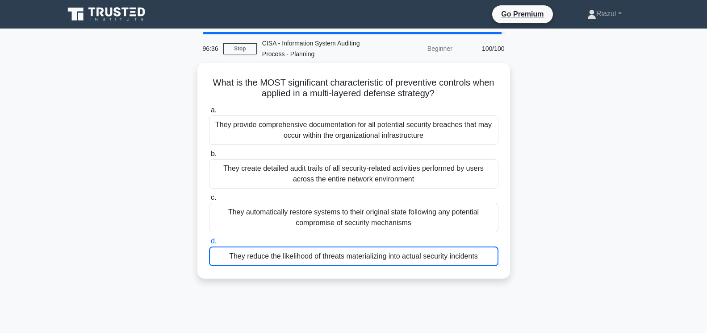
scroll to position [149, 0]
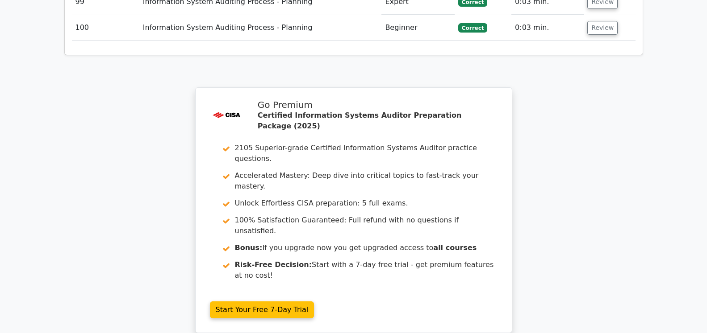
scroll to position [3730, 0]
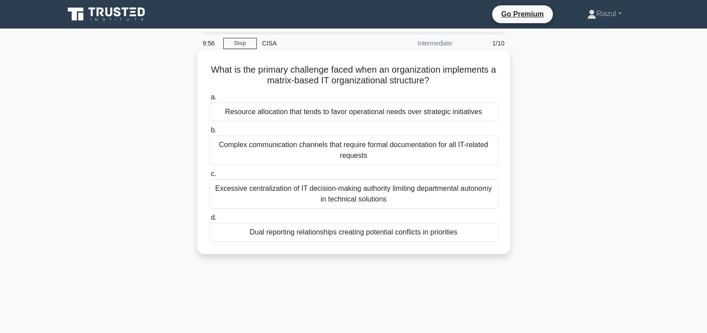
click at [369, 232] on div "Dual reporting relationships creating potential conflicts in priorities" at bounding box center [353, 232] width 289 height 19
click at [209, 221] on input "d. Dual reporting relationships creating potential conflicts in priorities" at bounding box center [209, 218] width 0 height 6
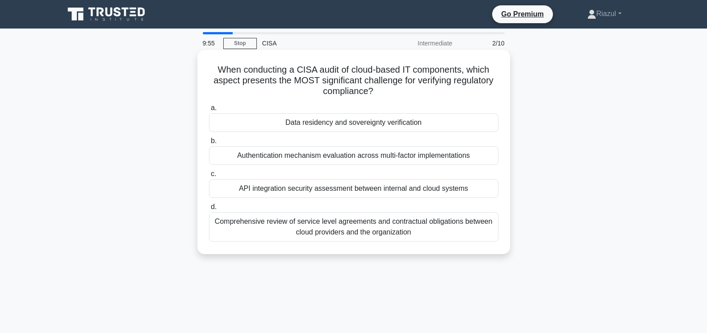
click at [364, 127] on div "Data residency and sovereignty verification" at bounding box center [353, 122] width 289 height 19
click at [209, 111] on input "a. Data residency and sovereignty verification" at bounding box center [209, 108] width 0 height 6
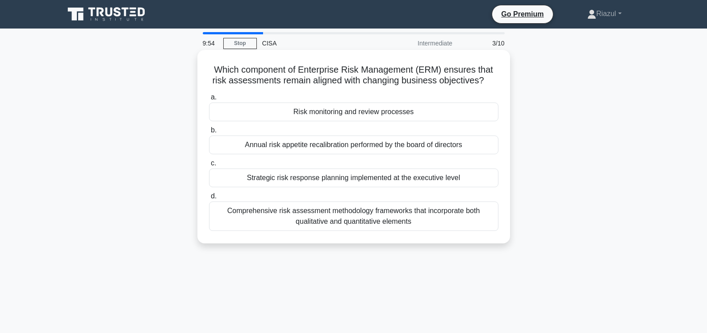
click at [364, 116] on div "Risk monitoring and review processes" at bounding box center [353, 112] width 289 height 19
click at [209, 100] on input "a. Risk monitoring and review processes" at bounding box center [209, 98] width 0 height 6
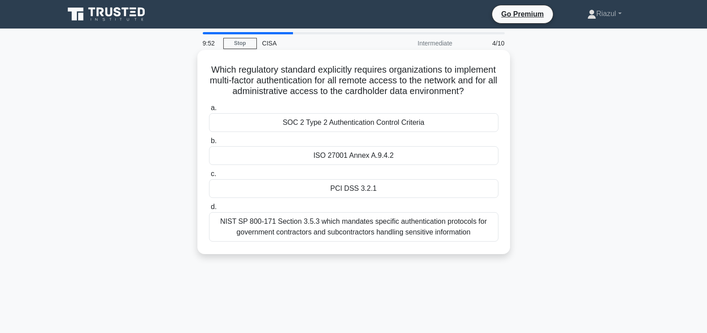
click at [370, 190] on div "PCI DSS 3.2.1" at bounding box center [353, 188] width 289 height 19
click at [209, 177] on input "c. PCI DSS 3.2.1" at bounding box center [209, 174] width 0 height 6
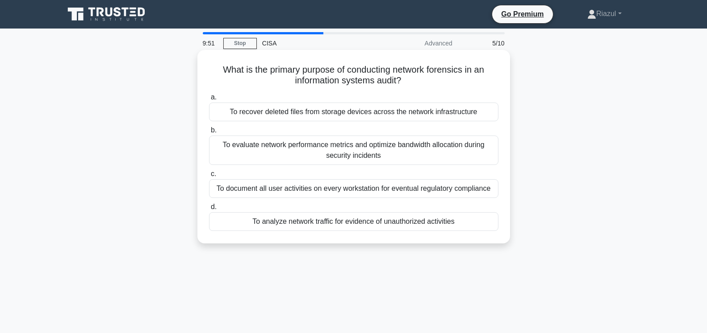
click at [327, 220] on div "To analyze network traffic for evidence of unauthorized activities" at bounding box center [353, 222] width 289 height 19
click at [209, 210] on input "d. To analyze network traffic for evidence of unauthorized activities" at bounding box center [209, 207] width 0 height 6
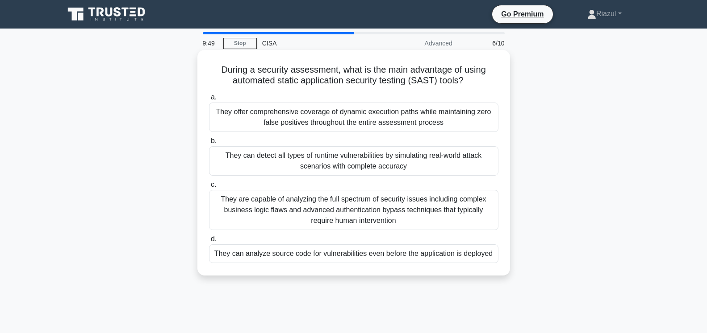
click at [333, 254] on div "They can analyze source code for vulnerabilities even before the application is…" at bounding box center [353, 254] width 289 height 19
click at [209, 242] on input "d. They can analyze source code for vulnerabilities even before the application…" at bounding box center [209, 240] width 0 height 6
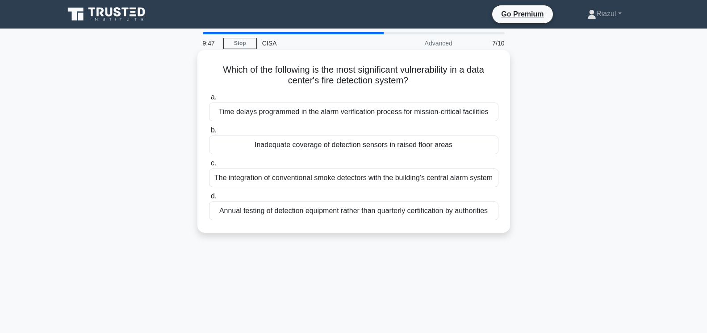
click at [338, 150] on div "Inadequate coverage of detection sensors in raised floor areas" at bounding box center [353, 145] width 289 height 19
click at [209, 133] on input "b. Inadequate coverage of detection sensors in raised floor areas" at bounding box center [209, 131] width 0 height 6
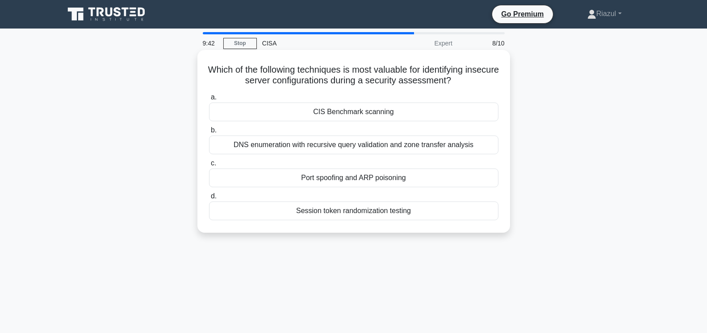
click at [346, 183] on div "Port spoofing and ARP poisoning" at bounding box center [353, 178] width 289 height 19
click at [209, 167] on input "c. Port spoofing and ARP poisoning" at bounding box center [209, 164] width 0 height 6
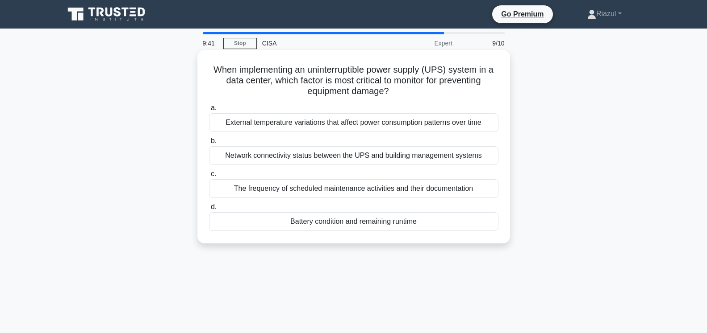
click at [347, 223] on div "Battery condition and remaining runtime" at bounding box center [353, 222] width 289 height 19
click at [209, 210] on input "d. Battery condition and remaining runtime" at bounding box center [209, 207] width 0 height 6
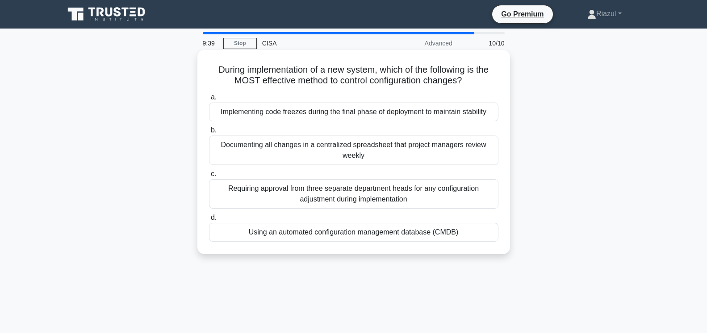
click at [324, 223] on div "Using an automated configuration management database (CMDB)" at bounding box center [353, 232] width 289 height 19
click at [209, 221] on input "d. Using an automated configuration management database (CMDB)" at bounding box center [209, 218] width 0 height 6
radio input "true"
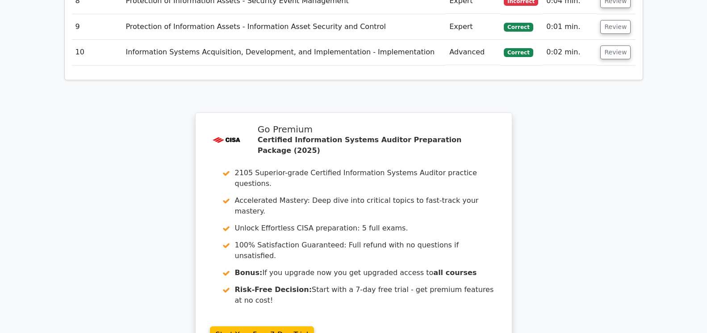
scroll to position [1503, 0]
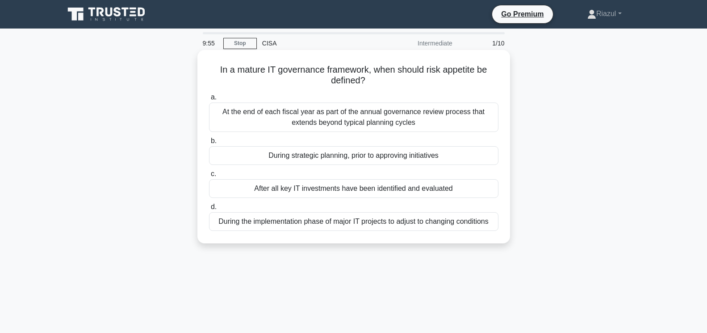
click at [333, 157] on div "During strategic planning, prior to approving initiatives" at bounding box center [353, 155] width 289 height 19
click at [209, 144] on input "b. During strategic planning, prior to approving initiatives" at bounding box center [209, 141] width 0 height 6
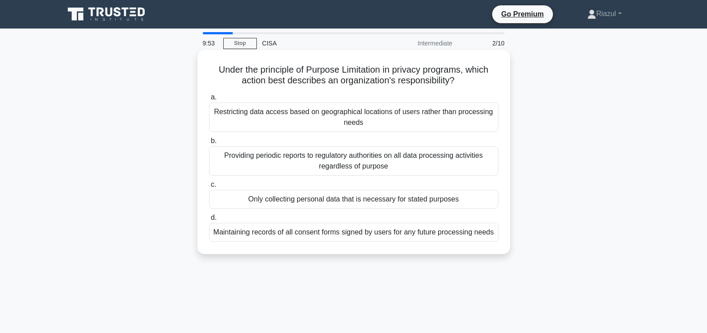
click at [317, 199] on div "Only collecting personal data that is necessary for stated purposes" at bounding box center [353, 199] width 289 height 19
click at [209, 188] on input "c. Only collecting personal data that is necessary for stated purposes" at bounding box center [209, 185] width 0 height 6
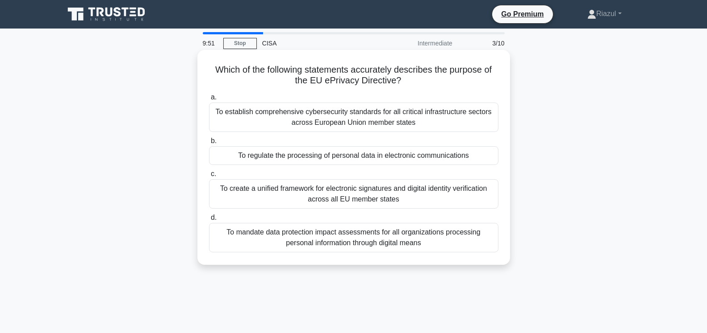
click at [354, 160] on div "To regulate the processing of personal data in electronic communications" at bounding box center [353, 155] width 289 height 19
click at [209, 144] on input "b. To regulate the processing of personal data in electronic communications" at bounding box center [209, 141] width 0 height 6
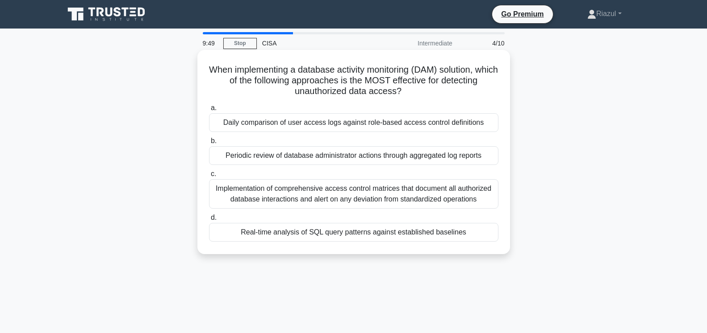
click at [329, 231] on div "Real-time analysis of SQL query patterns against established baselines" at bounding box center [353, 232] width 289 height 19
click at [209, 221] on input "d. Real-time analysis of SQL query patterns against established baselines" at bounding box center [209, 218] width 0 height 6
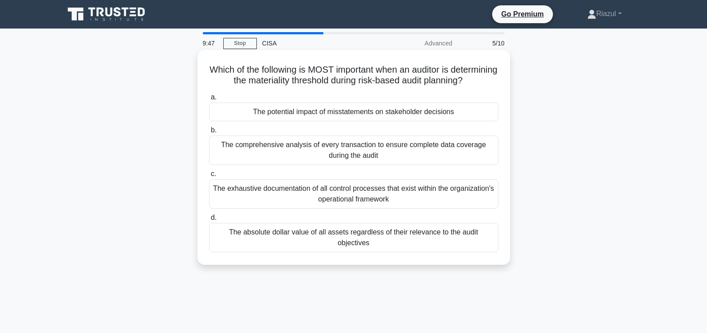
click at [343, 117] on div "The potential impact of misstatements on stakeholder decisions" at bounding box center [353, 112] width 289 height 19
click at [209, 100] on input "a. The potential impact of misstatements on stakeholder decisions" at bounding box center [209, 98] width 0 height 6
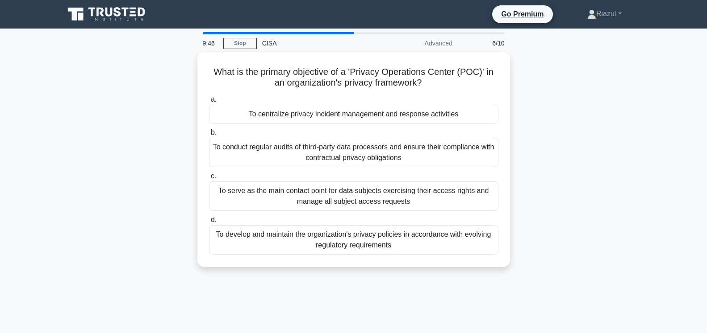
click at [343, 117] on div "To centralize privacy incident management and response activities" at bounding box center [353, 114] width 289 height 19
click at [209, 103] on input "a. To centralize privacy incident management and response activities" at bounding box center [209, 100] width 0 height 6
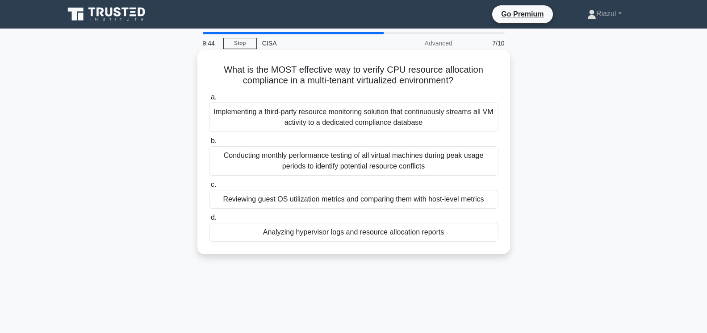
click at [321, 232] on div "Analyzing hypervisor logs and resource allocation reports" at bounding box center [353, 232] width 289 height 19
click at [209, 221] on input "d. Analyzing hypervisor logs and resource allocation reports" at bounding box center [209, 218] width 0 height 6
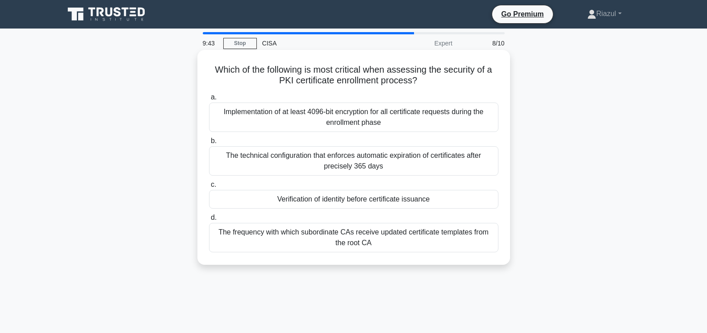
click at [338, 198] on div "Verification of identity before certificate issuance" at bounding box center [353, 199] width 289 height 19
click at [209, 188] on input "c. Verification of identity before certificate issuance" at bounding box center [209, 185] width 0 height 6
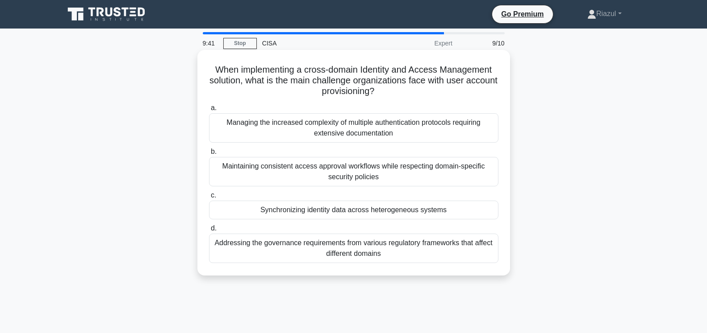
click at [347, 212] on div "Synchronizing identity data across heterogeneous systems" at bounding box center [353, 210] width 289 height 19
click at [209, 199] on input "c. Synchronizing identity data across heterogeneous systems" at bounding box center [209, 196] width 0 height 6
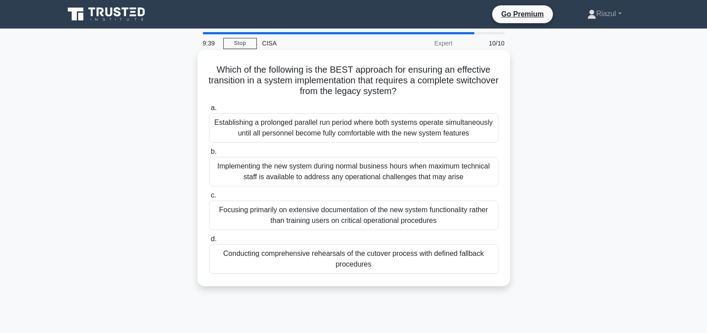
click at [356, 262] on div "Conducting comprehensive rehearsals of the cutover process with defined fallbac…" at bounding box center [353, 259] width 289 height 29
click at [209, 242] on input "d. Conducting comprehensive rehearsals of the cutover process with defined fall…" at bounding box center [209, 240] width 0 height 6
radio input "true"
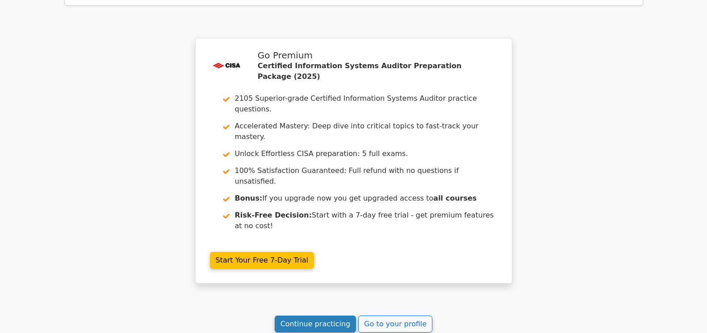
scroll to position [1513, 0]
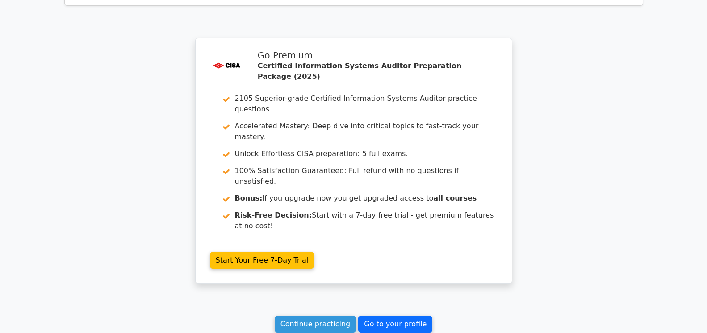
click at [373, 316] on link "Go to your profile" at bounding box center [395, 324] width 74 height 17
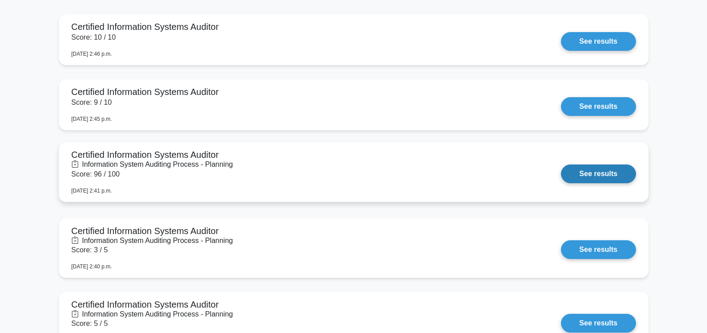
scroll to position [683, 0]
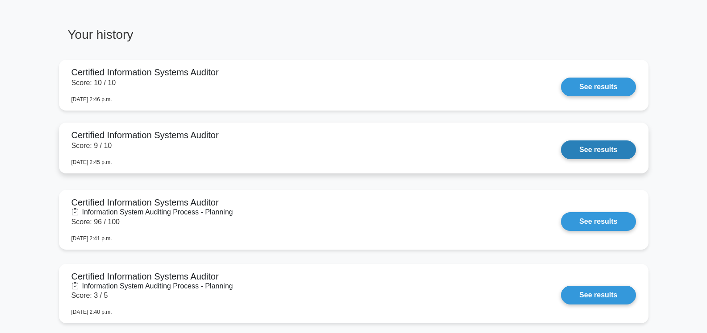
click at [608, 154] on link "See results" at bounding box center [598, 150] width 75 height 19
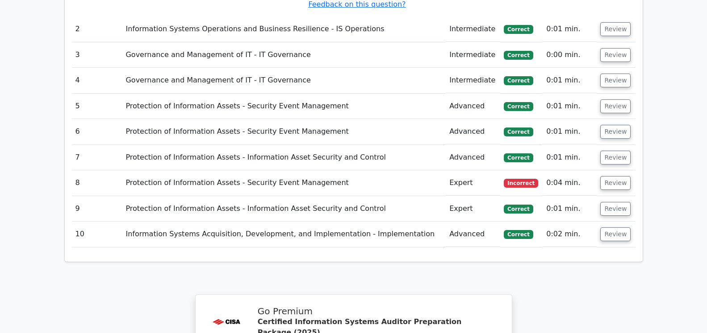
scroll to position [1532, 0]
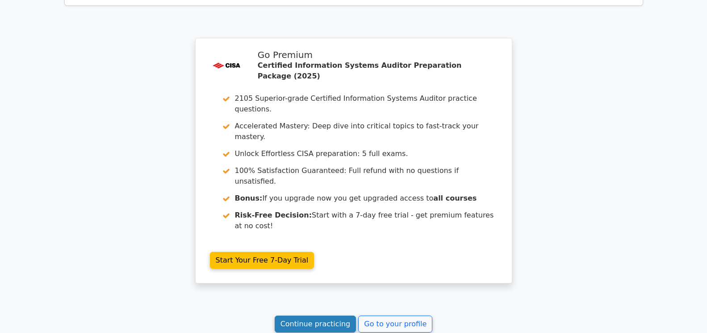
click at [338, 316] on link "Continue practicing" at bounding box center [316, 324] width 82 height 17
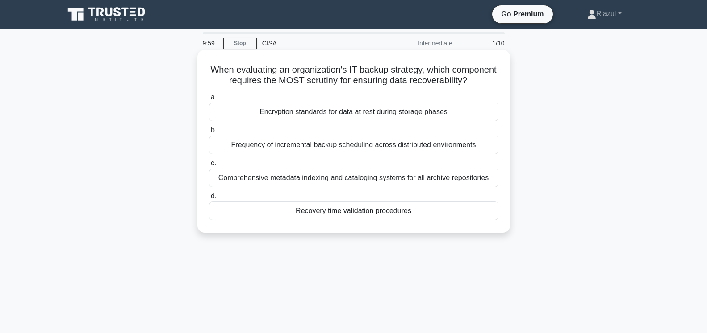
click at [382, 208] on div "Recovery time validation procedures" at bounding box center [353, 211] width 289 height 19
click at [209, 200] on input "d. Recovery time validation procedures" at bounding box center [209, 197] width 0 height 6
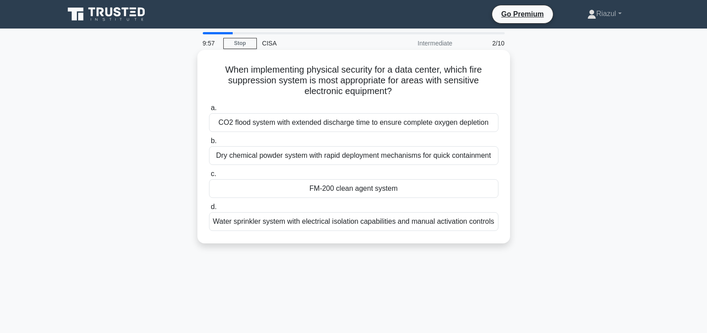
click at [372, 189] on div "FM-200 clean agent system" at bounding box center [353, 188] width 289 height 19
click at [209, 177] on input "c. FM-200 clean agent system" at bounding box center [209, 174] width 0 height 6
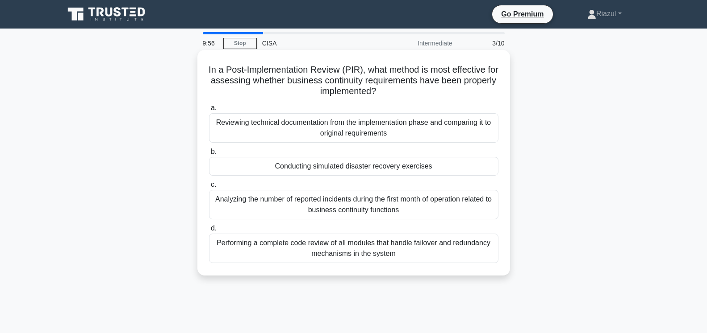
click at [351, 163] on div "Conducting simulated disaster recovery exercises" at bounding box center [353, 166] width 289 height 19
click at [209, 155] on input "b. Conducting simulated disaster recovery exercises" at bounding box center [209, 152] width 0 height 6
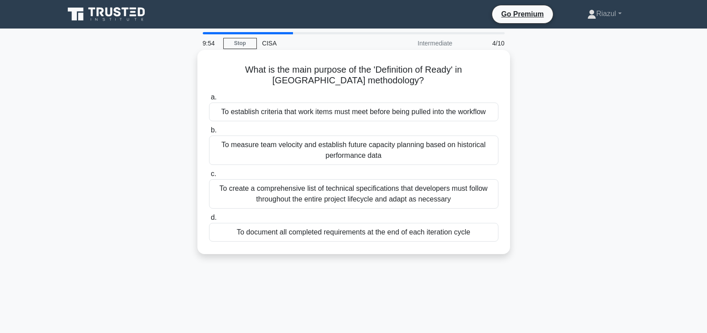
click at [324, 233] on div "To document all completed requirements at the end of each iteration cycle" at bounding box center [353, 232] width 289 height 19
click at [209, 221] on input "d. To document all completed requirements at the end of each iteration cycle" at bounding box center [209, 218] width 0 height 6
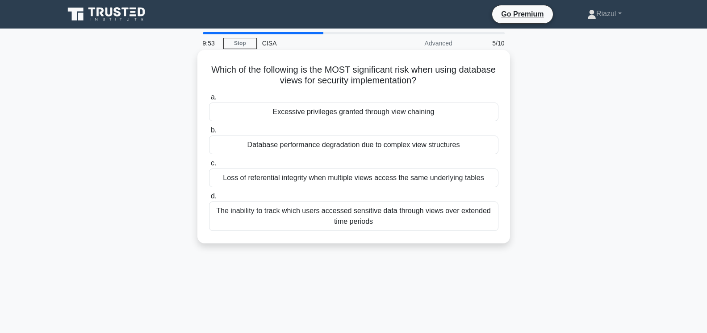
click at [340, 117] on div "Excessive privileges granted through view chaining" at bounding box center [353, 112] width 289 height 19
click at [209, 100] on input "a. Excessive privileges granted through view chaining" at bounding box center [209, 98] width 0 height 6
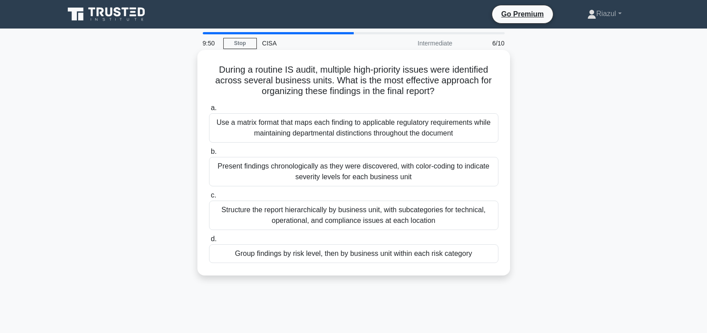
click at [344, 252] on div "Group findings by risk level, then by business unit within each risk category" at bounding box center [353, 254] width 289 height 19
click at [209, 242] on input "d. Group findings by risk level, then by business unit within each risk category" at bounding box center [209, 240] width 0 height 6
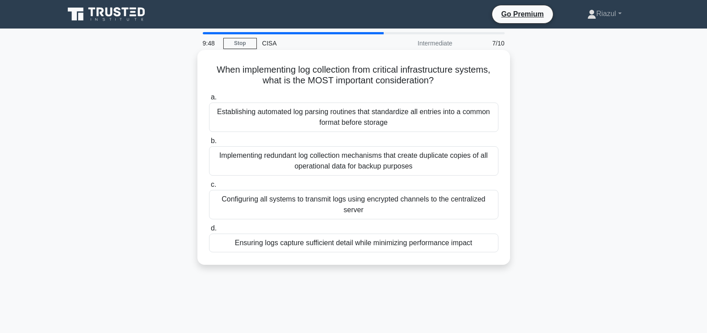
click at [349, 234] on div "Ensuring logs capture sufficient detail while minimizing performance impact" at bounding box center [353, 243] width 289 height 19
click at [209, 232] on input "d. Ensuring logs capture sufficient detail while minimizing performance impact" at bounding box center [209, 229] width 0 height 6
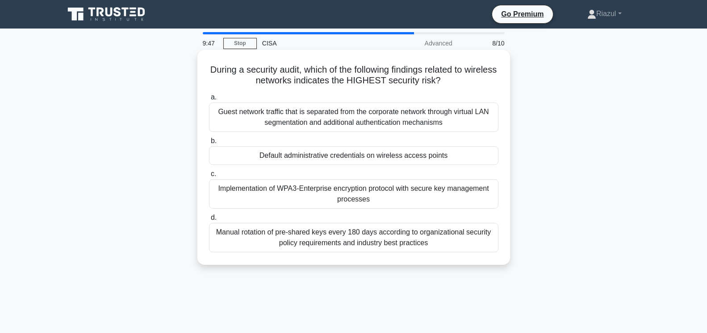
click at [346, 159] on div "Default administrative credentials on wireless access points" at bounding box center [353, 155] width 289 height 19
click at [209, 144] on input "b. Default administrative credentials on wireless access points" at bounding box center [209, 141] width 0 height 6
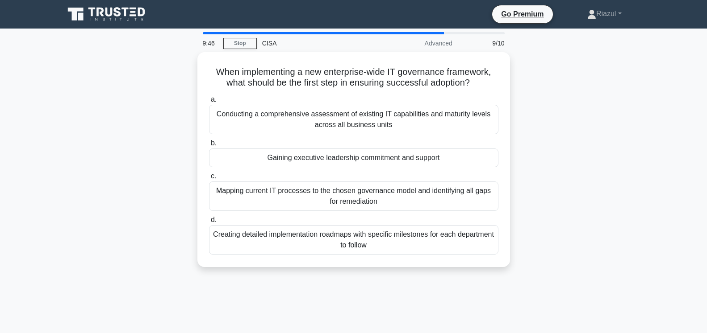
click at [346, 159] on div "Gaining executive leadership commitment and support" at bounding box center [353, 158] width 289 height 19
click at [209, 146] on input "b. Gaining executive leadership commitment and support" at bounding box center [209, 144] width 0 height 6
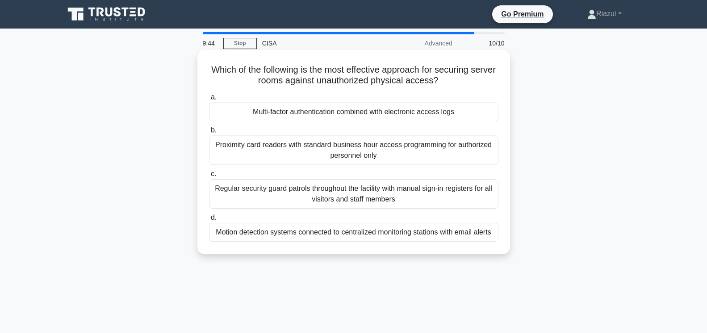
click at [353, 115] on div "Multi-factor authentication combined with electronic access logs" at bounding box center [353, 112] width 289 height 19
click at [209, 100] on input "a. Multi-factor authentication combined with electronic access logs" at bounding box center [209, 98] width 0 height 6
radio input "true"
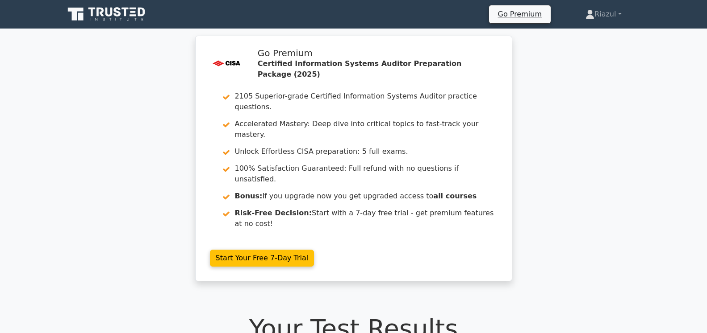
scroll to position [1546, 0]
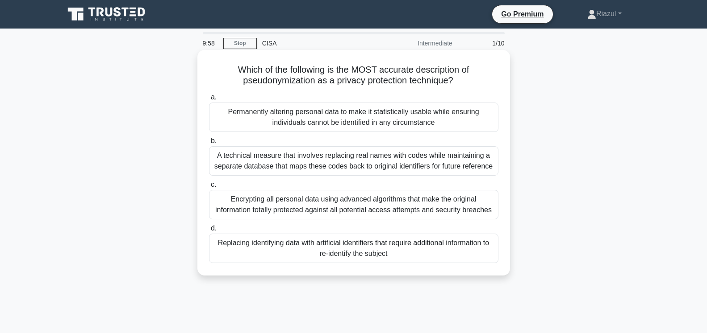
click at [350, 252] on div "Replacing identifying data with artificial identifiers that require additional …" at bounding box center [353, 248] width 289 height 29
click at [209, 232] on input "d. Replacing identifying data with artificial identifiers that require addition…" at bounding box center [209, 229] width 0 height 6
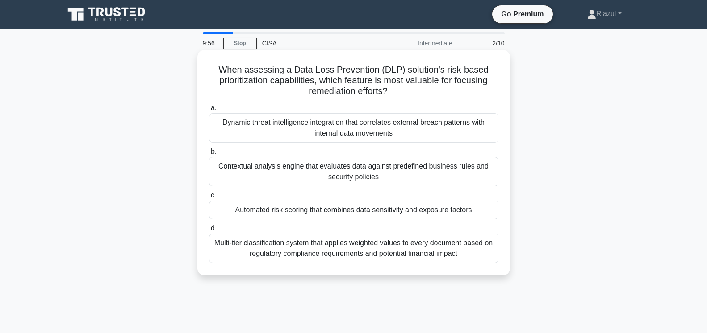
click at [356, 210] on div "Automated risk scoring that combines data sensitivity and exposure factors" at bounding box center [353, 210] width 289 height 19
click at [209, 199] on input "c. Automated risk scoring that combines data sensitivity and exposure factors" at bounding box center [209, 196] width 0 height 6
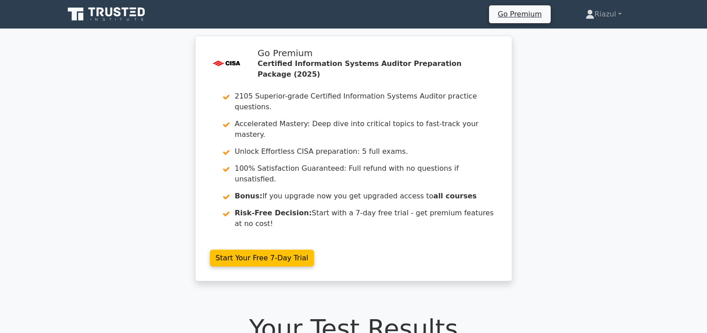
scroll to position [1450, 0]
